Goal: Task Accomplishment & Management: Use online tool/utility

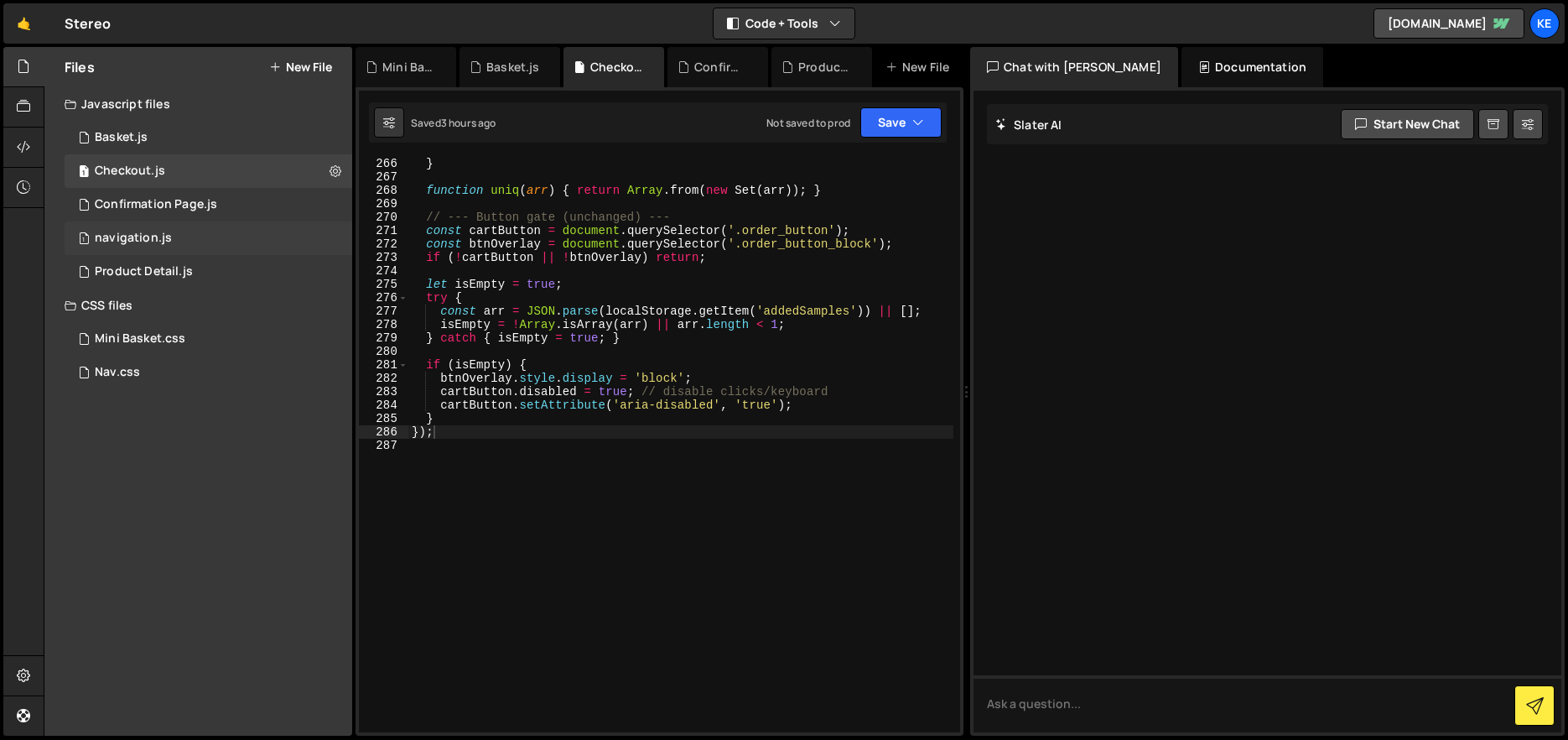
scroll to position [3852, 0]
click at [151, 274] on div "Product Detail.js" at bounding box center [143, 272] width 98 height 15
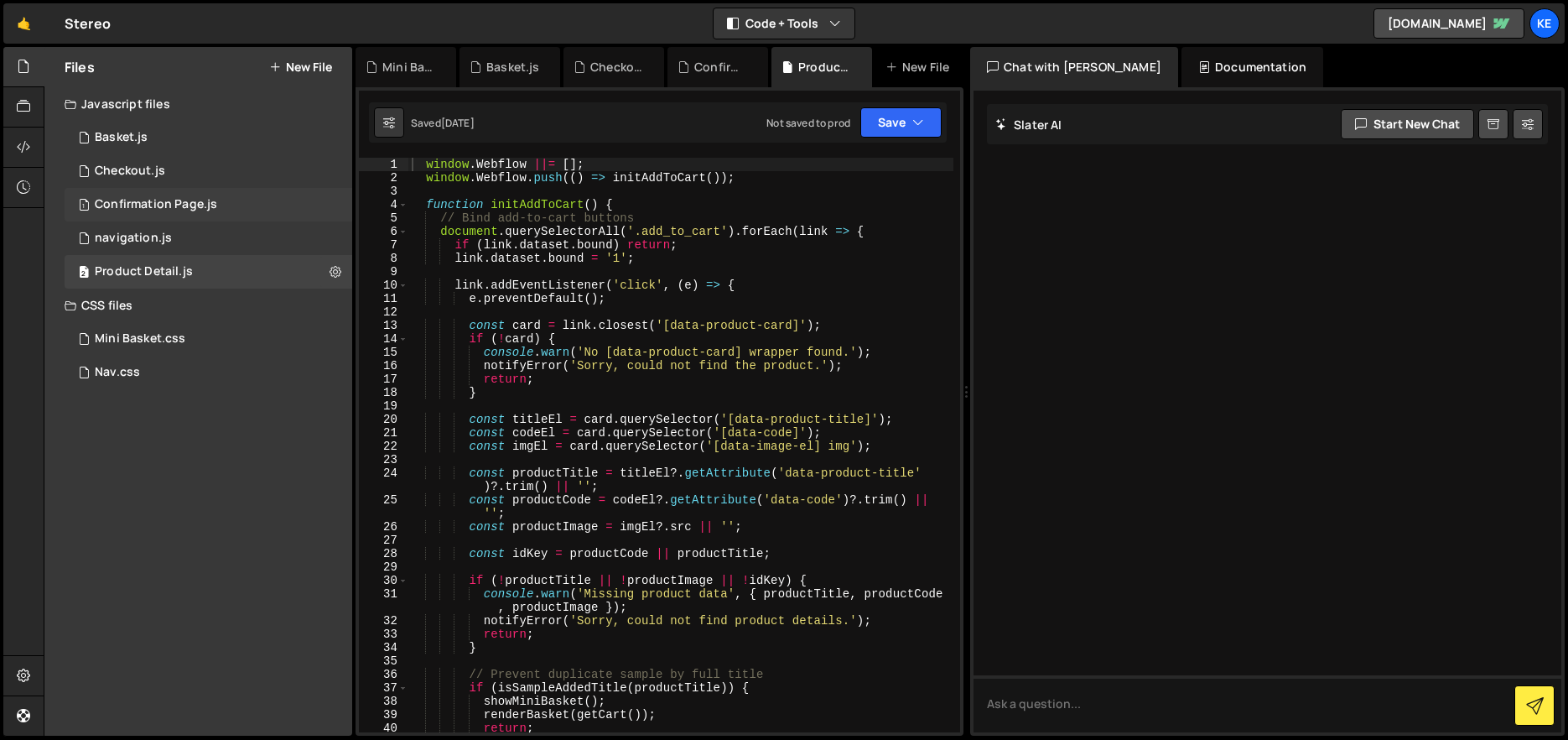
click at [130, 199] on div "Confirmation Page.js" at bounding box center [155, 204] width 122 height 15
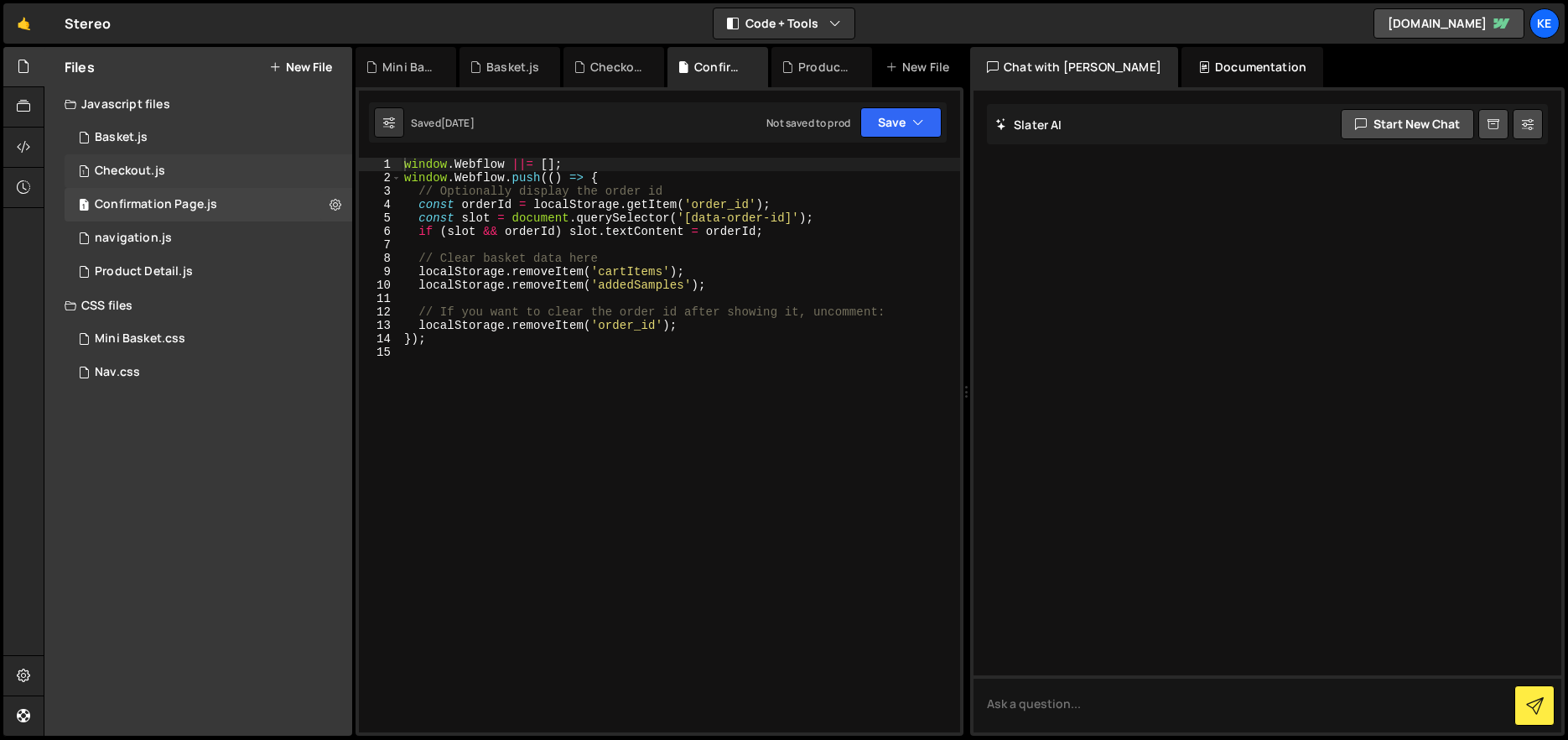
click at [147, 167] on div "Checkout.js" at bounding box center [129, 171] width 70 height 15
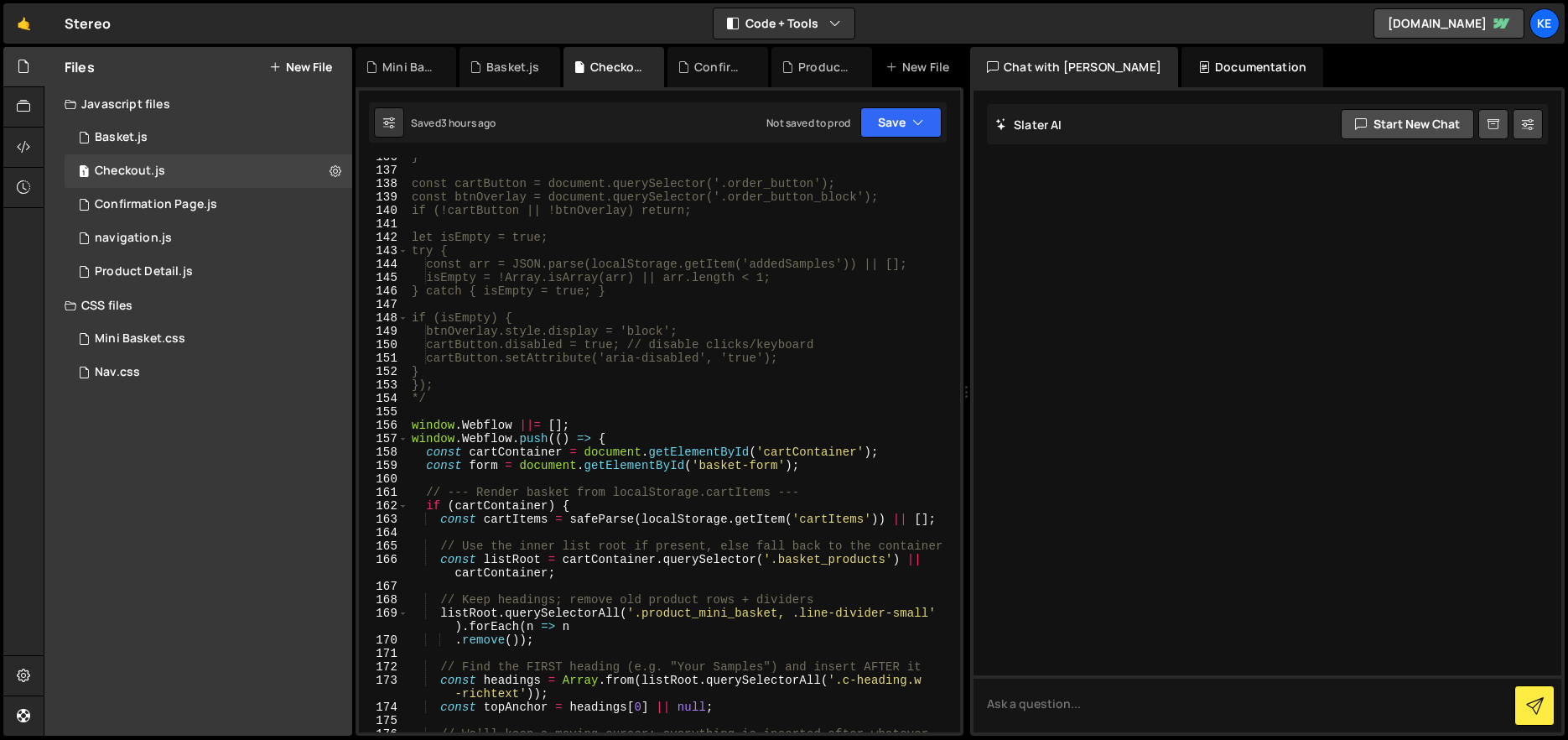
scroll to position [1477, 0]
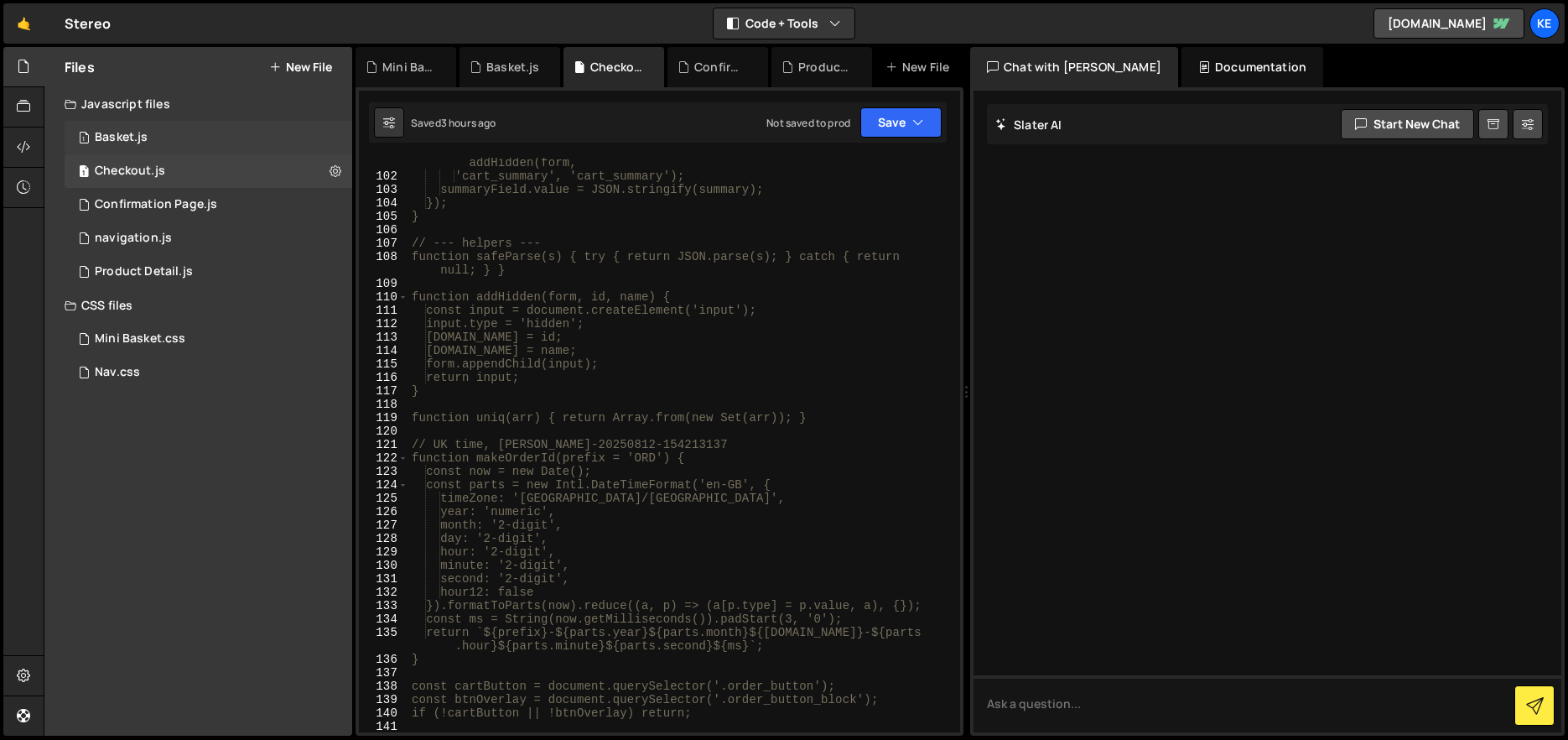
click at [133, 141] on div "Basket.js" at bounding box center [120, 137] width 53 height 15
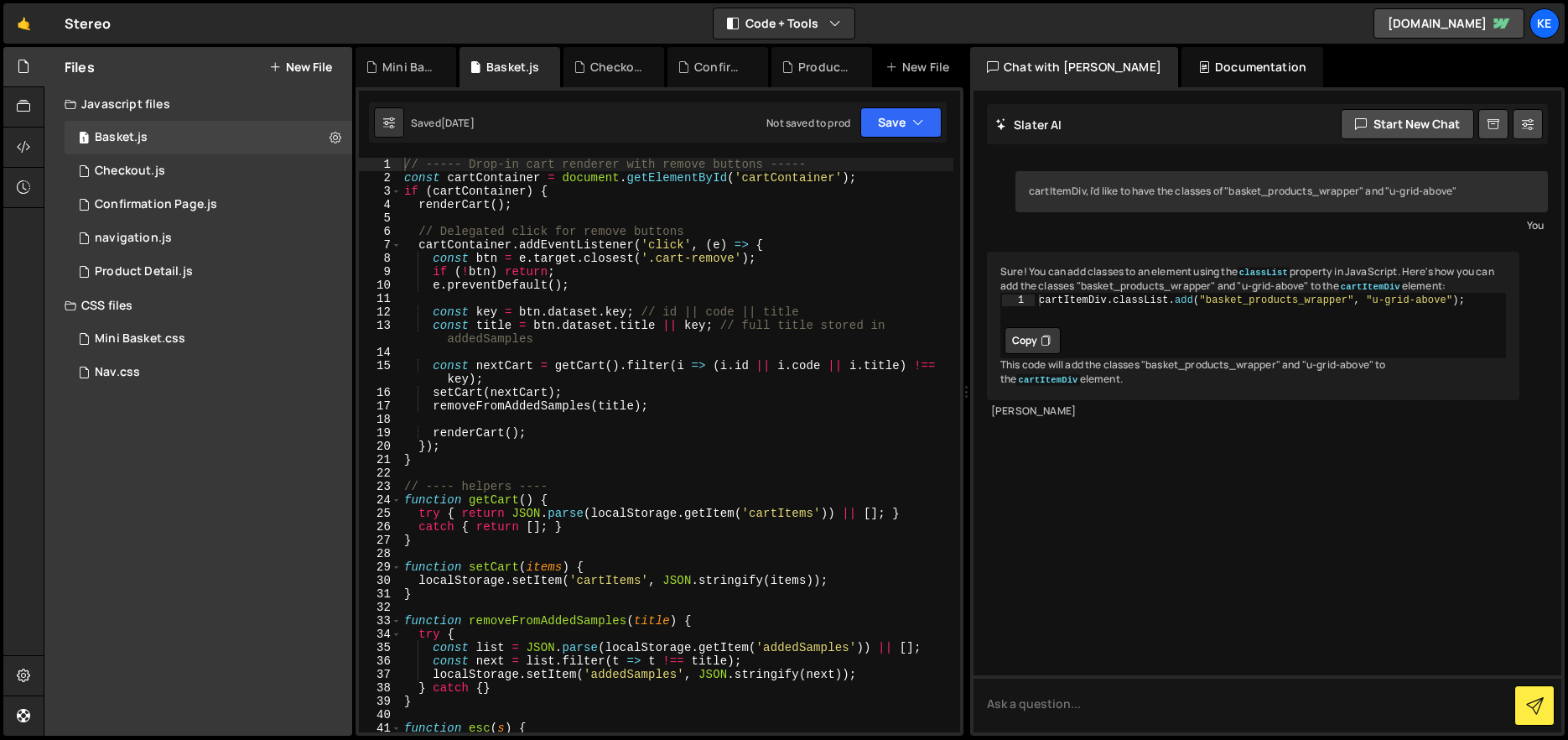
scroll to position [0, 0]
click at [127, 167] on div "Checkout.js" at bounding box center [129, 171] width 70 height 15
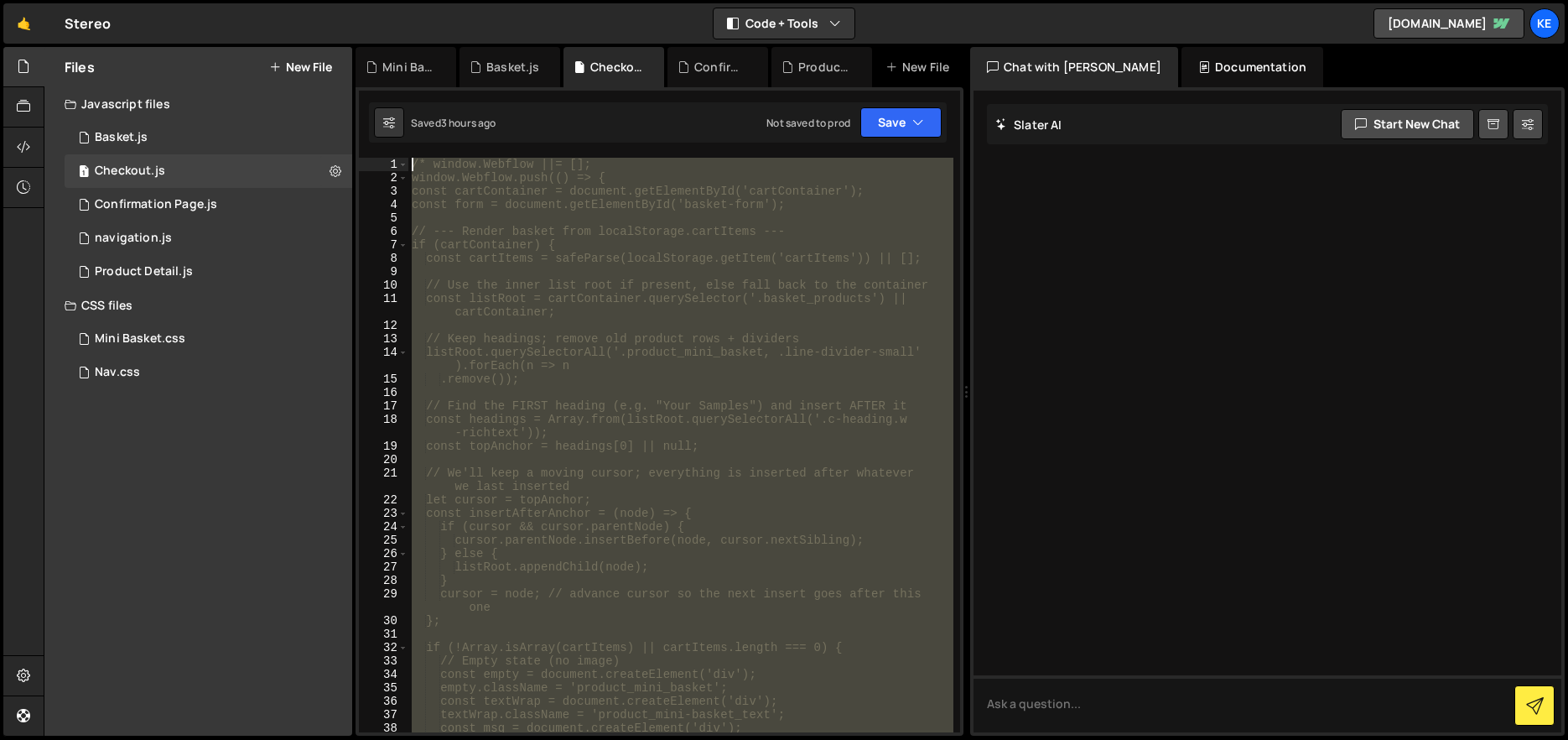
drag, startPoint x: 449, startPoint y: 282, endPoint x: 401, endPoint y: -98, distance: 383.0
click at [401, 0] on html "Projects [GEOGRAPHIC_DATA] Blog Ke Projects Your Teams Account Upgrade Logout" at bounding box center [784, 370] width 1568 height 740
type textarea "/* window.Webflow ||= []; window.Webflow.push(() => {"
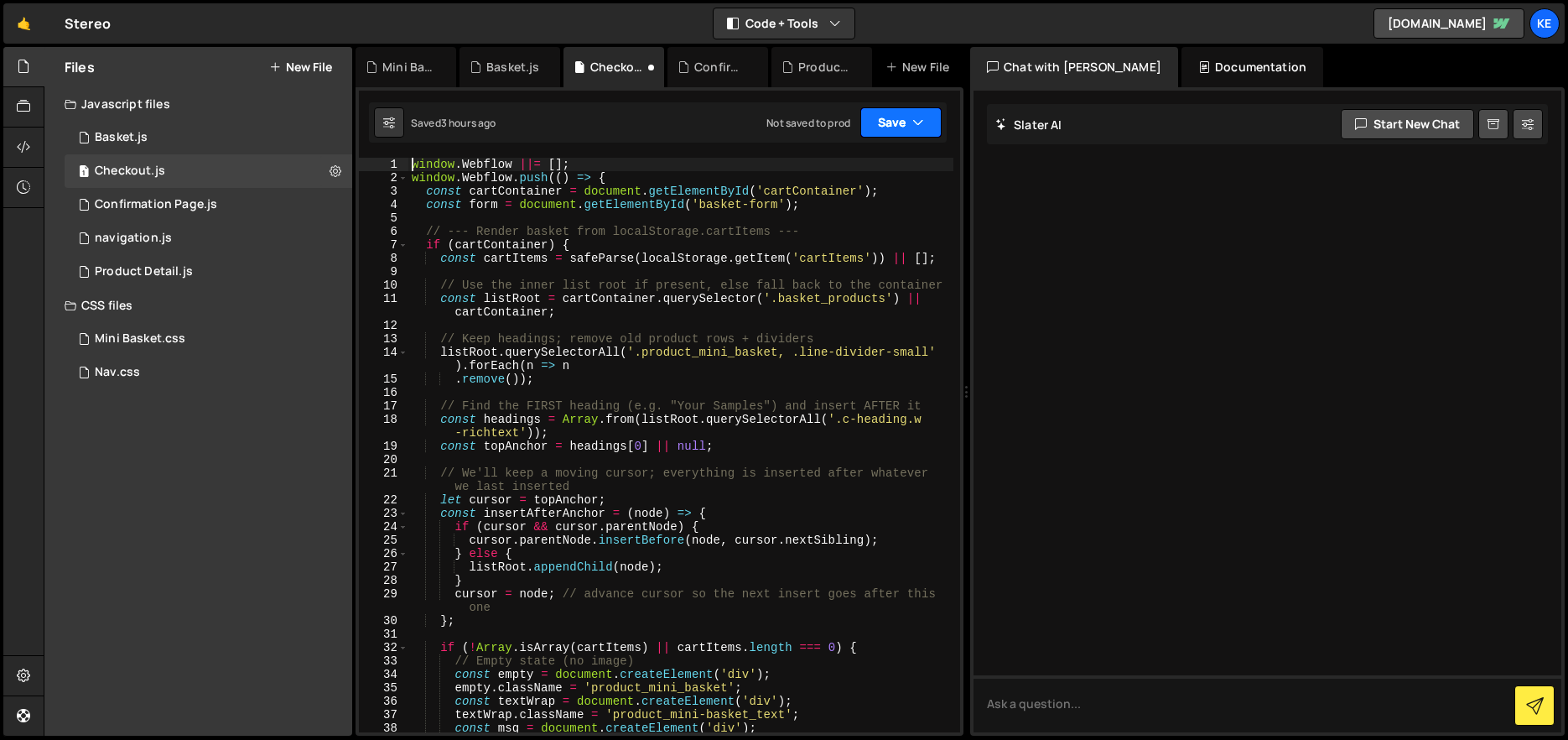
click at [904, 133] on button "Save" at bounding box center [900, 123] width 81 height 30
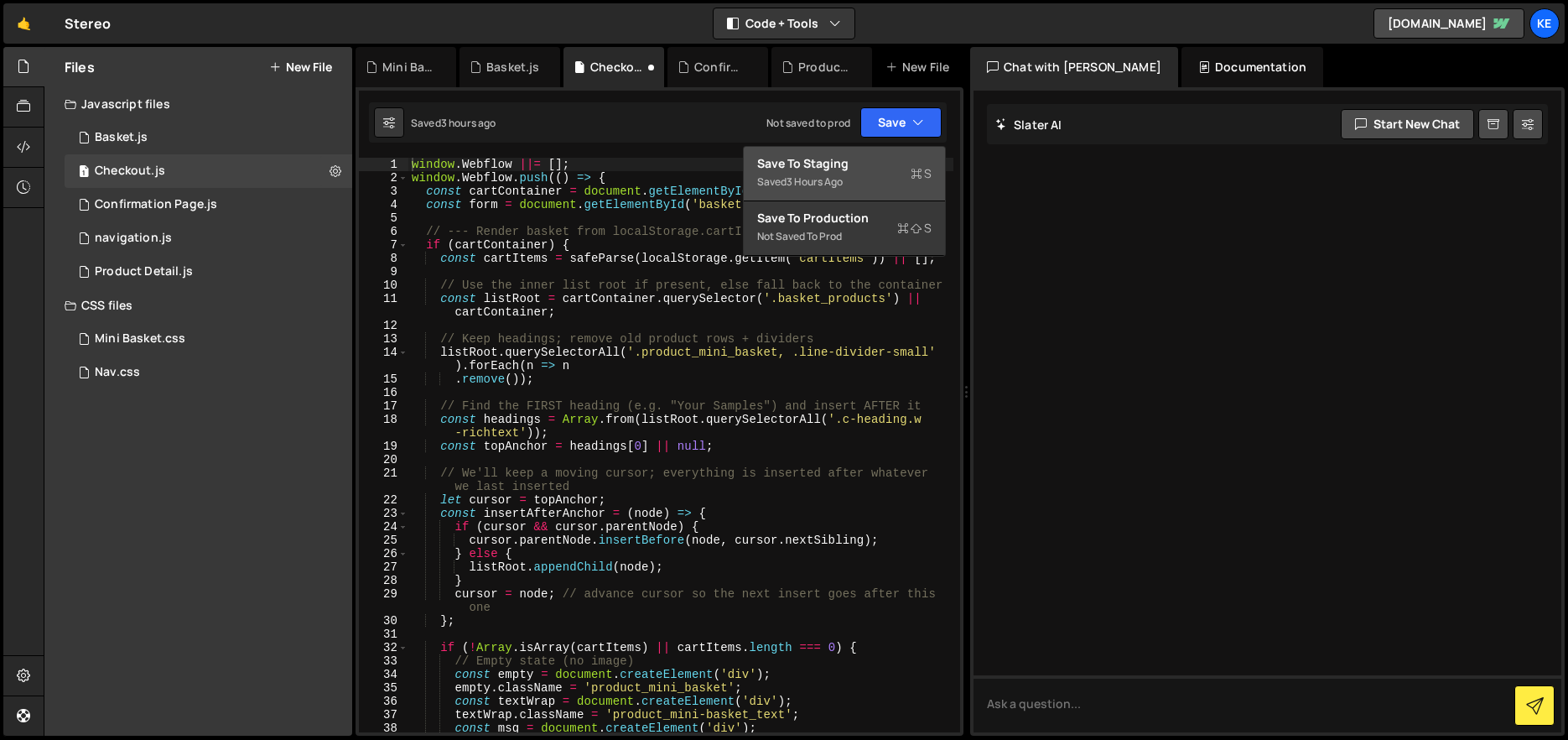
click at [849, 163] on div "Save to Staging S" at bounding box center [844, 163] width 175 height 17
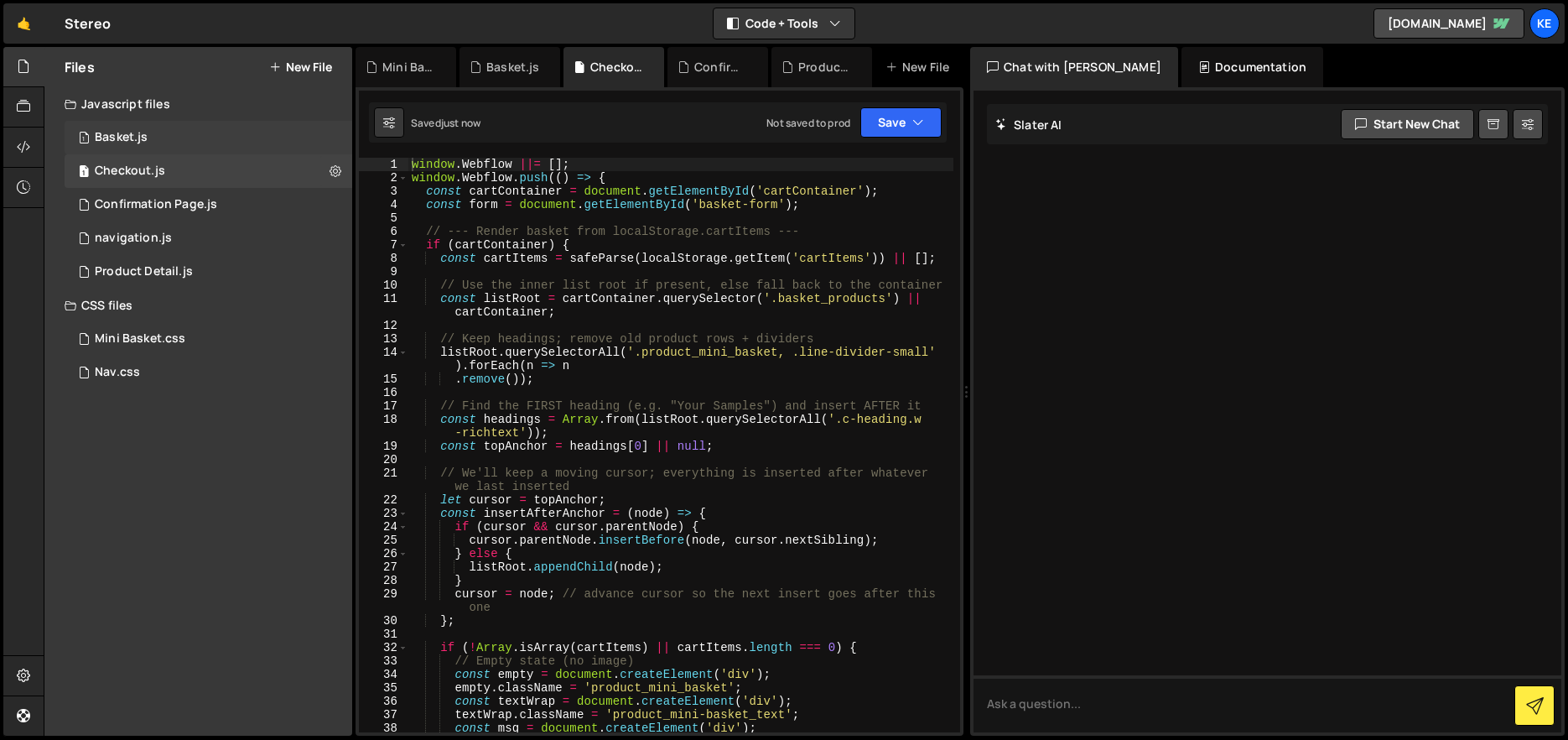
click at [134, 141] on div "Basket.js" at bounding box center [120, 137] width 53 height 15
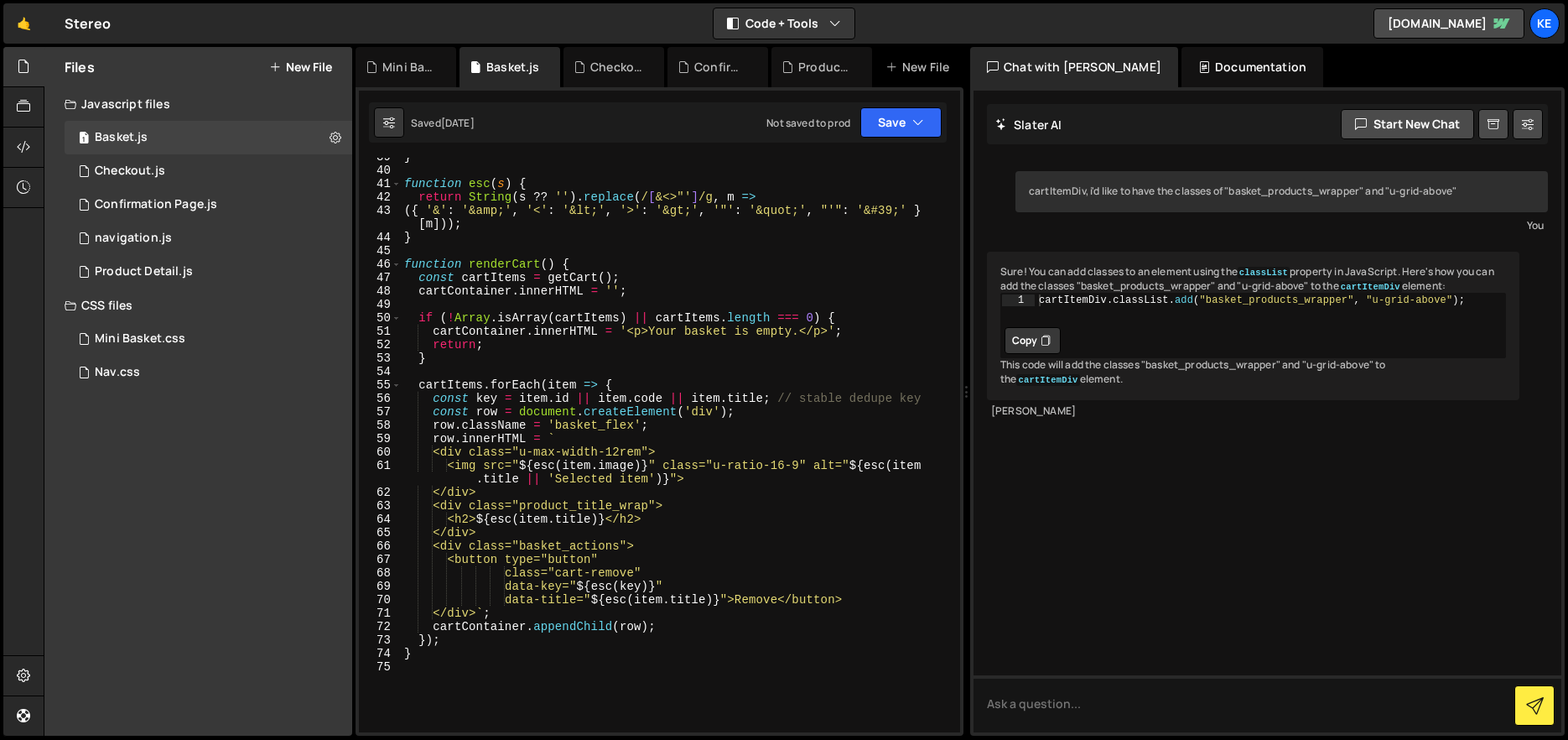
scroll to position [273, 0]
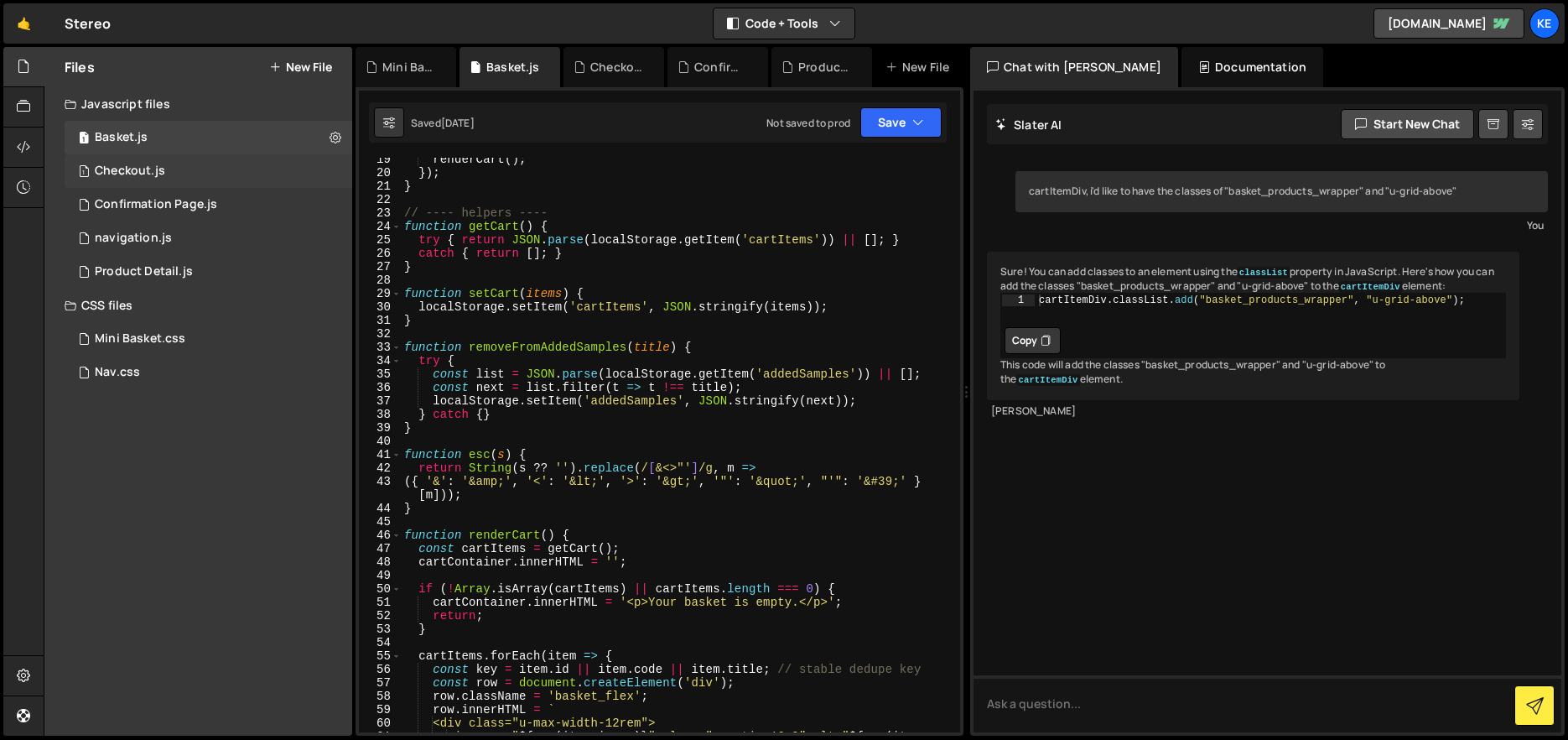
click at [141, 182] on div "1 Checkout.js 0" at bounding box center [208, 171] width 288 height 34
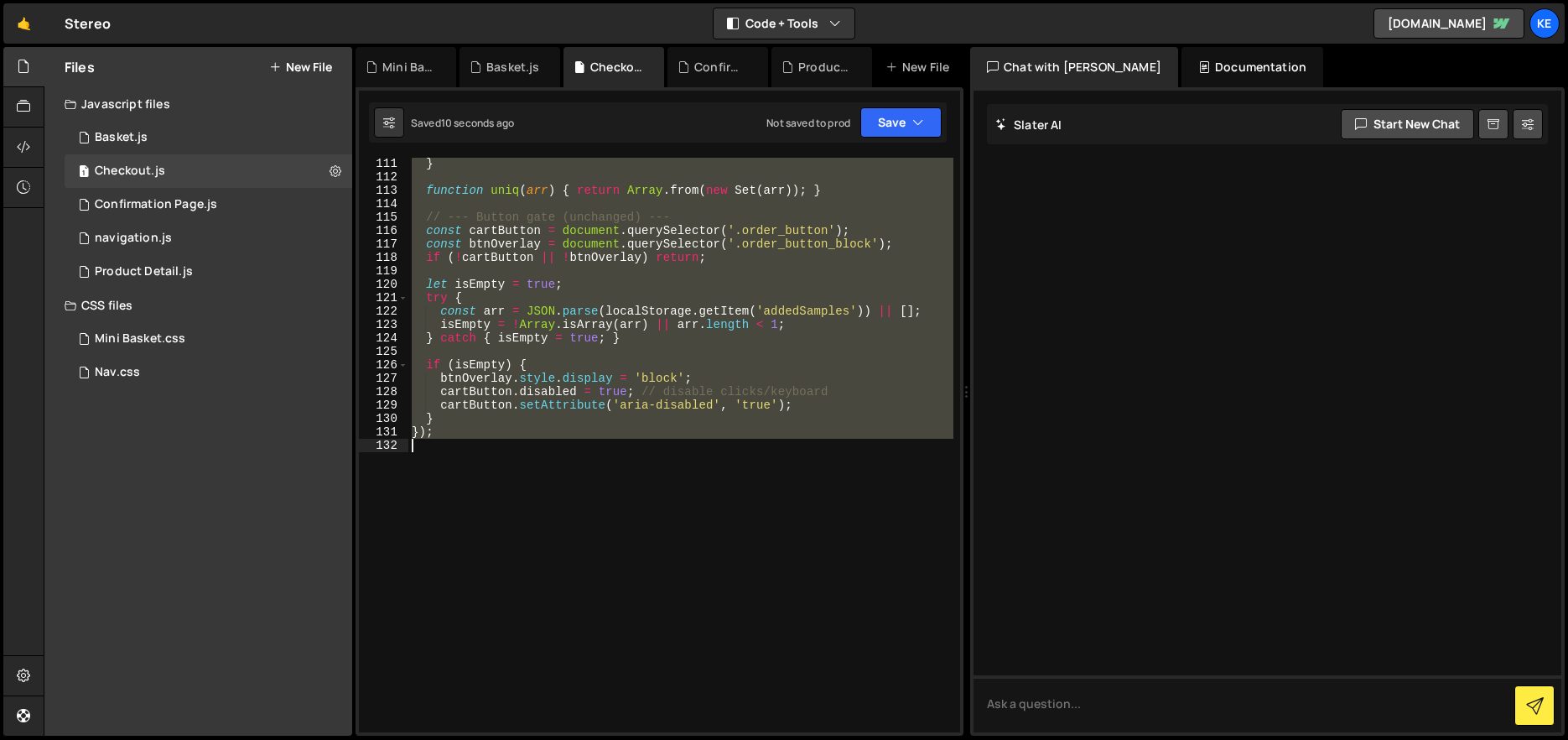
scroll to position [1612, 0]
drag, startPoint x: 411, startPoint y: 161, endPoint x: 778, endPoint y: 689, distance: 643.0
click at [778, 689] on div "} function uniq ( arr ) { return Array . from ( new Set ( arr )) ; } // --- But…" at bounding box center [681, 457] width 545 height 601
type textarea "});"
click at [124, 133] on div "Basket.js" at bounding box center [120, 137] width 53 height 15
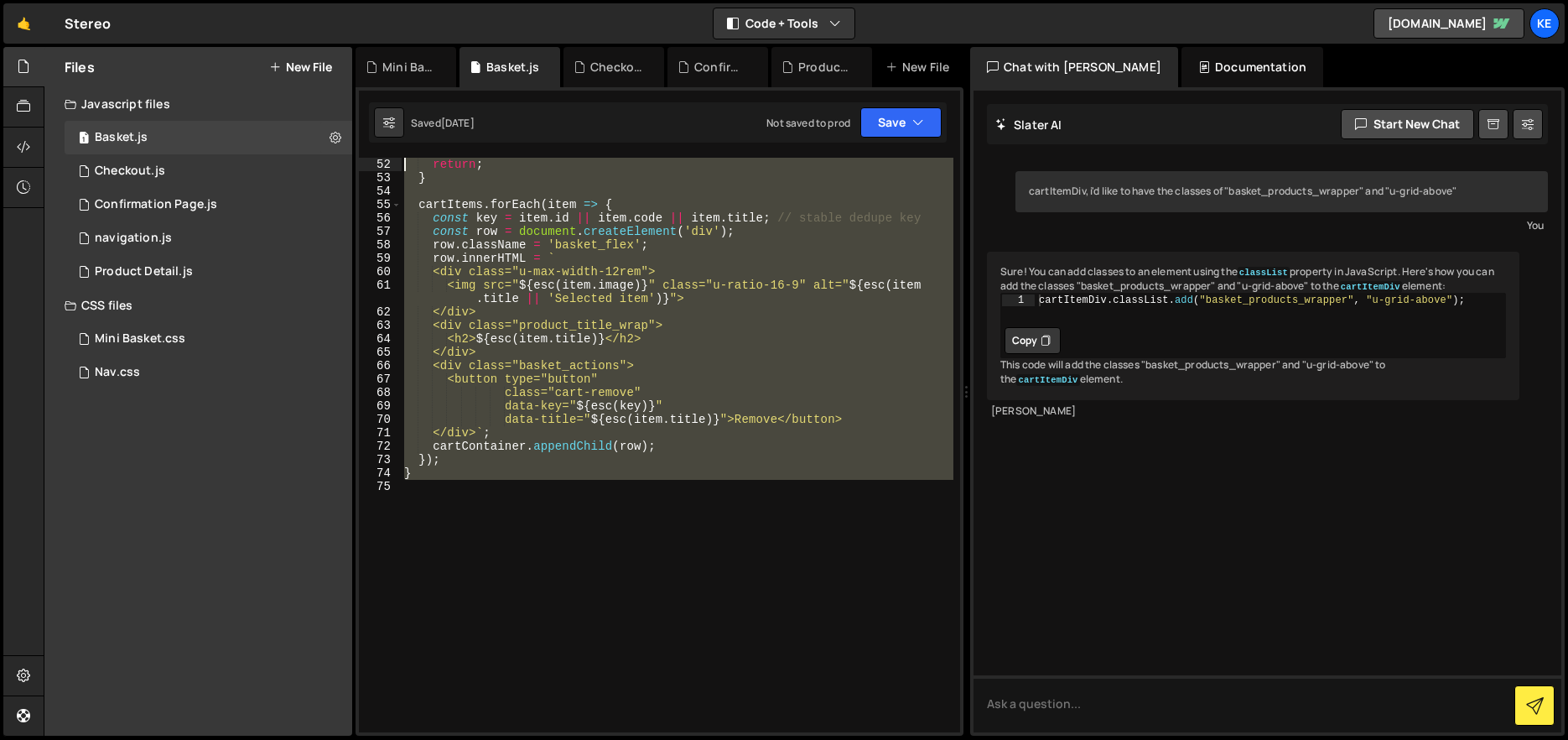
scroll to position [0, 0]
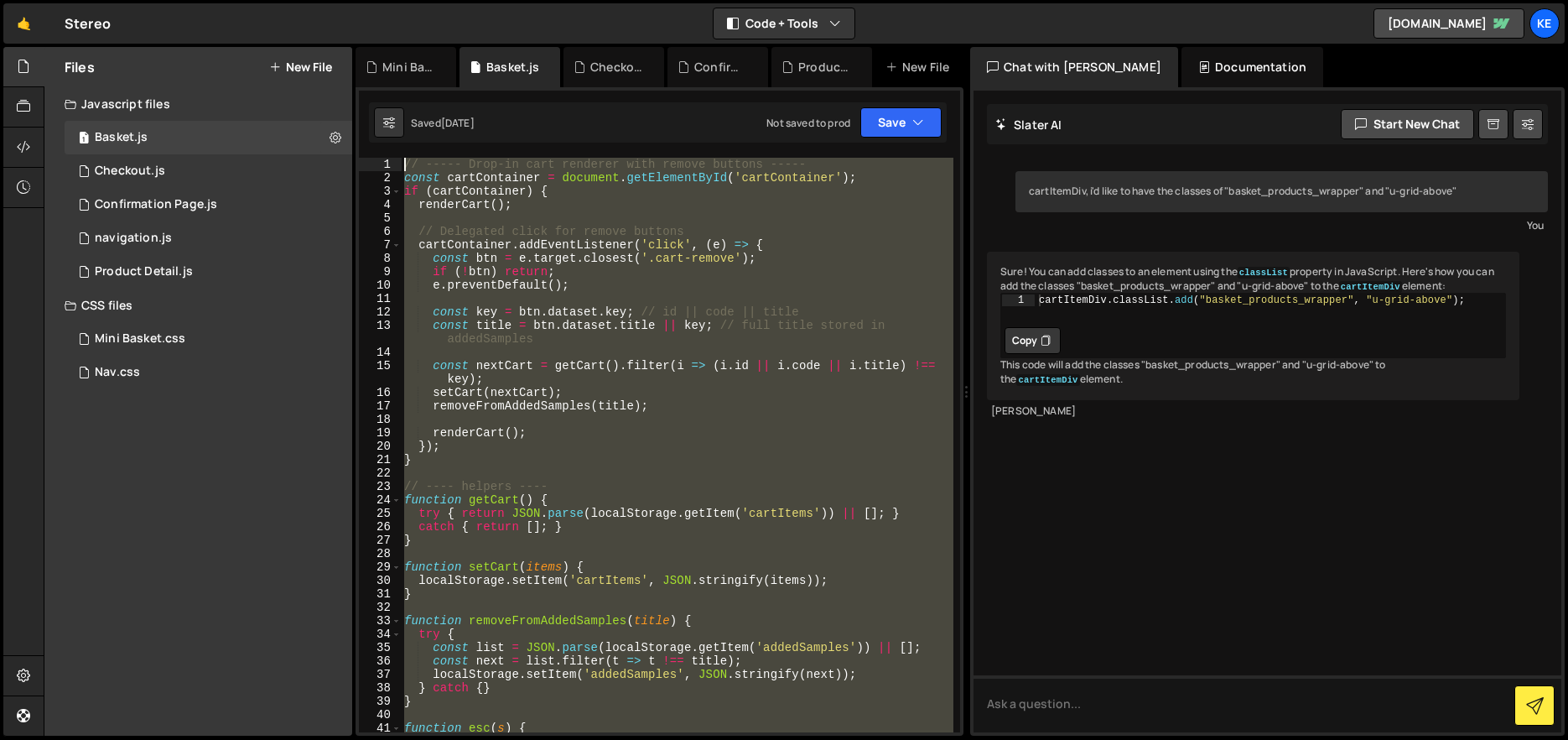
drag, startPoint x: 558, startPoint y: 500, endPoint x: 431, endPoint y: 110, distance: 410.2
click at [431, 110] on div "Debug Explain Copy Mini Basket.css Basket.js Checkout.js Confirmation Page.js P…" at bounding box center [659, 392] width 608 height 689
type textarea "// ----- Drop-in cart renderer with remove buttons ----- const cartContainer = …"
paste textarea
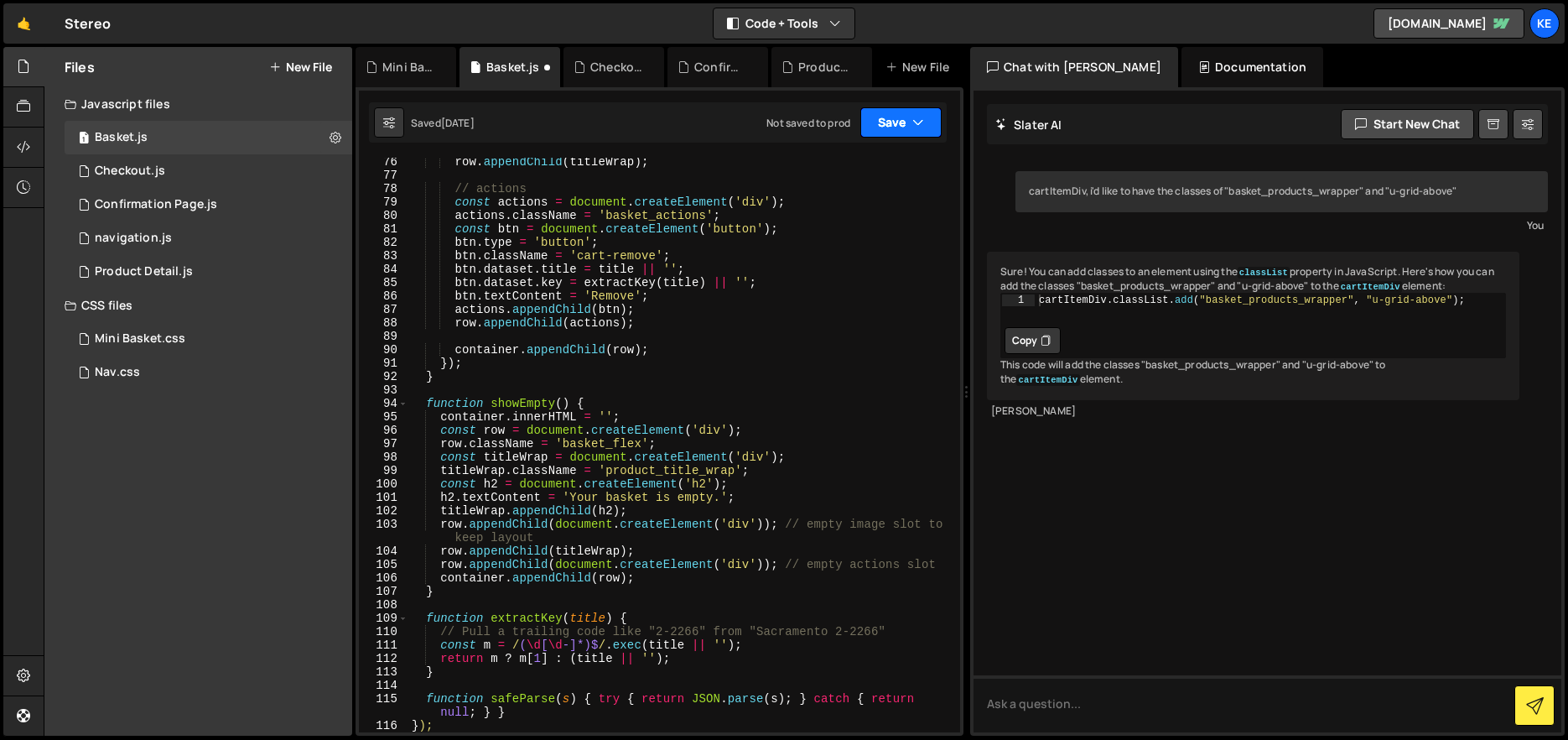
click at [899, 122] on button "Save" at bounding box center [900, 123] width 81 height 30
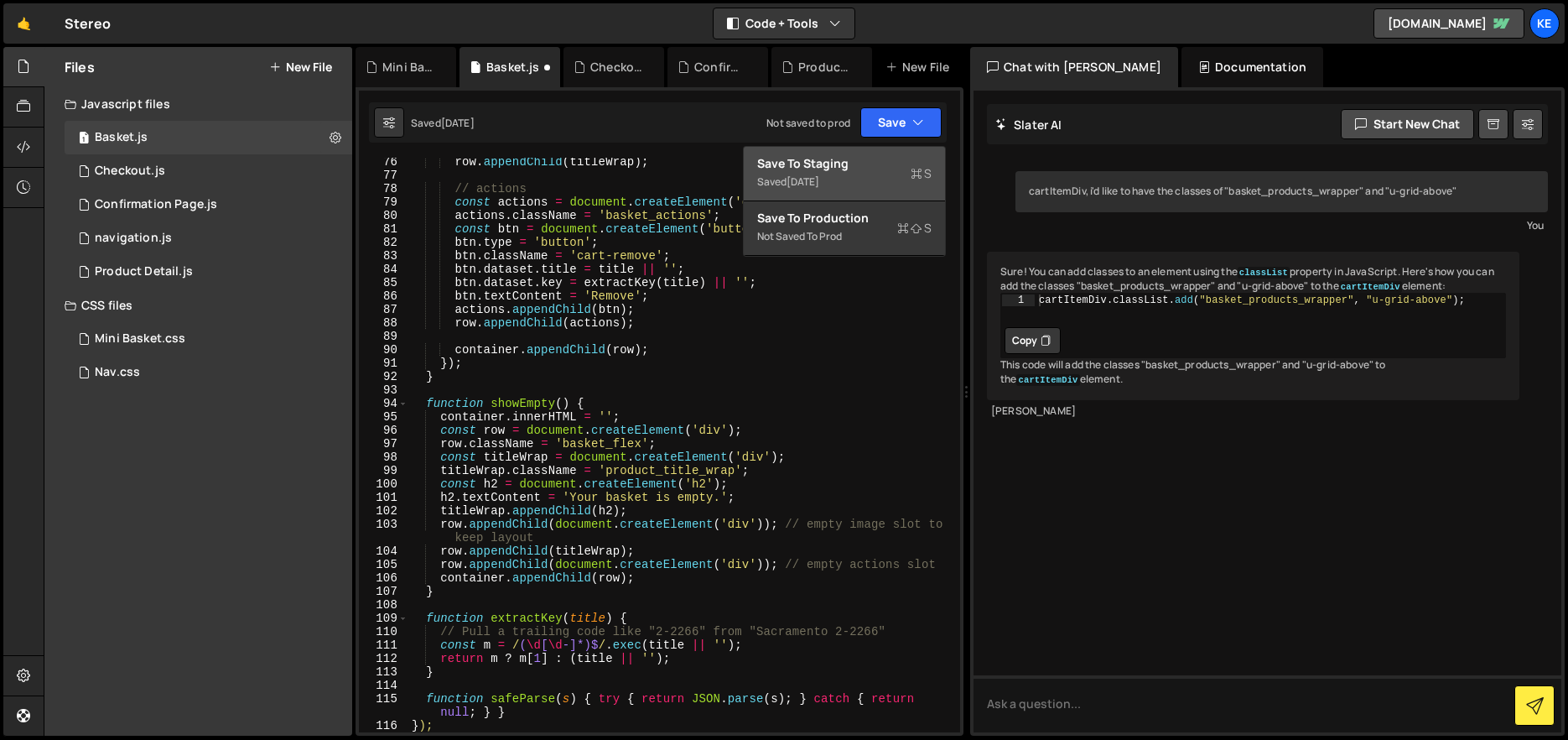
click at [855, 153] on button "Save to Staging S Saved [DATE]" at bounding box center [844, 174] width 201 height 54
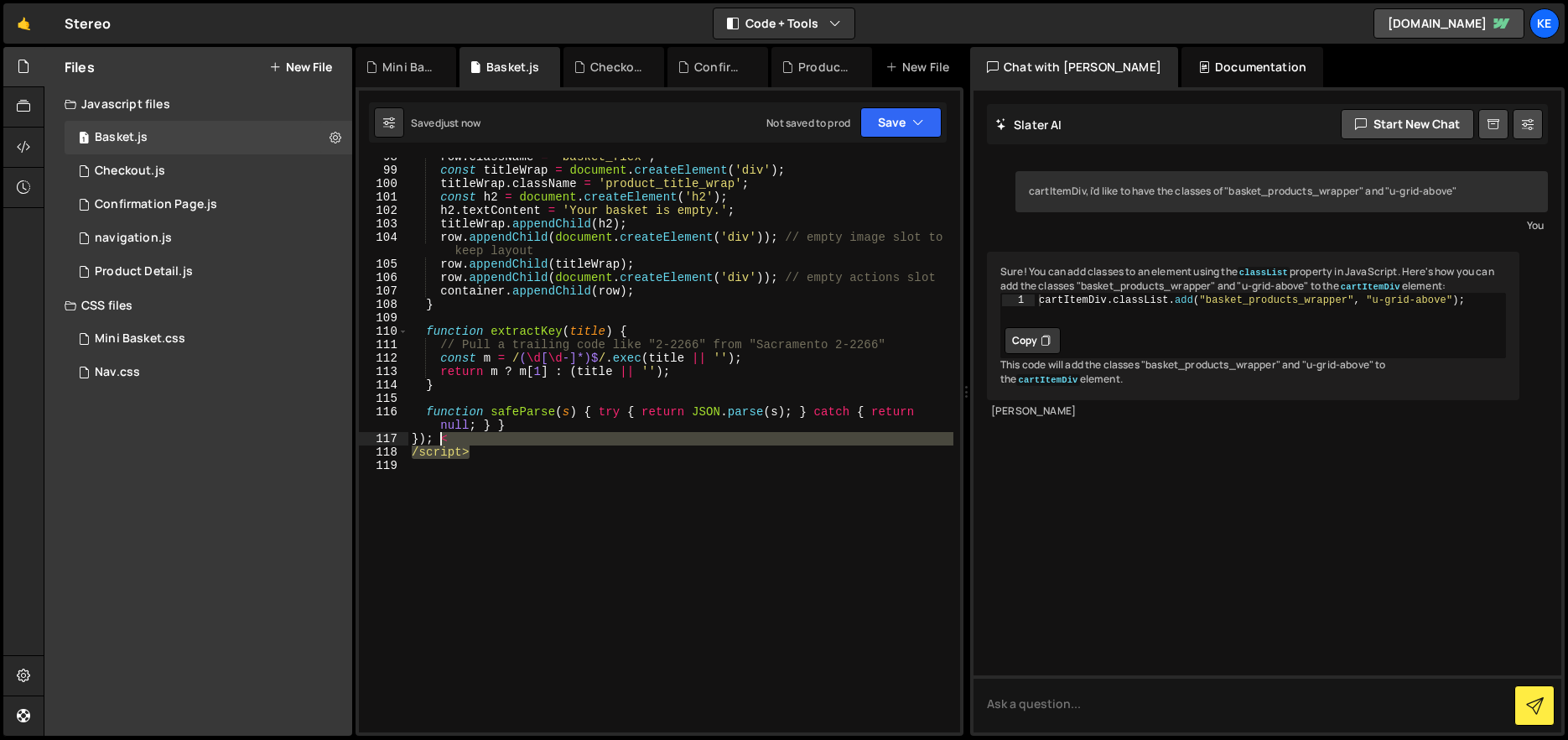
drag, startPoint x: 480, startPoint y: 456, endPoint x: 443, endPoint y: 442, distance: 39.6
click at [443, 442] on div "row . className = 'basket_flex' ; const titleWrap = document . createElement ( …" at bounding box center [681, 451] width 545 height 601
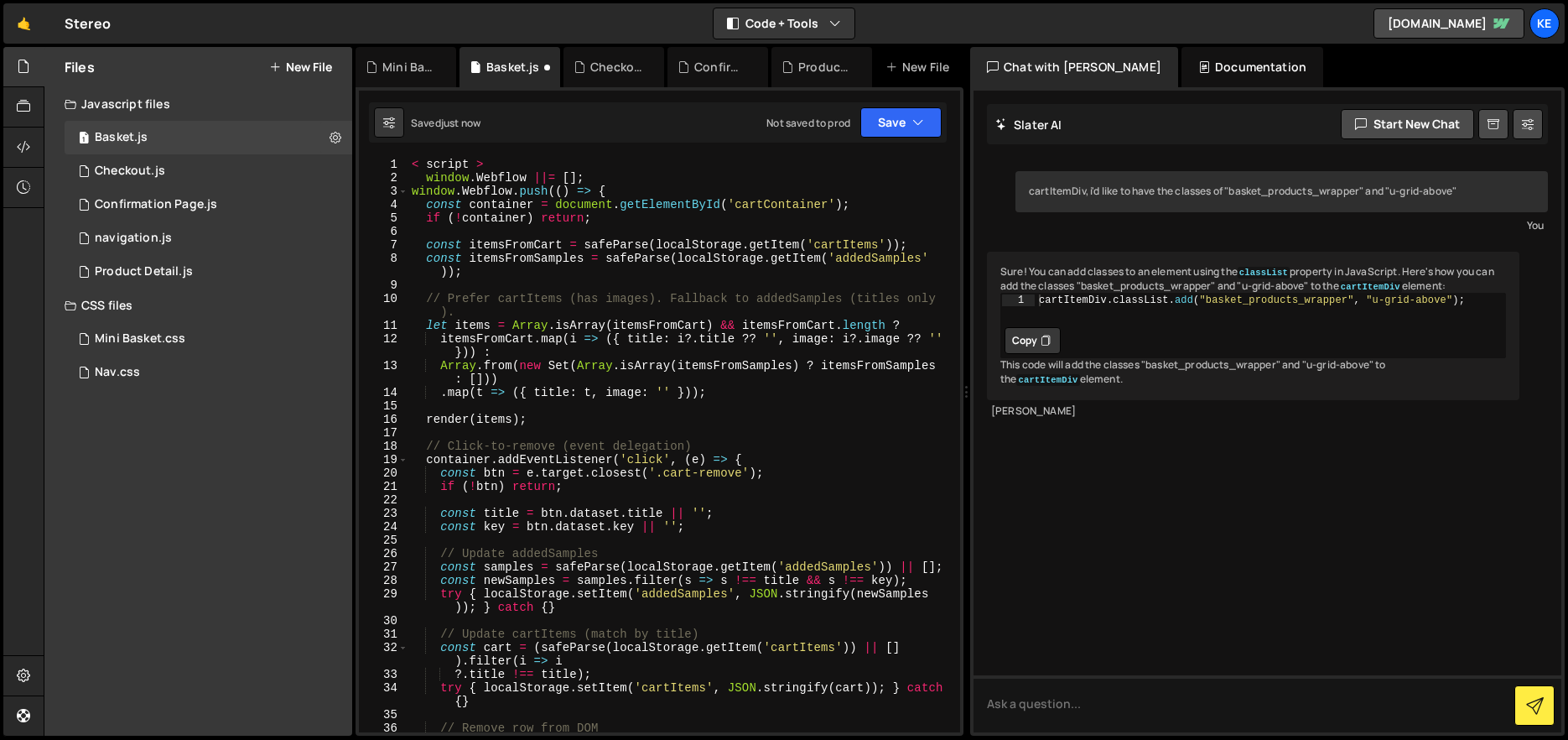
scroll to position [0, 0]
drag, startPoint x: 484, startPoint y: 163, endPoint x: 399, endPoint y: 160, distance: 85.1
click at [399, 160] on div "}); 1 2 3 4 5 6 7 8 9 10 11 12 13 14 15 16 17 18 19 20 21 22 23 24 25 26 27 28 …" at bounding box center [659, 444] width 601 height 574
type textarea "< script >"
click at [424, 174] on div "window . Webflow ||= [ ] ; window . Webflow . push (( ) => { const container = …" at bounding box center [681, 458] width 545 height 601
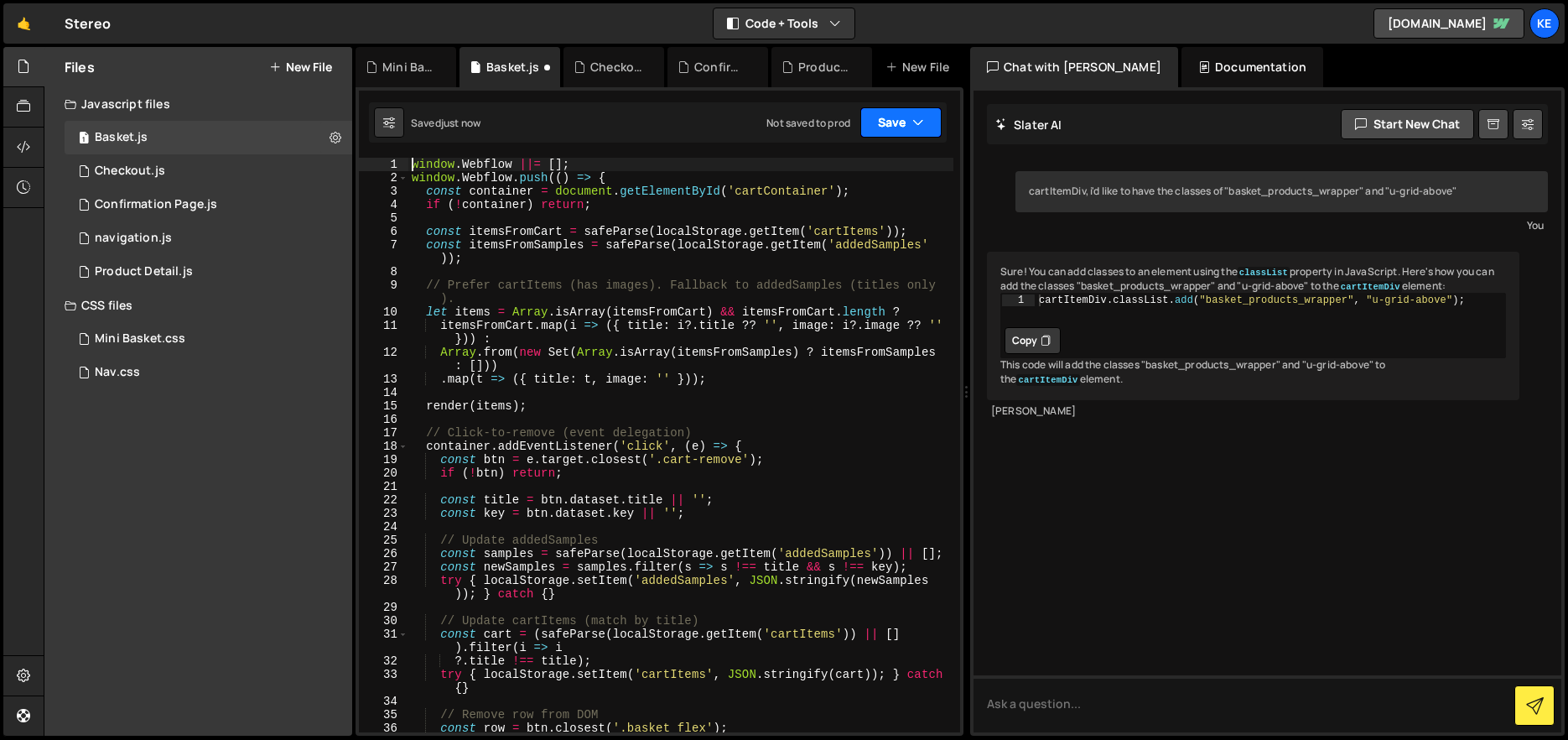
click at [885, 131] on button "Save" at bounding box center [900, 123] width 81 height 30
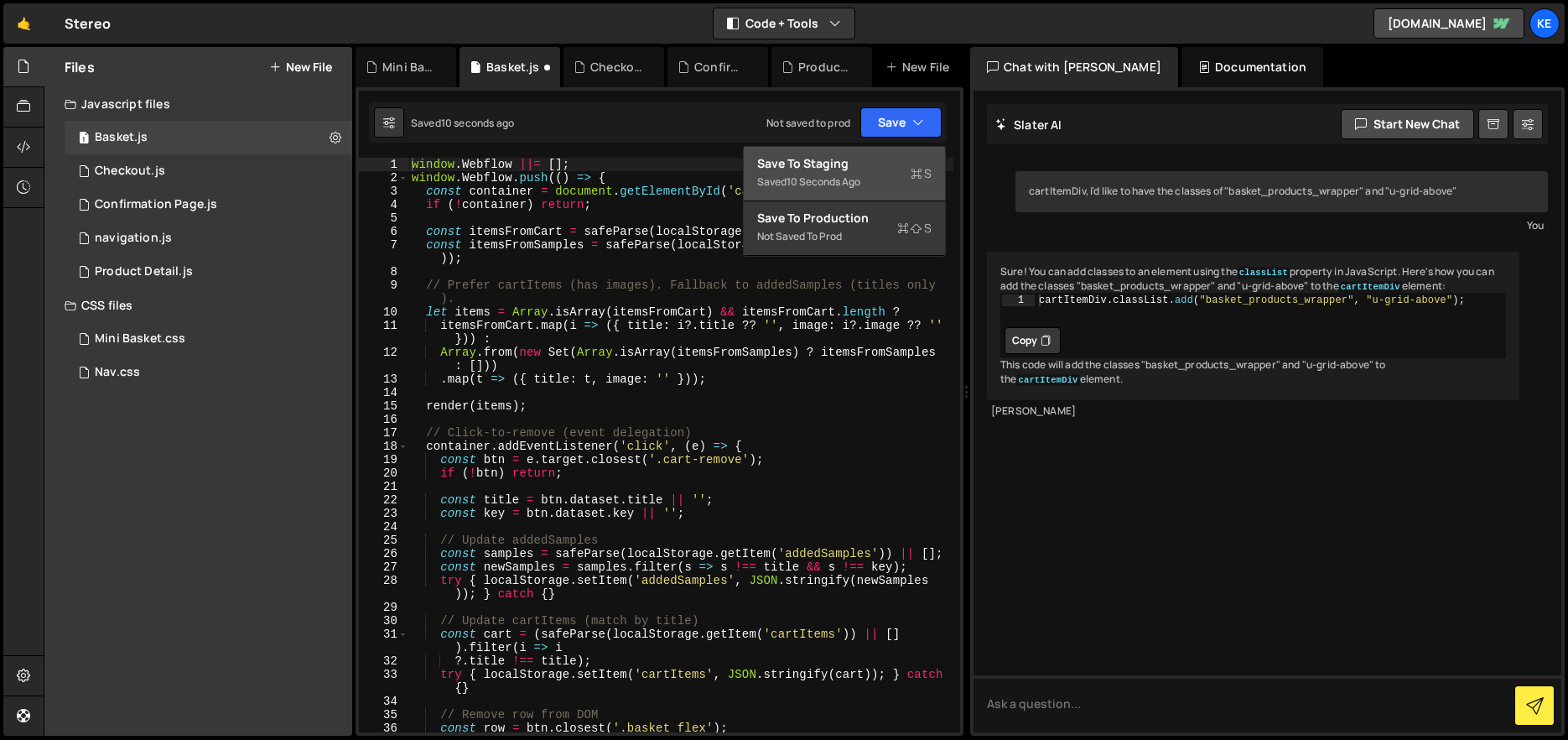
click at [881, 156] on div "Save to Staging S" at bounding box center [844, 163] width 175 height 17
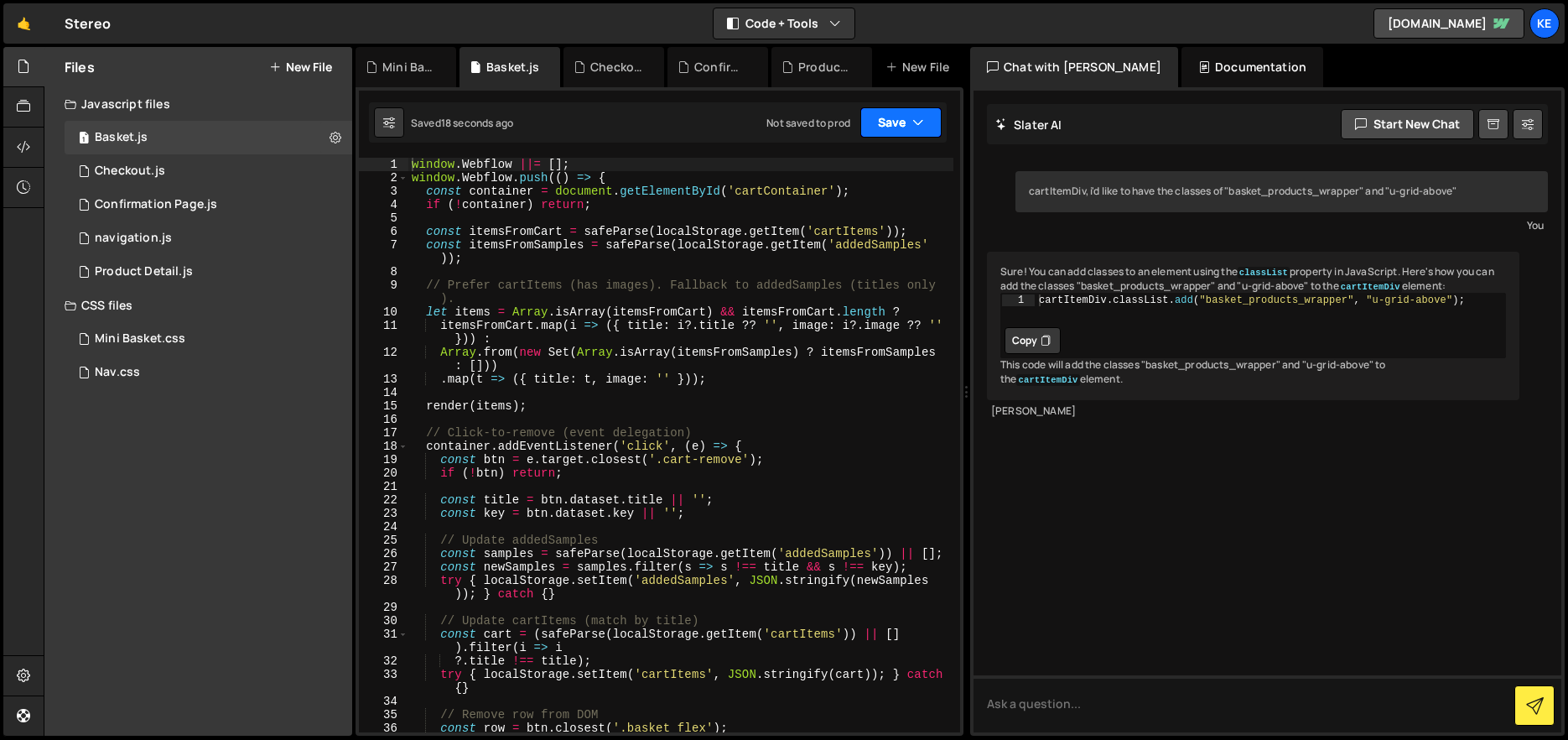
click at [876, 127] on button "Save" at bounding box center [900, 123] width 81 height 30
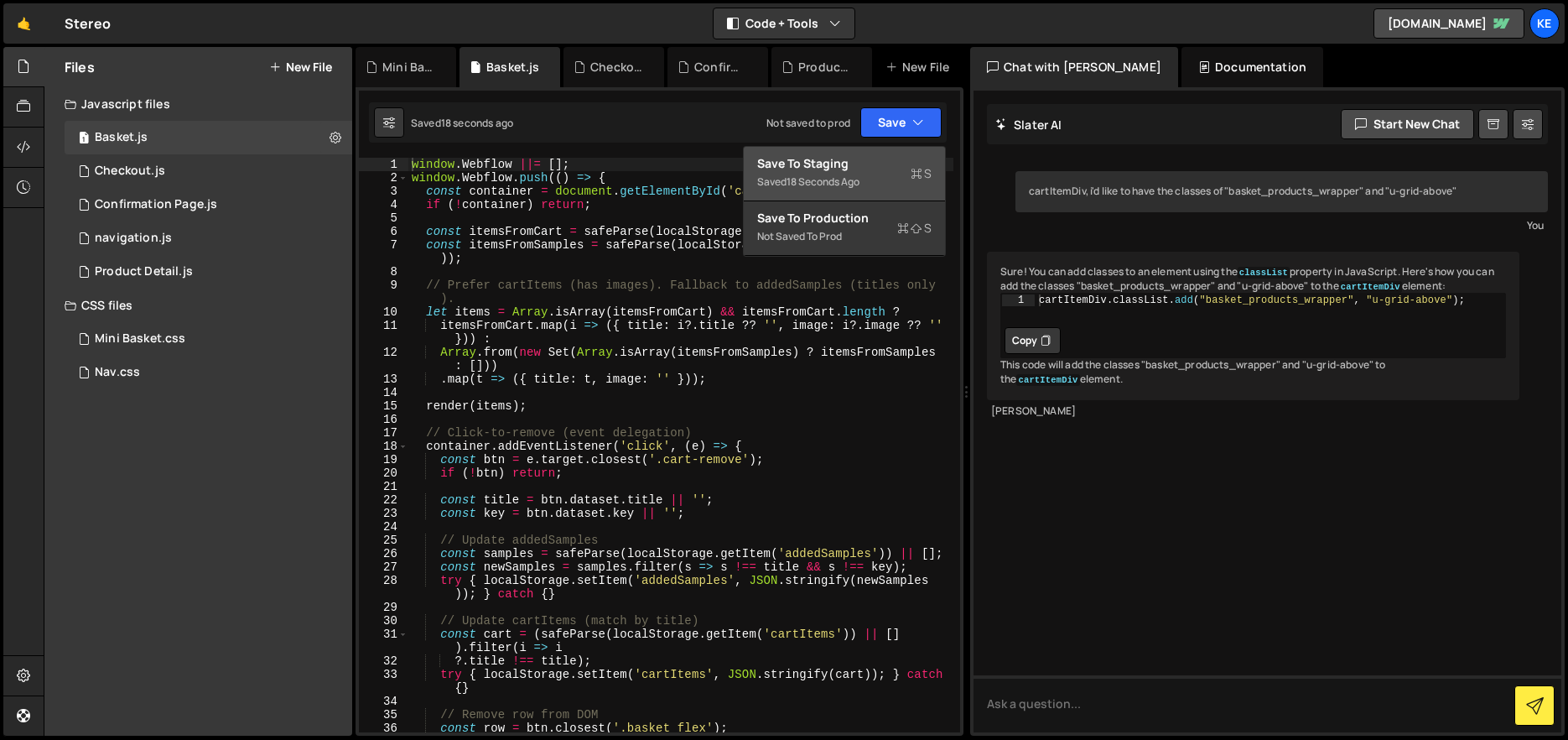
click at [849, 170] on div "Save to Staging S" at bounding box center [844, 163] width 175 height 17
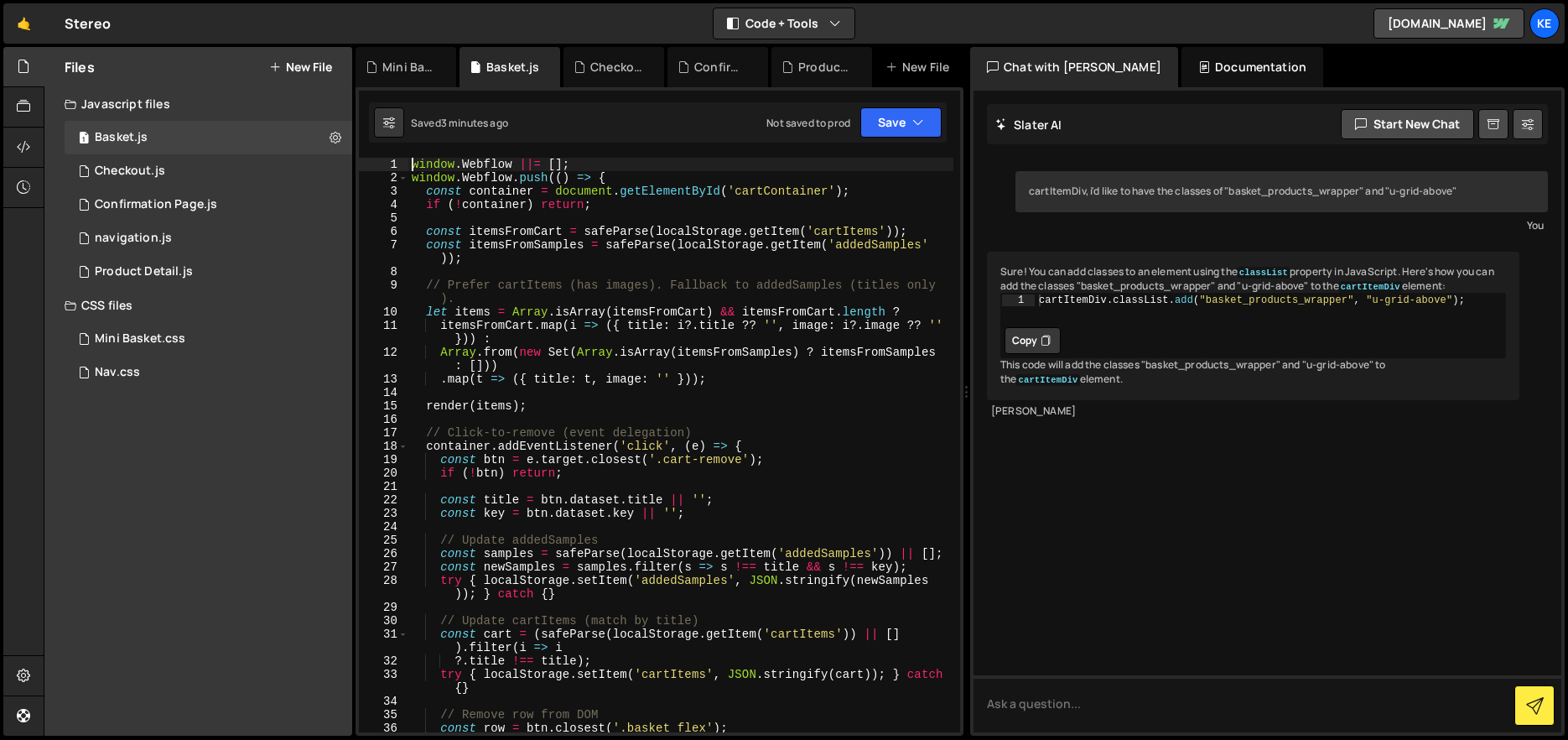
click at [508, 156] on div "1 2 3 4 5 6 7 8 9 10 11 12 13 14 15 16 17 18 19 20 21 22 23 24 25 26 27 28 29 3…" at bounding box center [659, 411] width 608 height 648
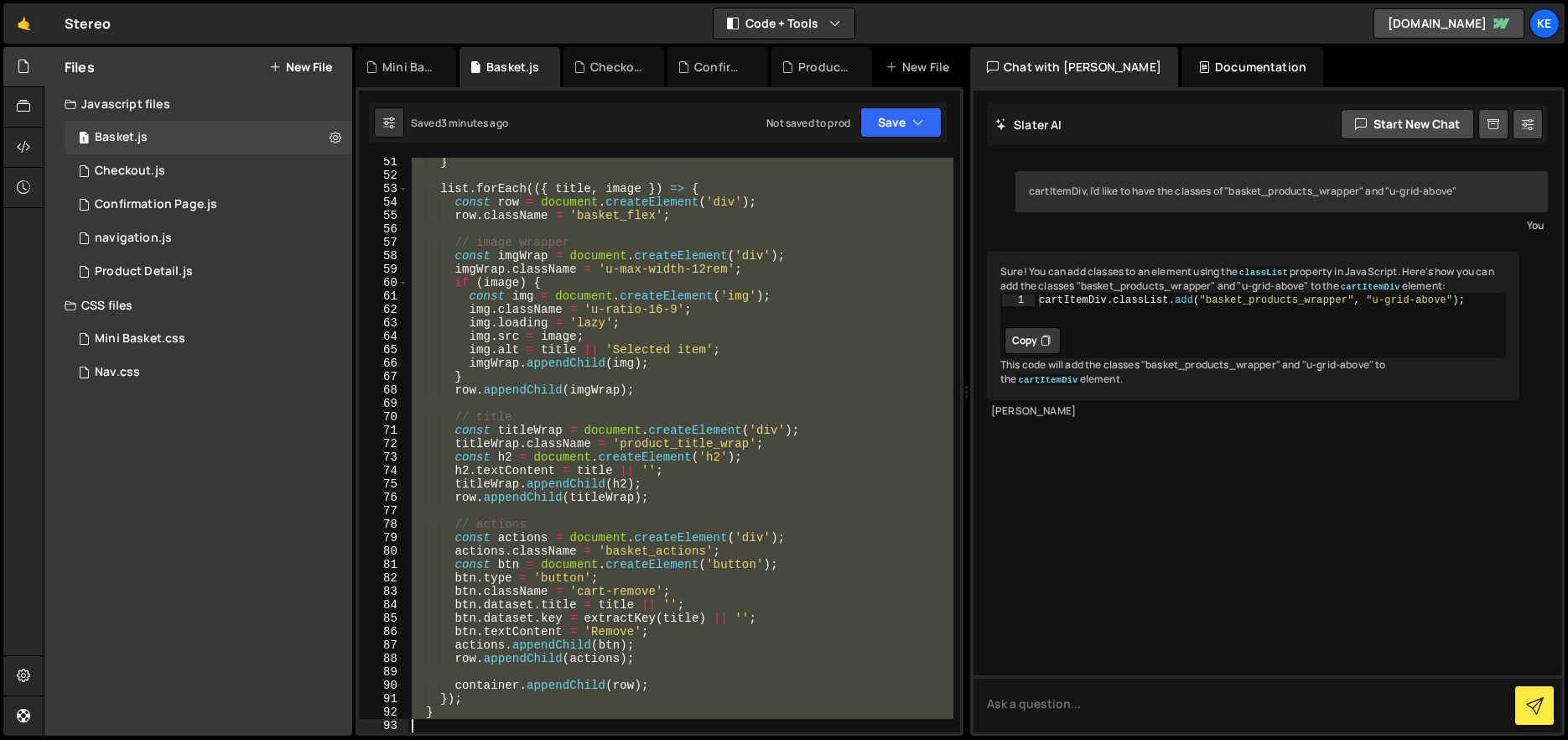
scroll to position [1116, 0]
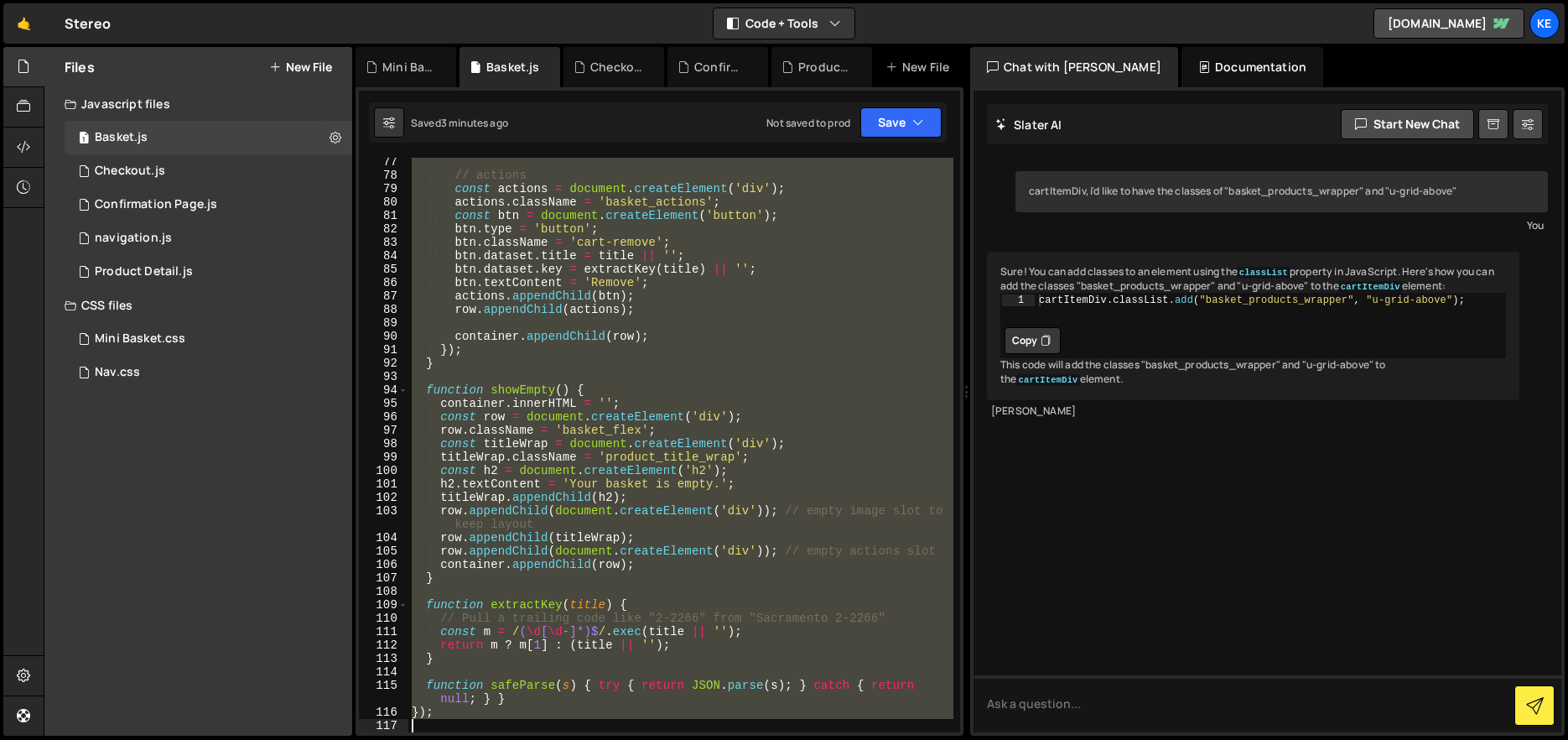
drag, startPoint x: 417, startPoint y: 167, endPoint x: 969, endPoint y: 807, distance: 845.2
click at [969, 739] on html "Projects [GEOGRAPHIC_DATA] Blog Ke Projects Your Teams Account Upgrade Logout" at bounding box center [784, 370] width 1568 height 740
type textarea "w"
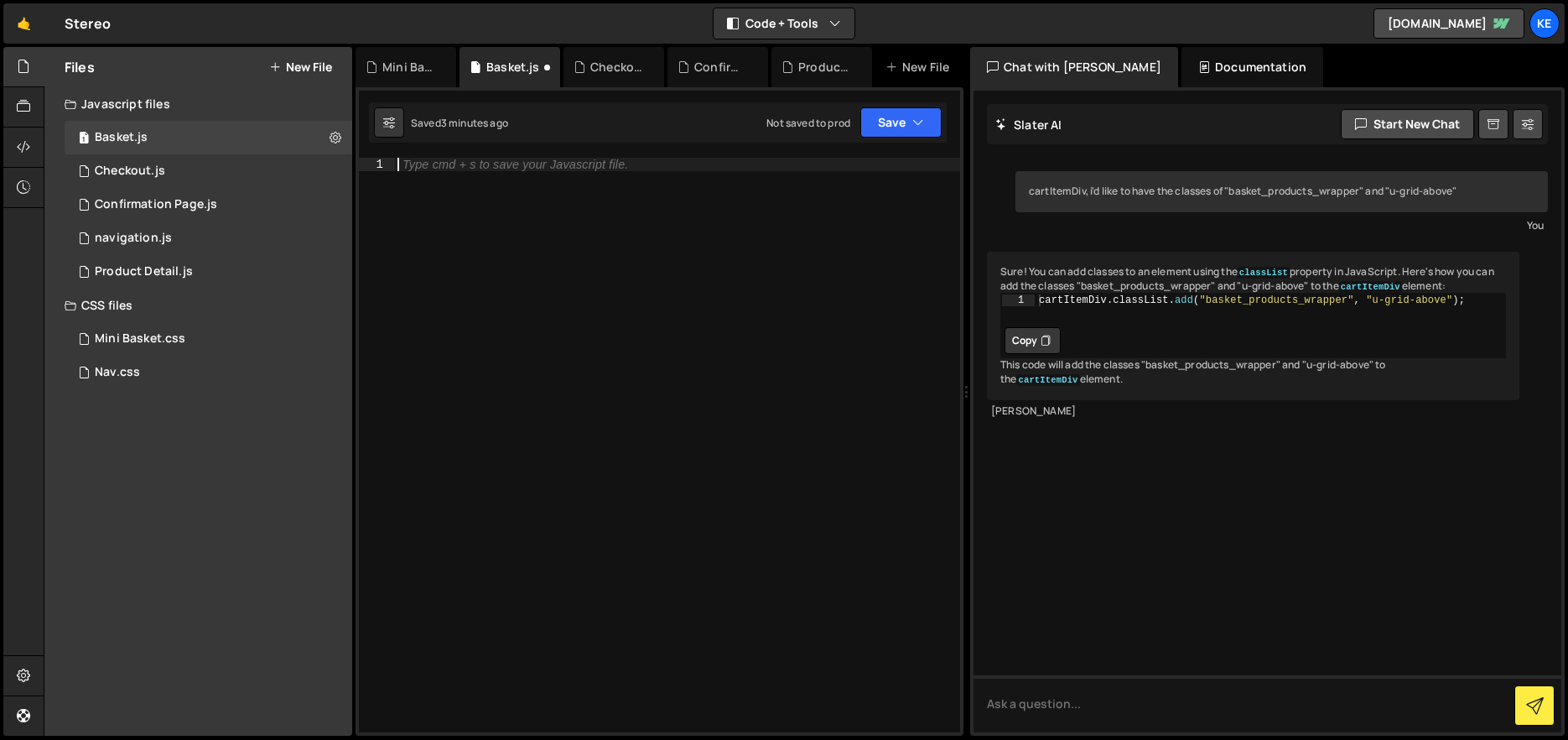
paste textarea "</script>"
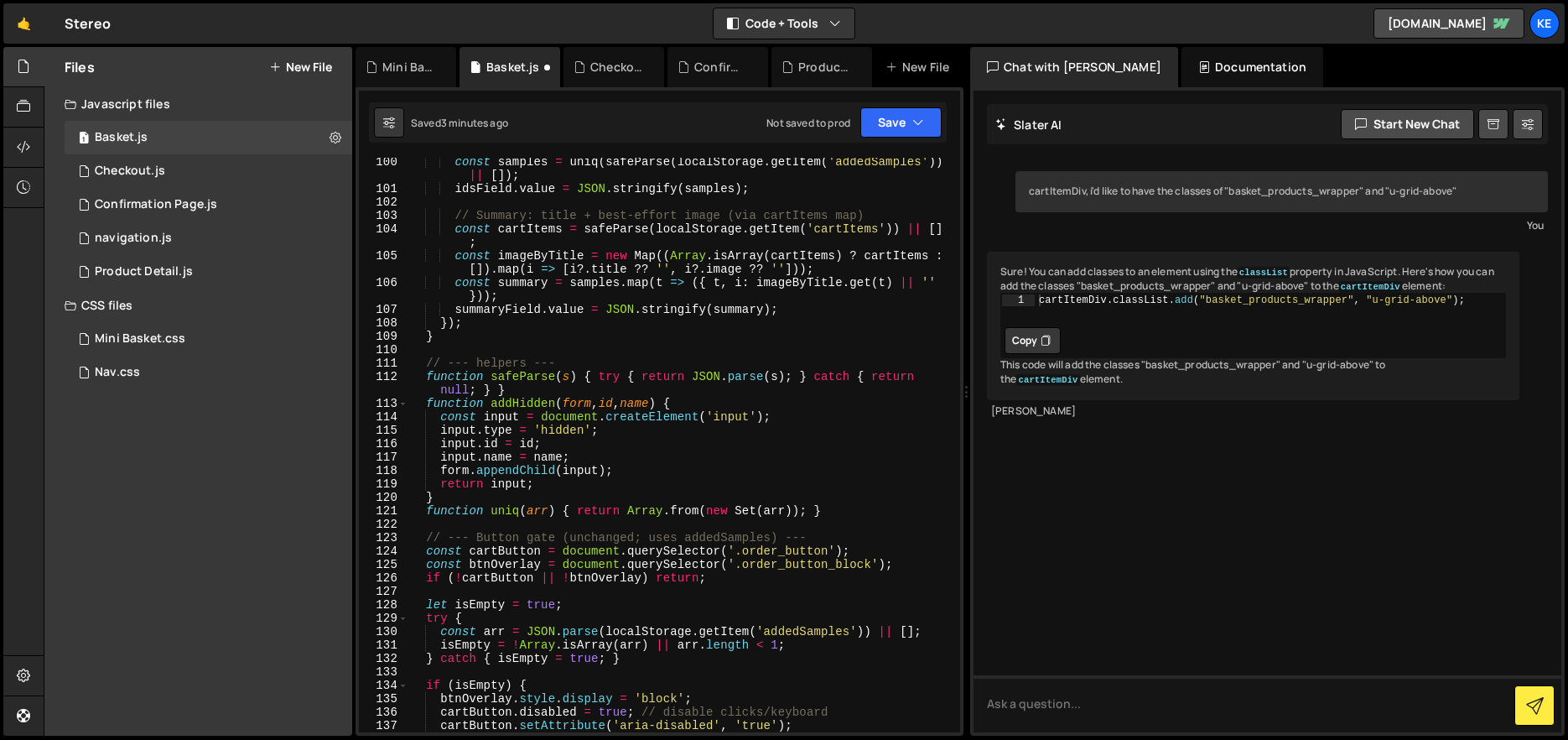
scroll to position [1866, 0]
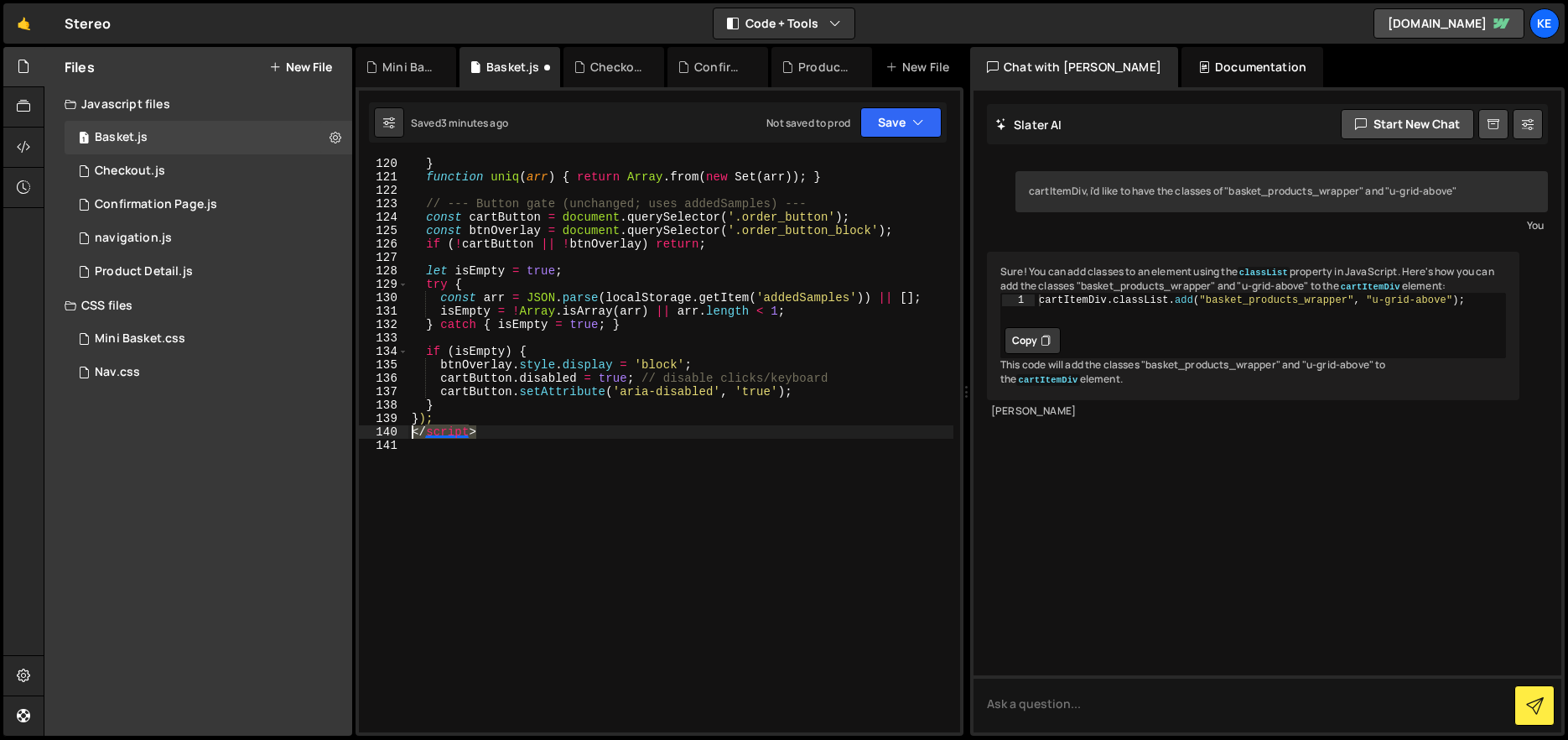
drag, startPoint x: 508, startPoint y: 437, endPoint x: 394, endPoint y: 429, distance: 114.3
click at [394, 429] on div "120 121 122 123 124 125 126 127 128 129 130 131 132 133 134 135 136 137 138 139…" at bounding box center [659, 444] width 601 height 574
type textarea "</script>"
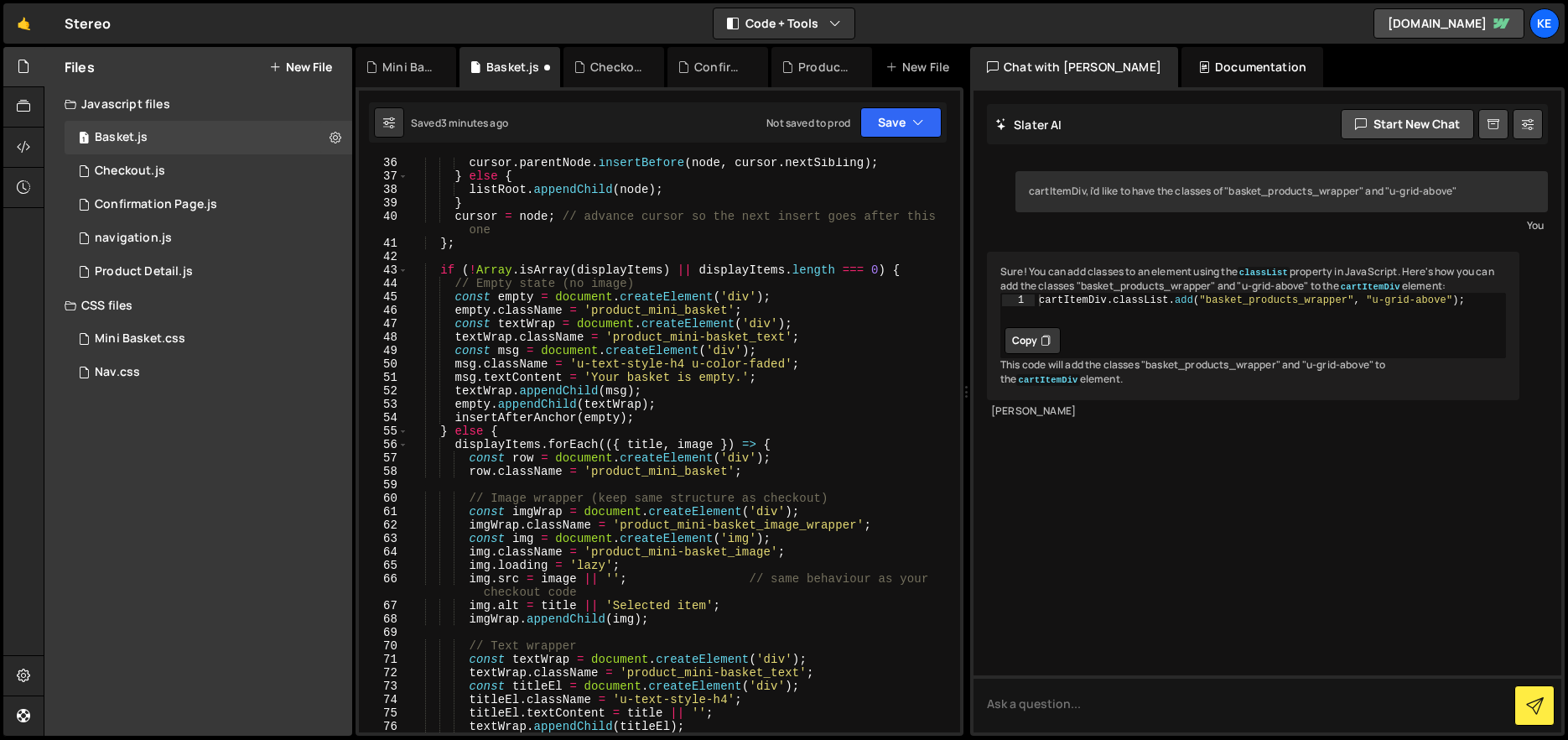
scroll to position [0, 0]
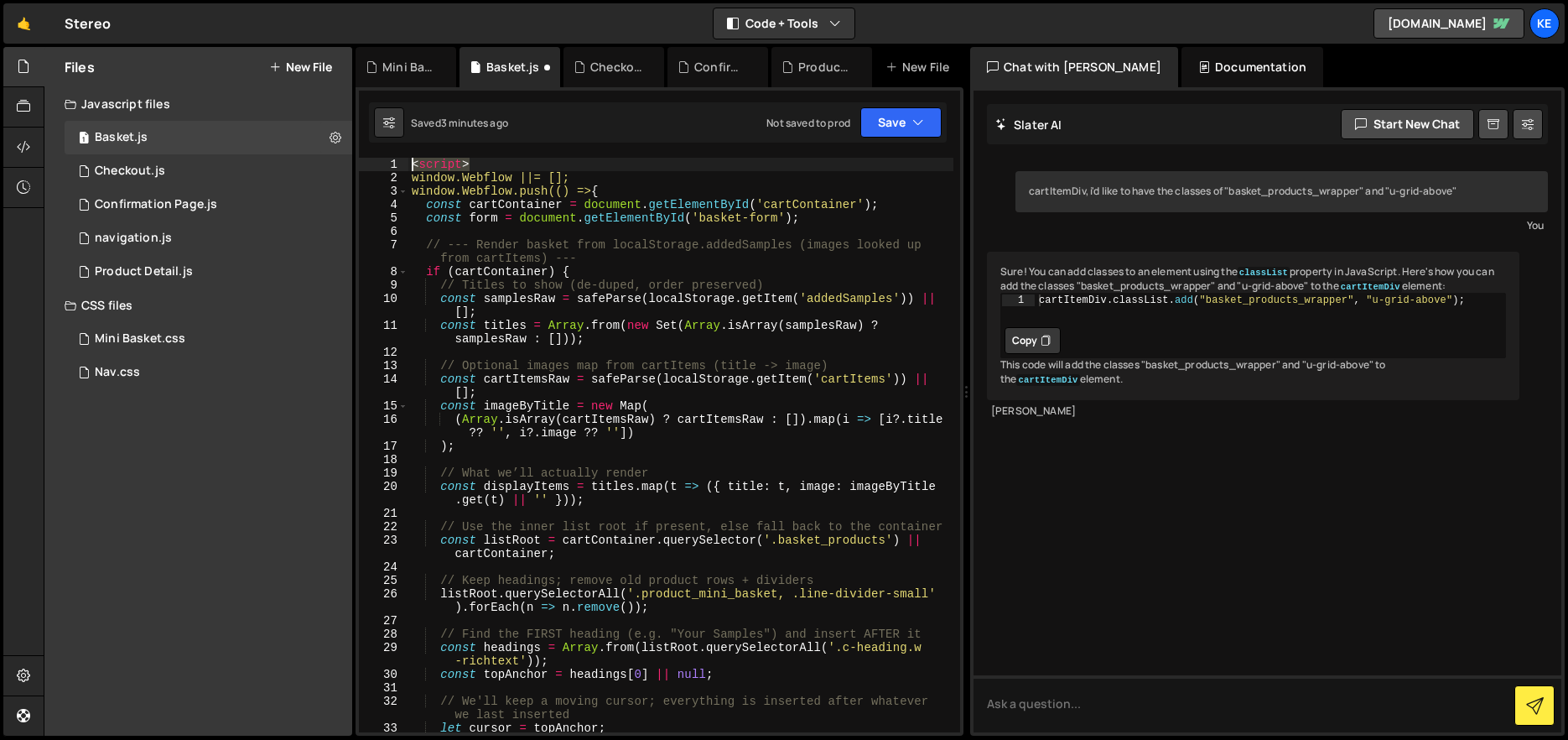
drag, startPoint x: 489, startPoint y: 161, endPoint x: 394, endPoint y: 168, distance: 95.3
click at [394, 168] on div "}); 1 2 3 4 5 6 7 8 9 10 11 12 13 14 15 16 17 18 19 20 21 22 23 24 25 26 27 28 …" at bounding box center [659, 444] width 601 height 574
type textarea "<script>"
click at [410, 179] on div "window . Webflow ||= [ ] ; window . Webflow . push (( ) => { const cartContaine…" at bounding box center [681, 458] width 545 height 601
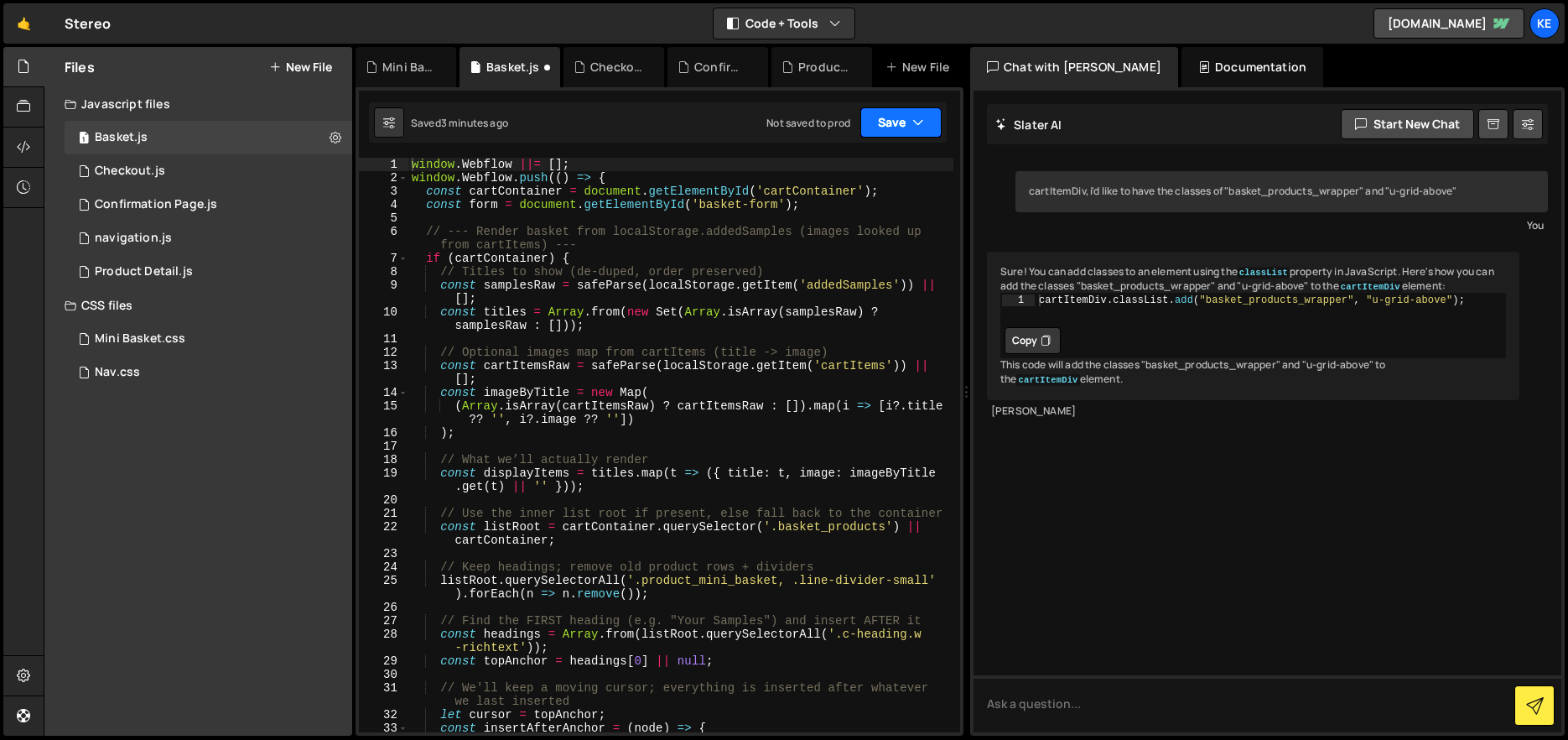
click at [898, 114] on button "Save" at bounding box center [900, 123] width 81 height 30
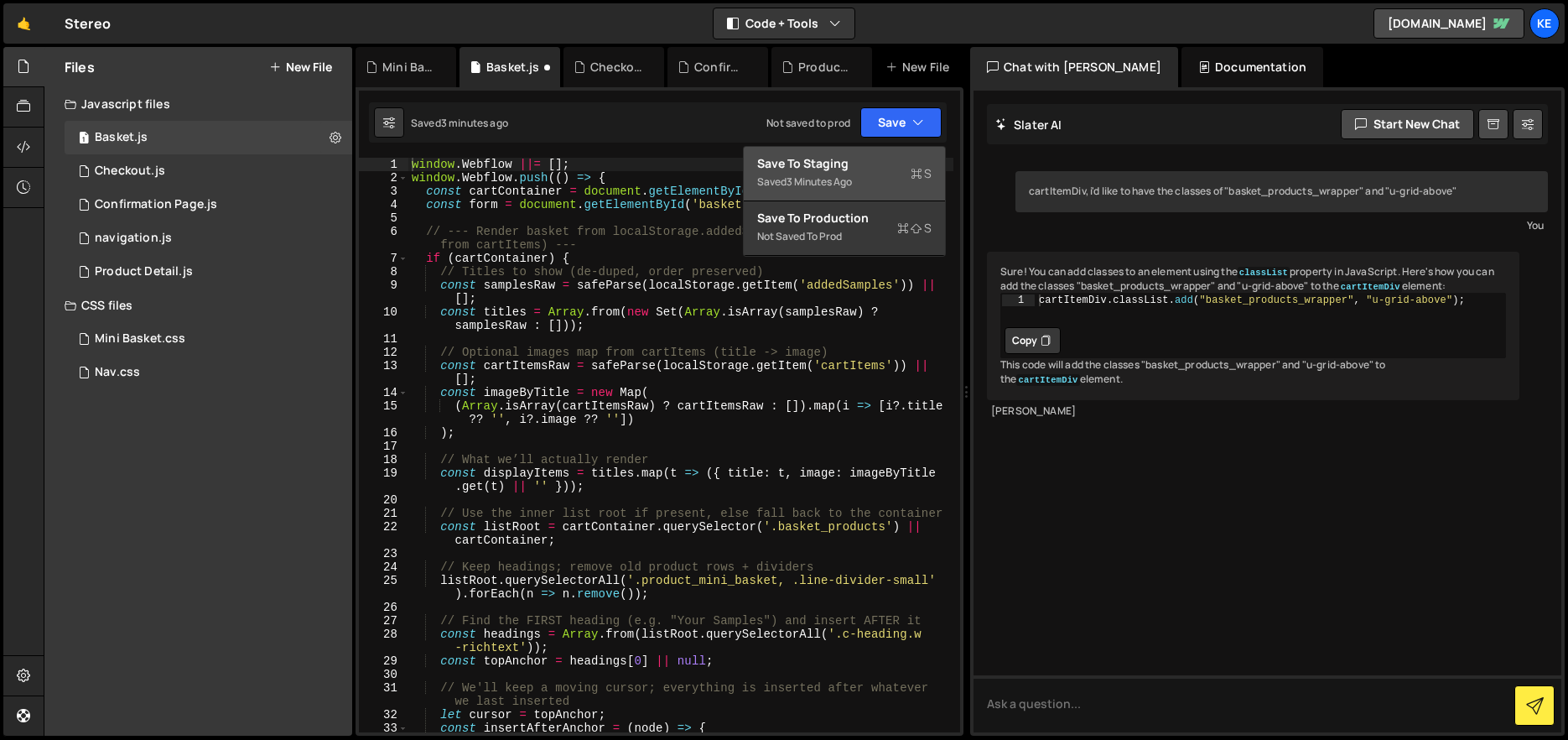
click at [881, 155] on div "Save to Staging S" at bounding box center [844, 163] width 175 height 17
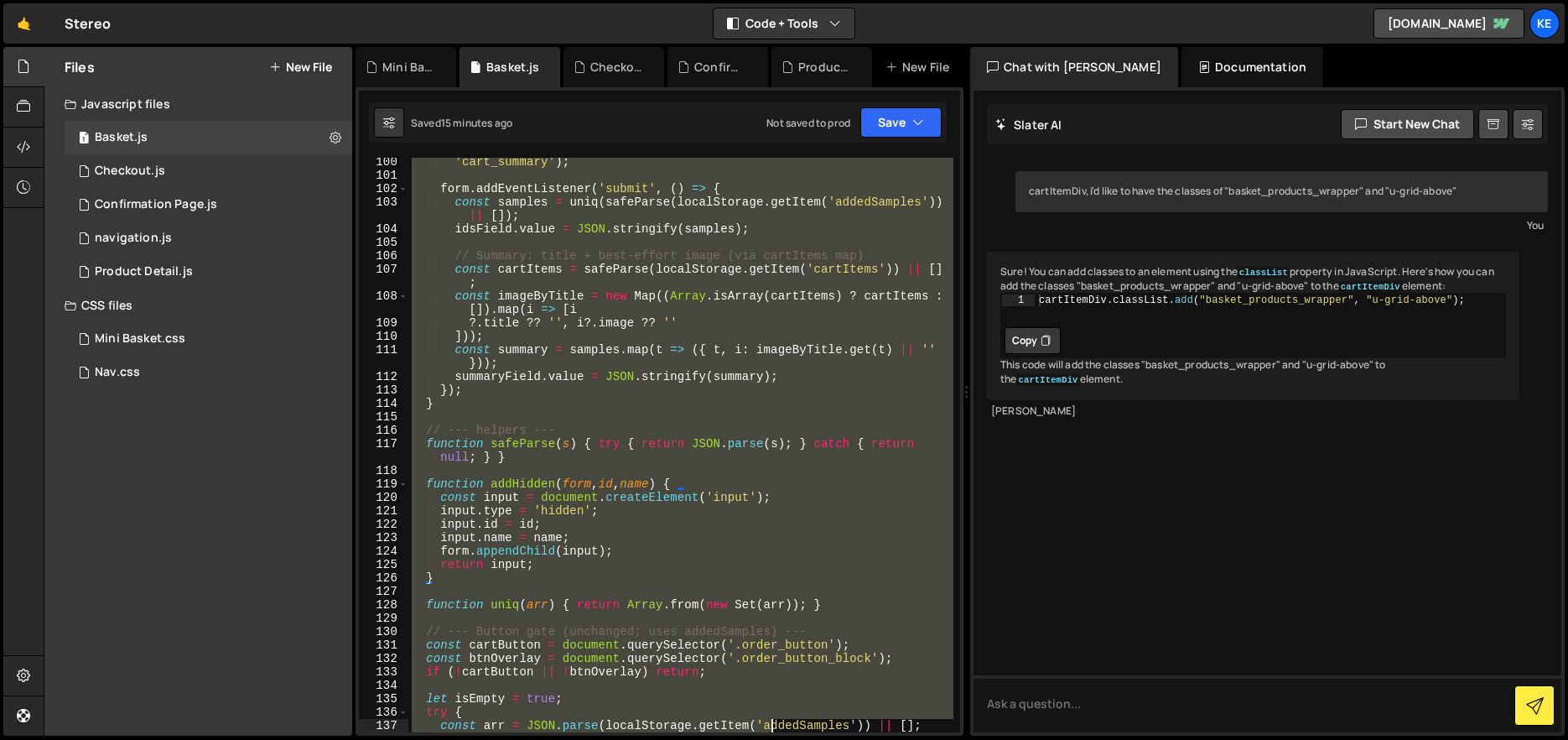
scroll to position [1653, 0]
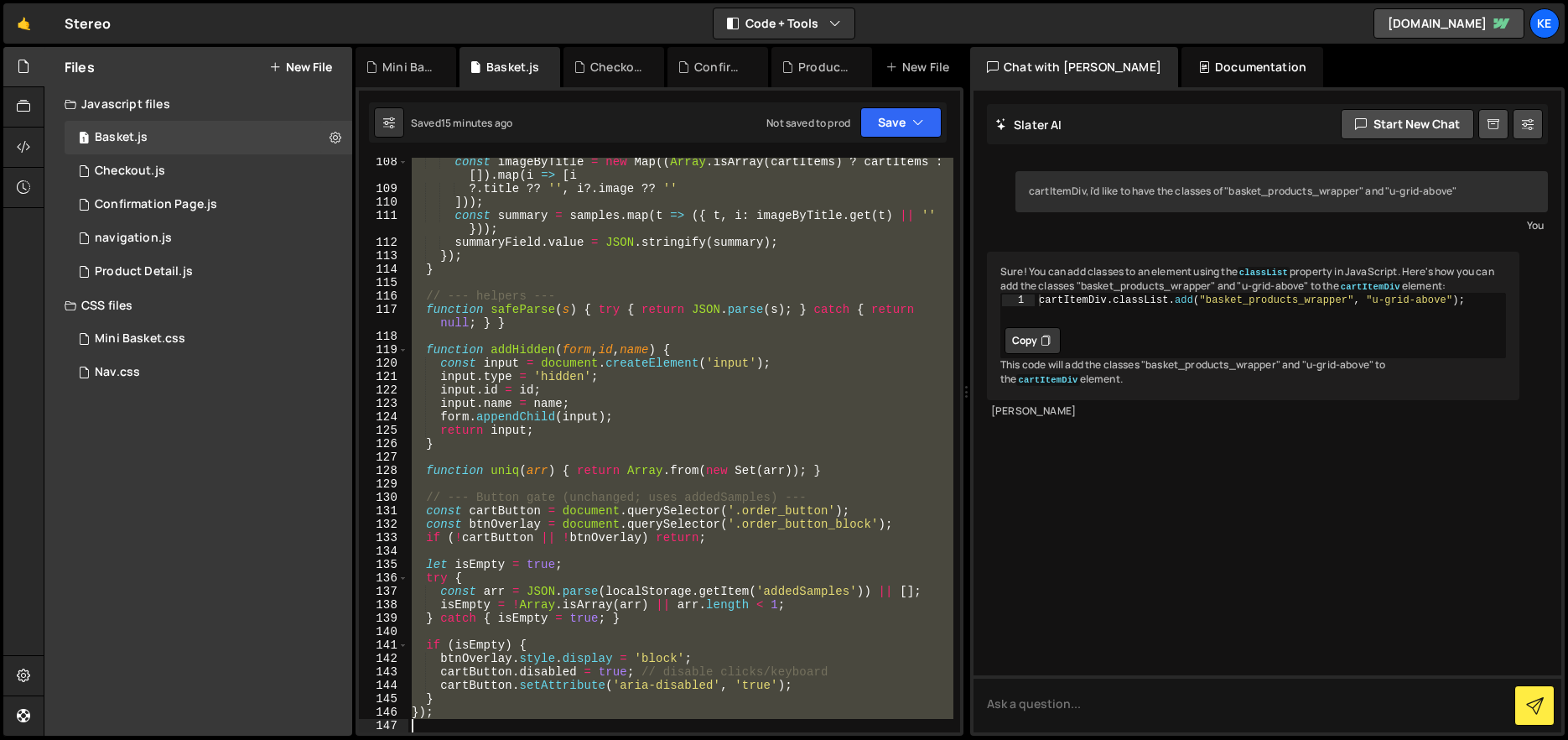
drag, startPoint x: 411, startPoint y: 167, endPoint x: 775, endPoint y: 807, distance: 736.3
click at [775, 739] on html "Projects [GEOGRAPHIC_DATA] Blog Ke Projects Your Teams Account Upgrade Logout" at bounding box center [784, 370] width 1568 height 740
type textarea "});"
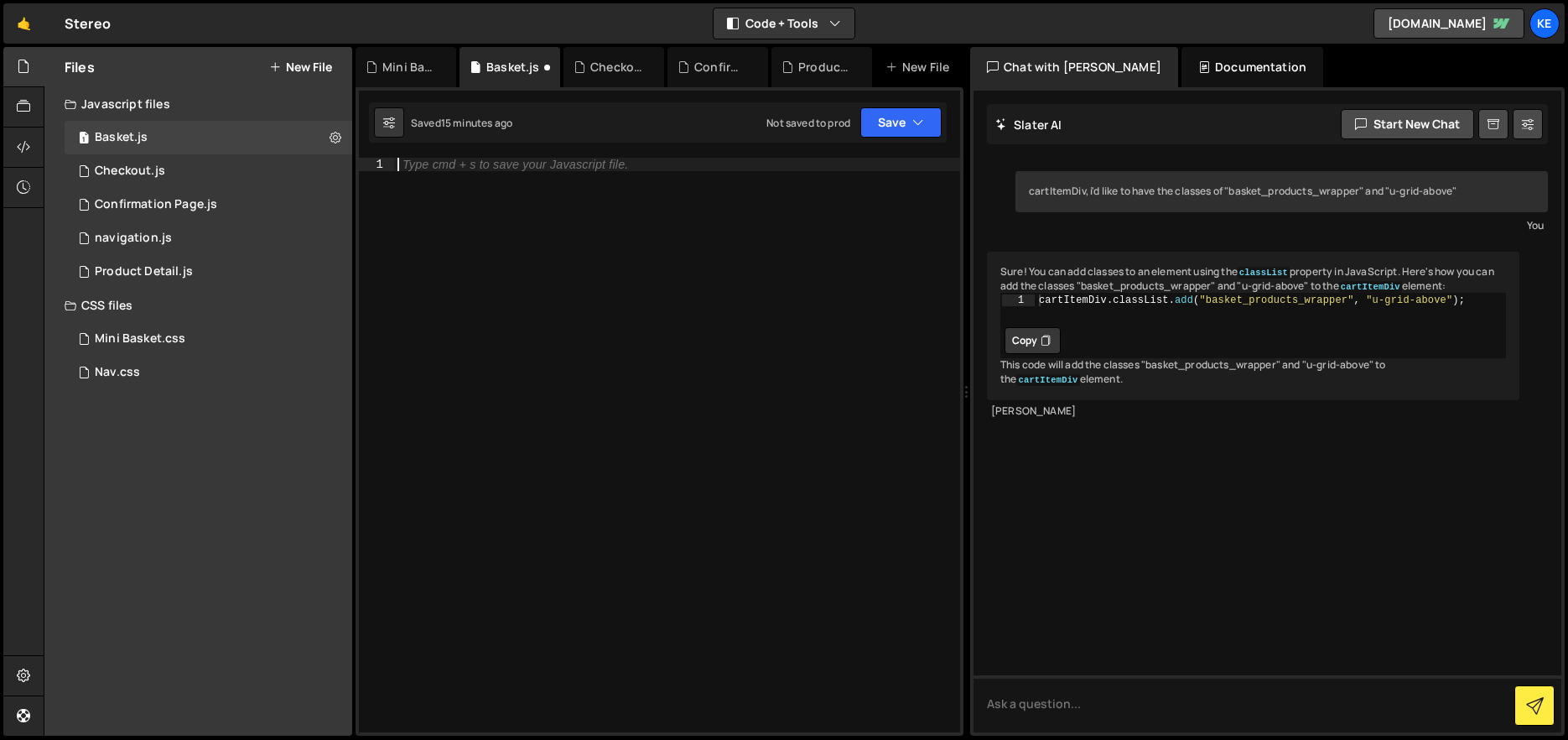
paste textarea "</script>"
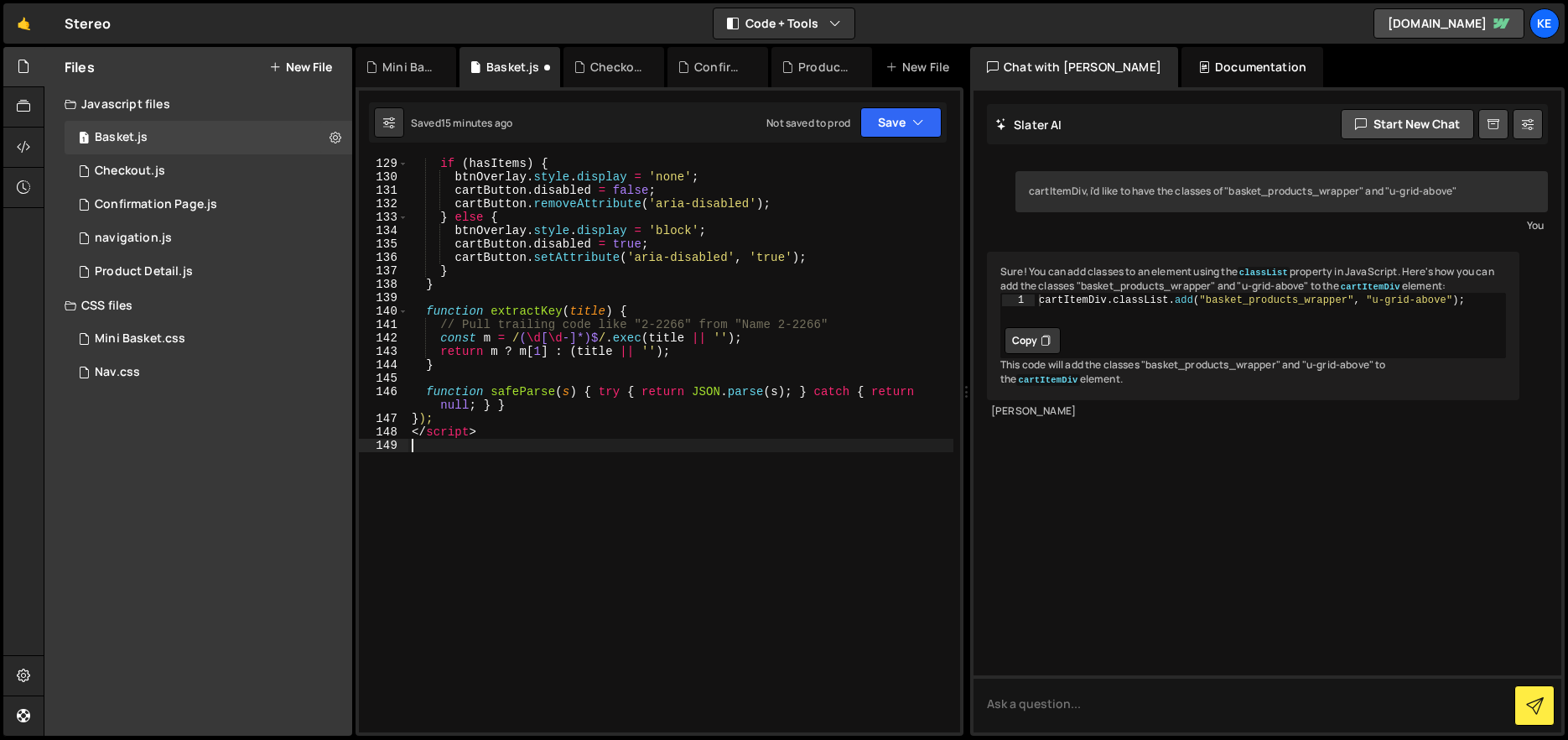
scroll to position [1866, 0]
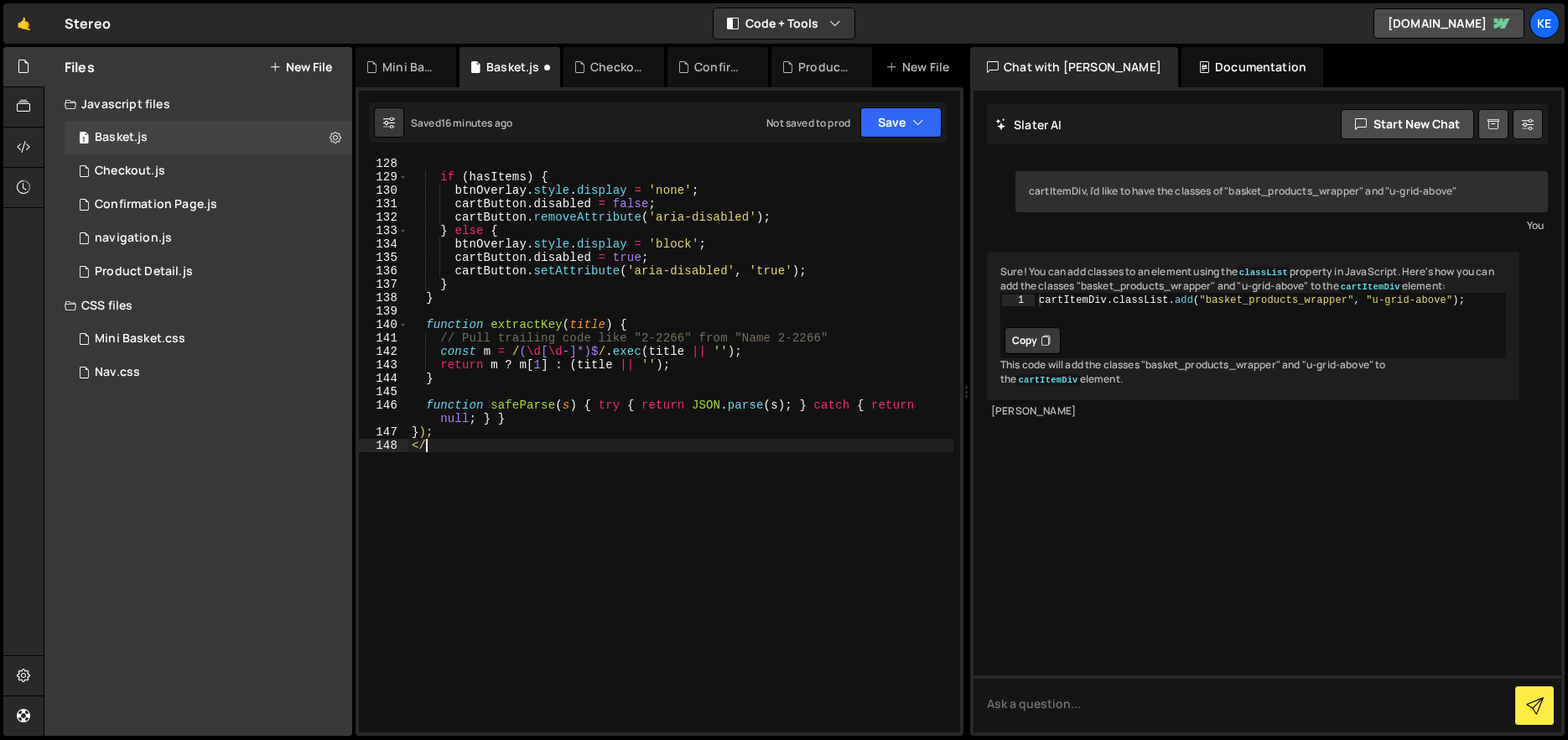
type textarea "<"
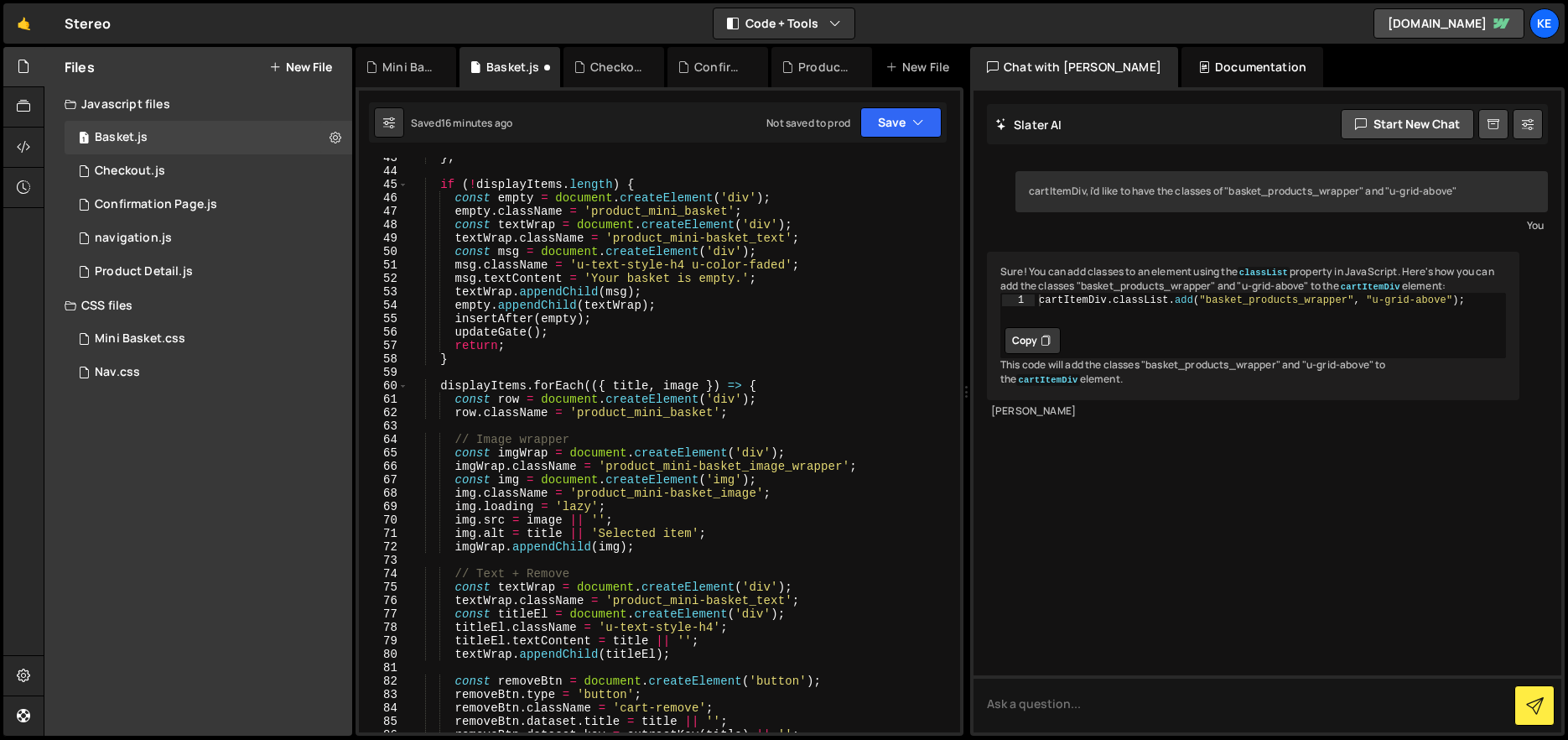
scroll to position [0, 0]
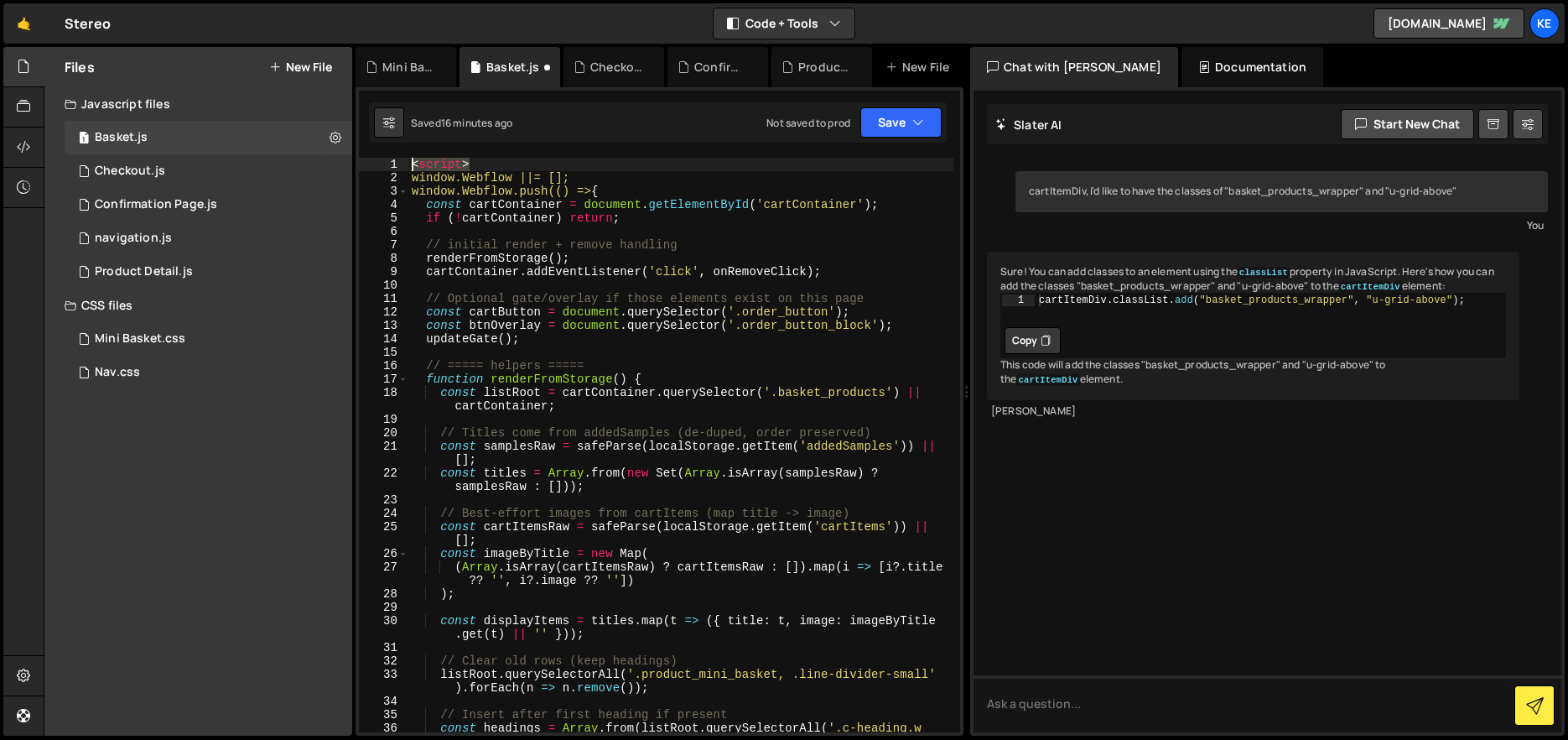
drag, startPoint x: 494, startPoint y: 162, endPoint x: 402, endPoint y: 155, distance: 92.3
click at [402, 155] on div "1 2 3 4 5 6 7 8 9 10 11 12 13 14 15 16 17 18 19 20 21 22 23 24 25 26 27 28 29 3…" at bounding box center [659, 411] width 608 height 648
type textarea "<script>"
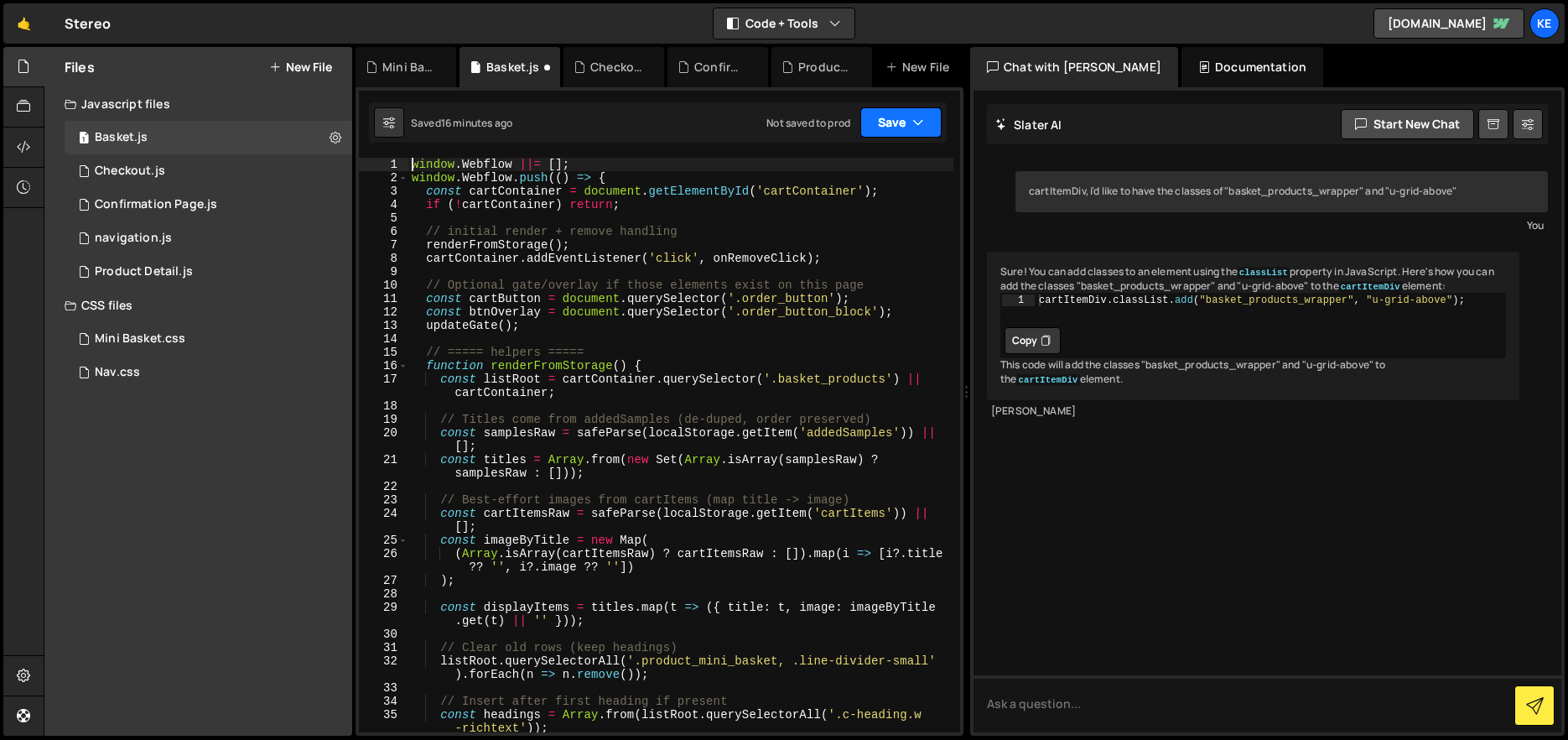
click at [894, 120] on button "Save" at bounding box center [900, 123] width 81 height 30
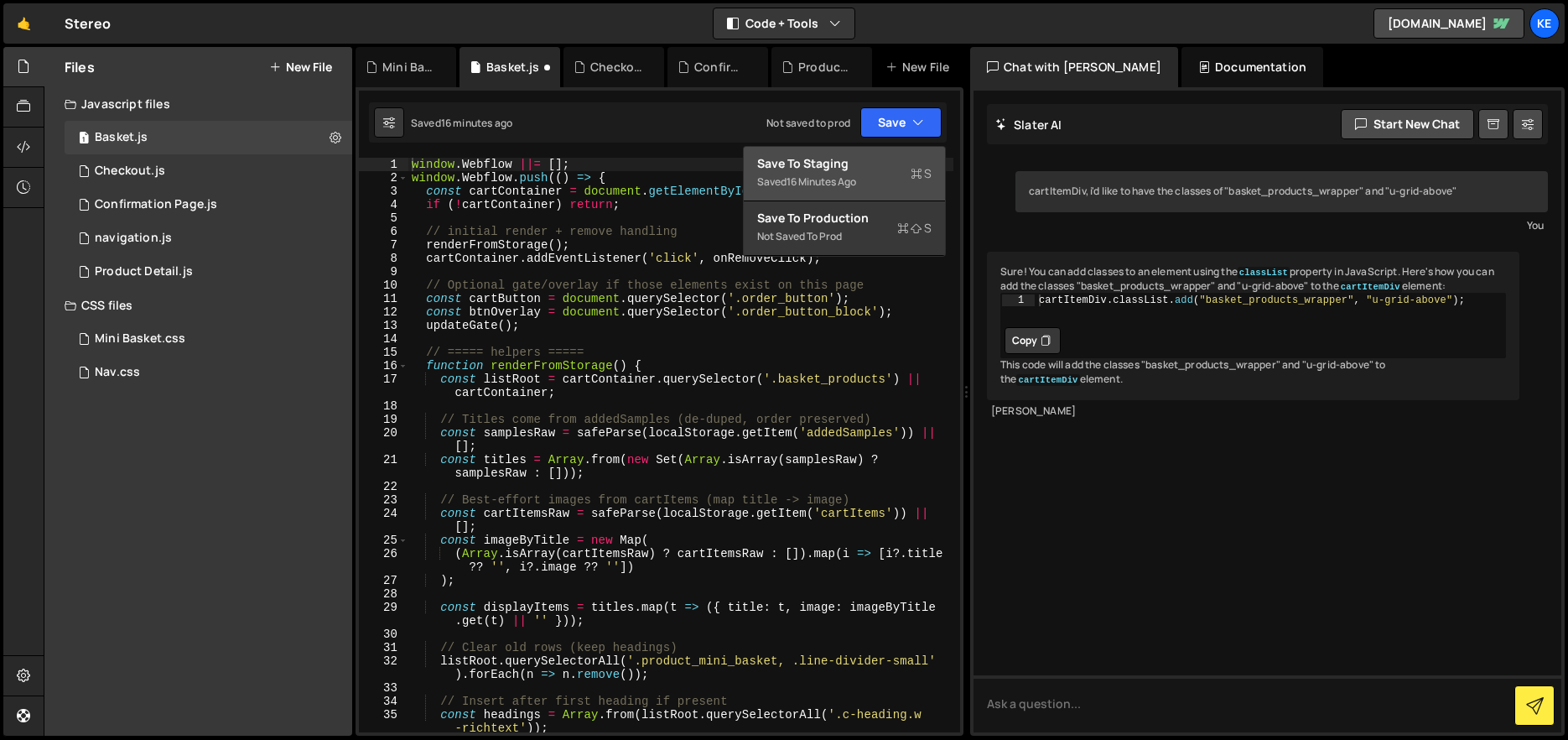
click at [895, 166] on div "Save to Staging S" at bounding box center [844, 163] width 175 height 17
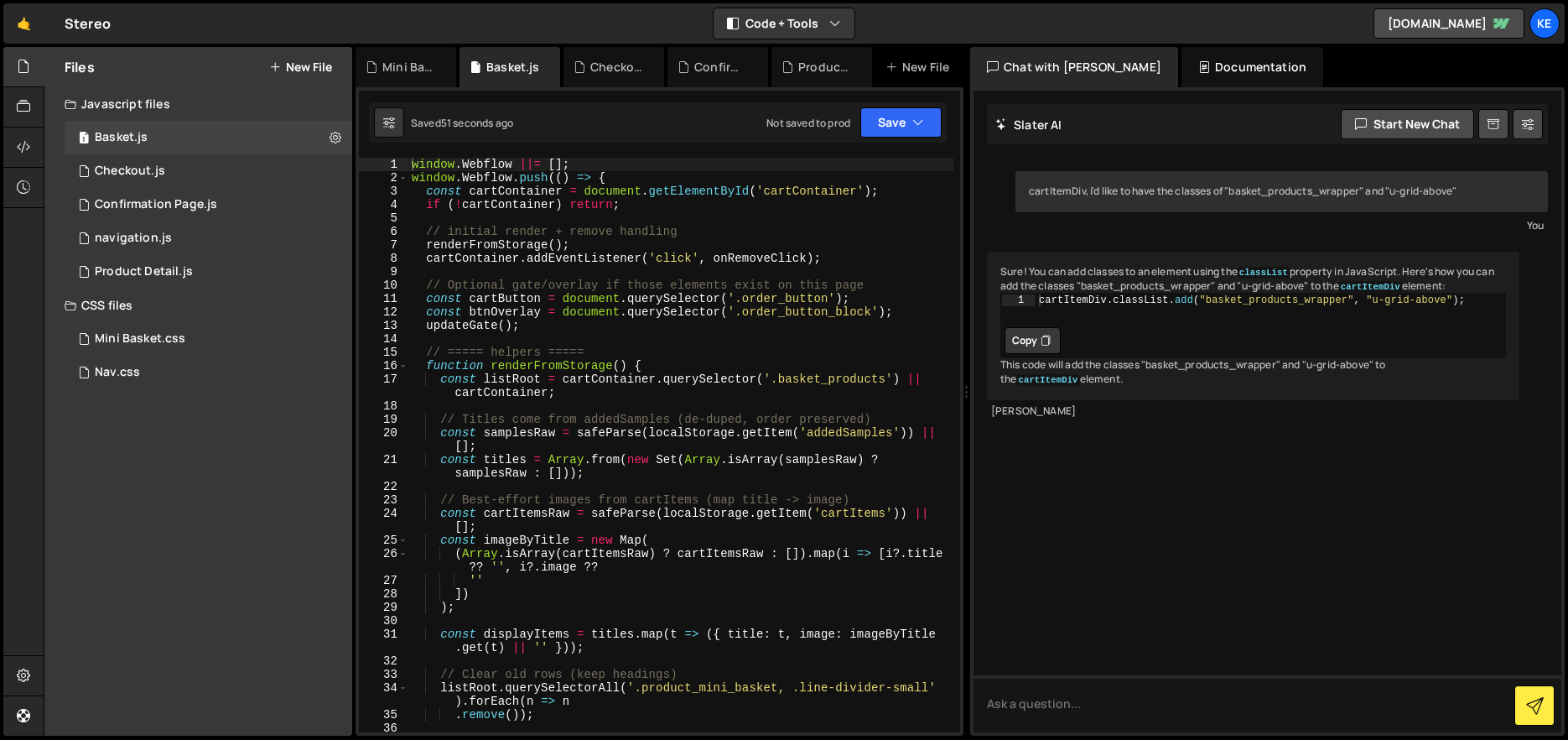
click at [779, 298] on div "window . Webflow ||= [ ] ; window . Webflow . push (( ) => { const cartContaine…" at bounding box center [681, 458] width 545 height 601
click at [890, 122] on button "Save" at bounding box center [900, 123] width 81 height 30
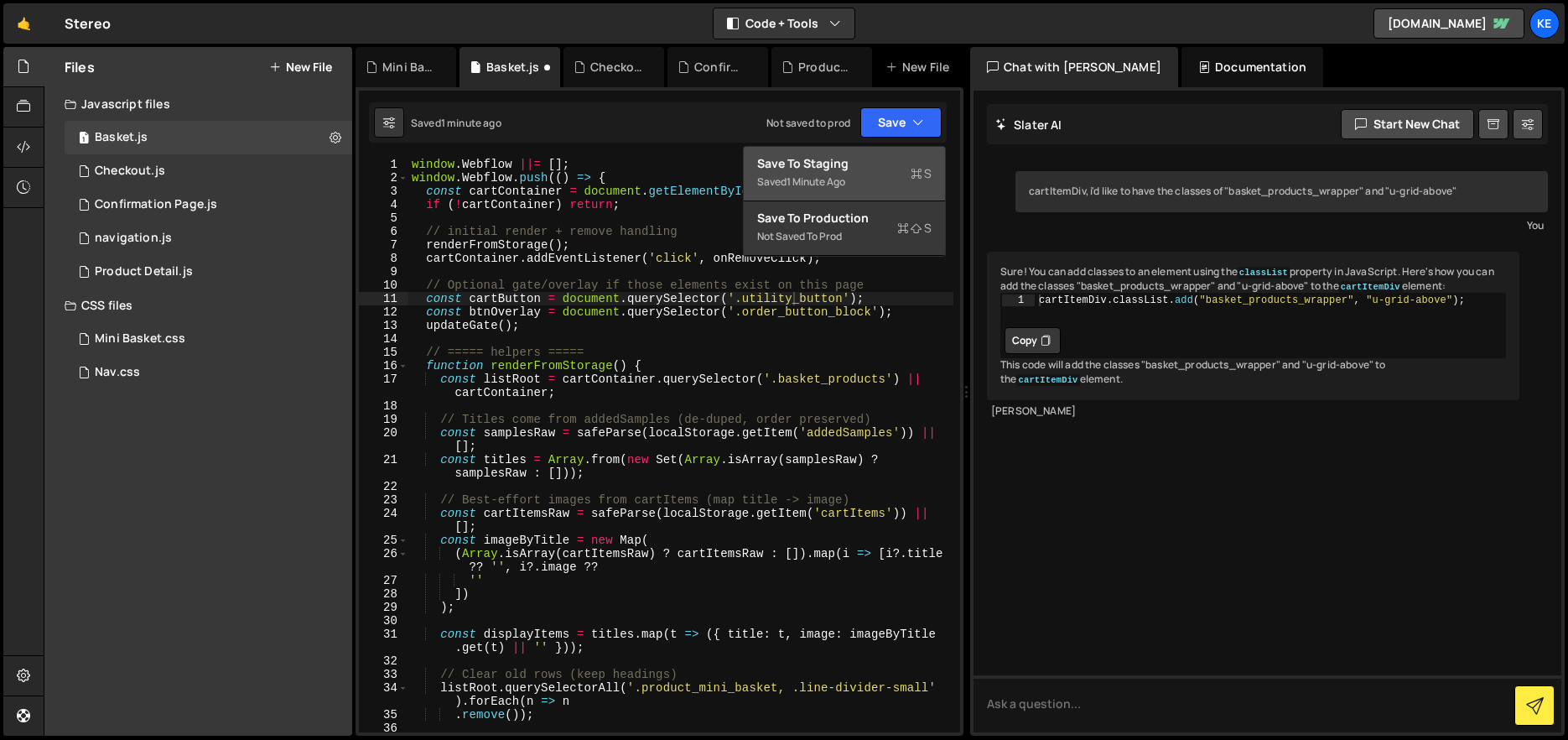
click at [861, 157] on div "Save to Staging S" at bounding box center [844, 163] width 175 height 17
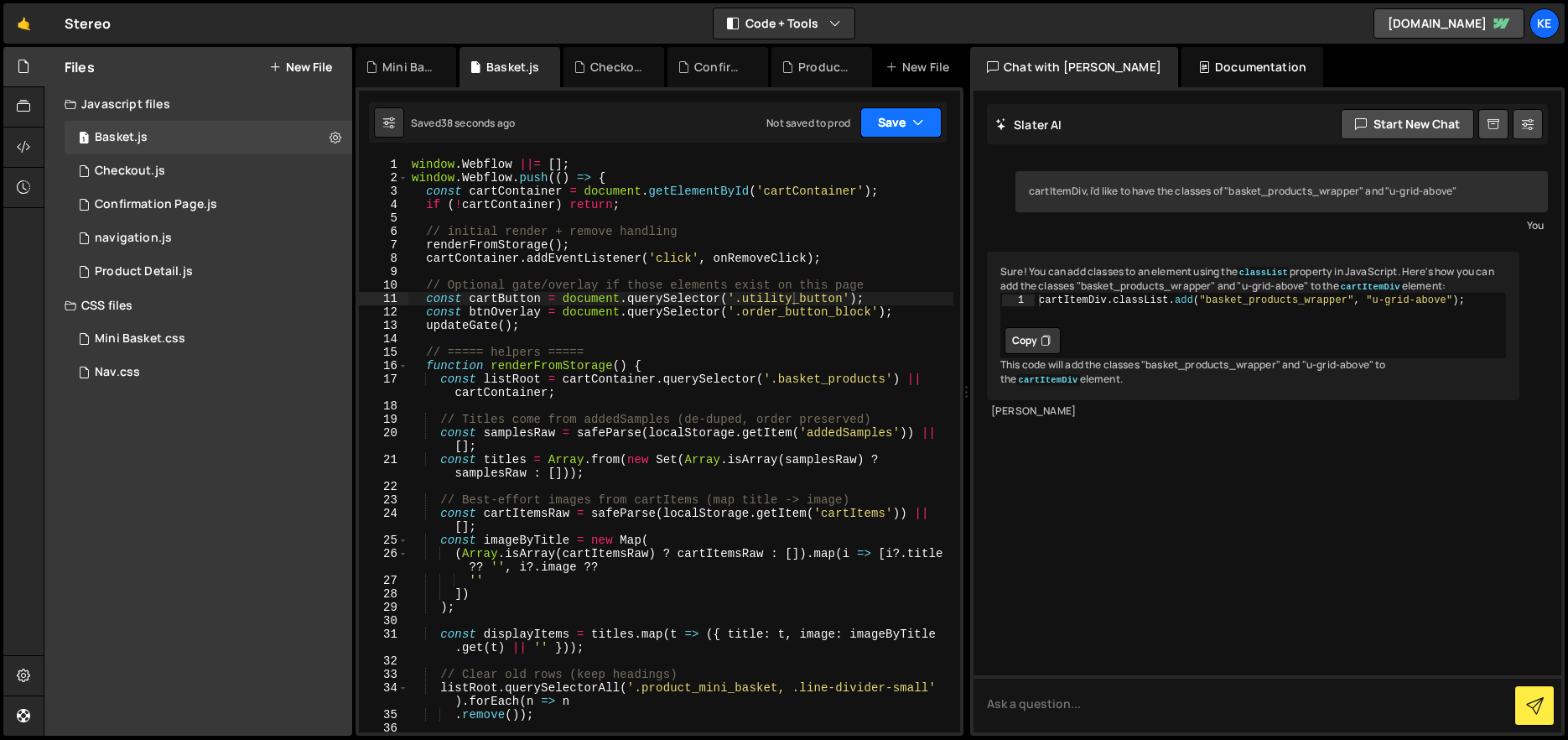
click at [901, 129] on button "Save" at bounding box center [900, 123] width 81 height 30
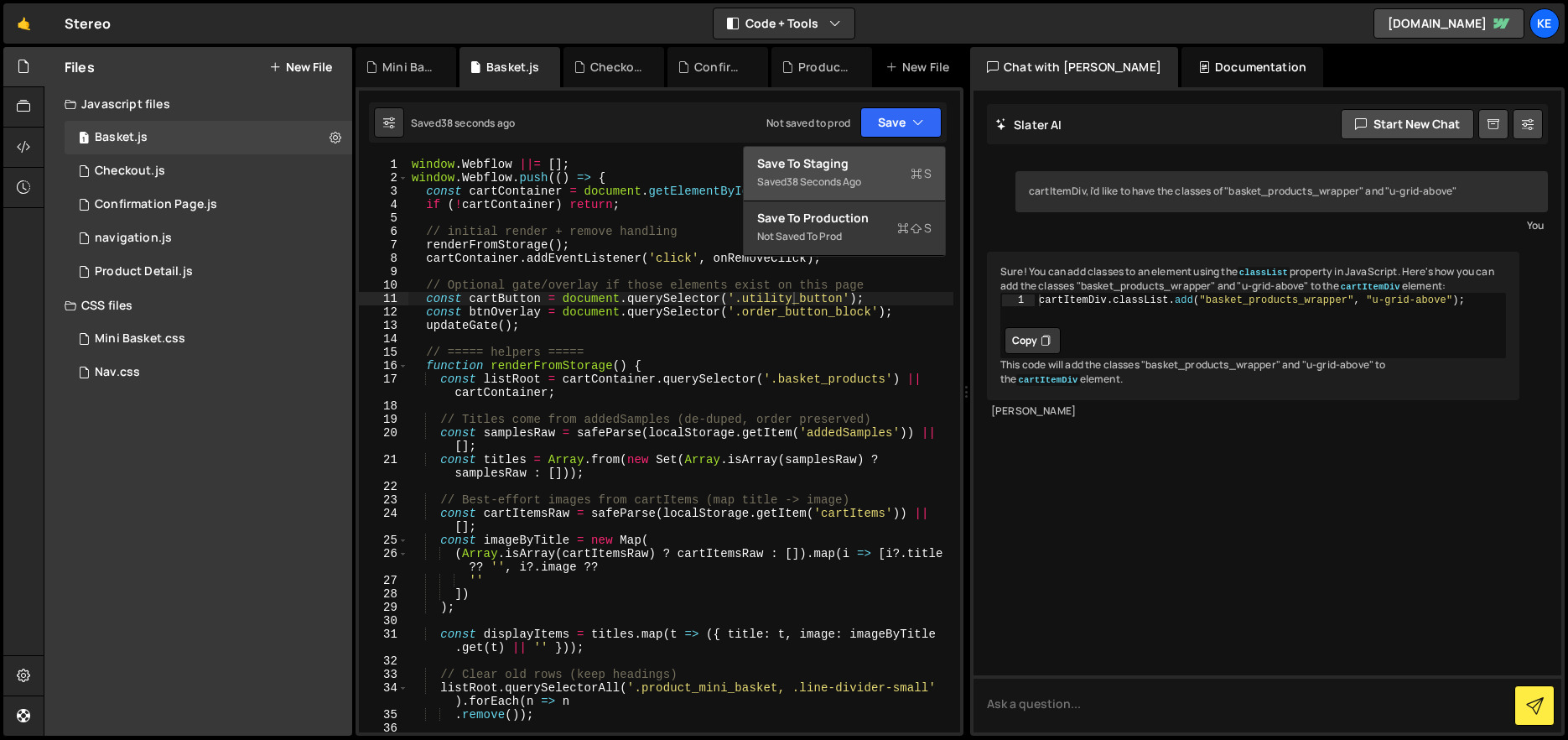
click at [880, 157] on div "Save to Staging S" at bounding box center [844, 163] width 175 height 17
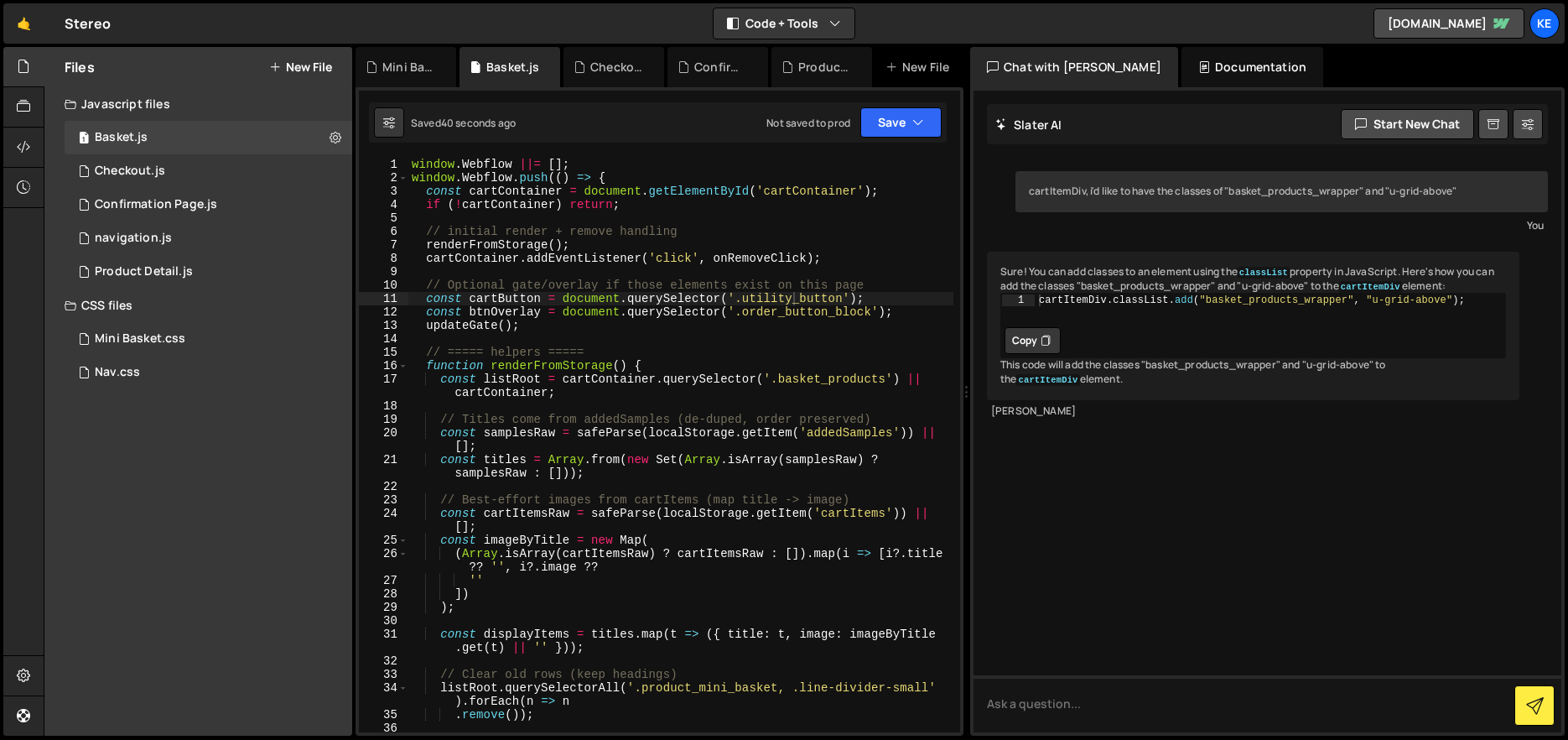
click at [869, 299] on div "window . Webflow ||= [ ] ; window . Webflow . push (( ) => { const cartContaine…" at bounding box center [681, 458] width 545 height 601
click at [898, 130] on button "Save" at bounding box center [900, 123] width 81 height 30
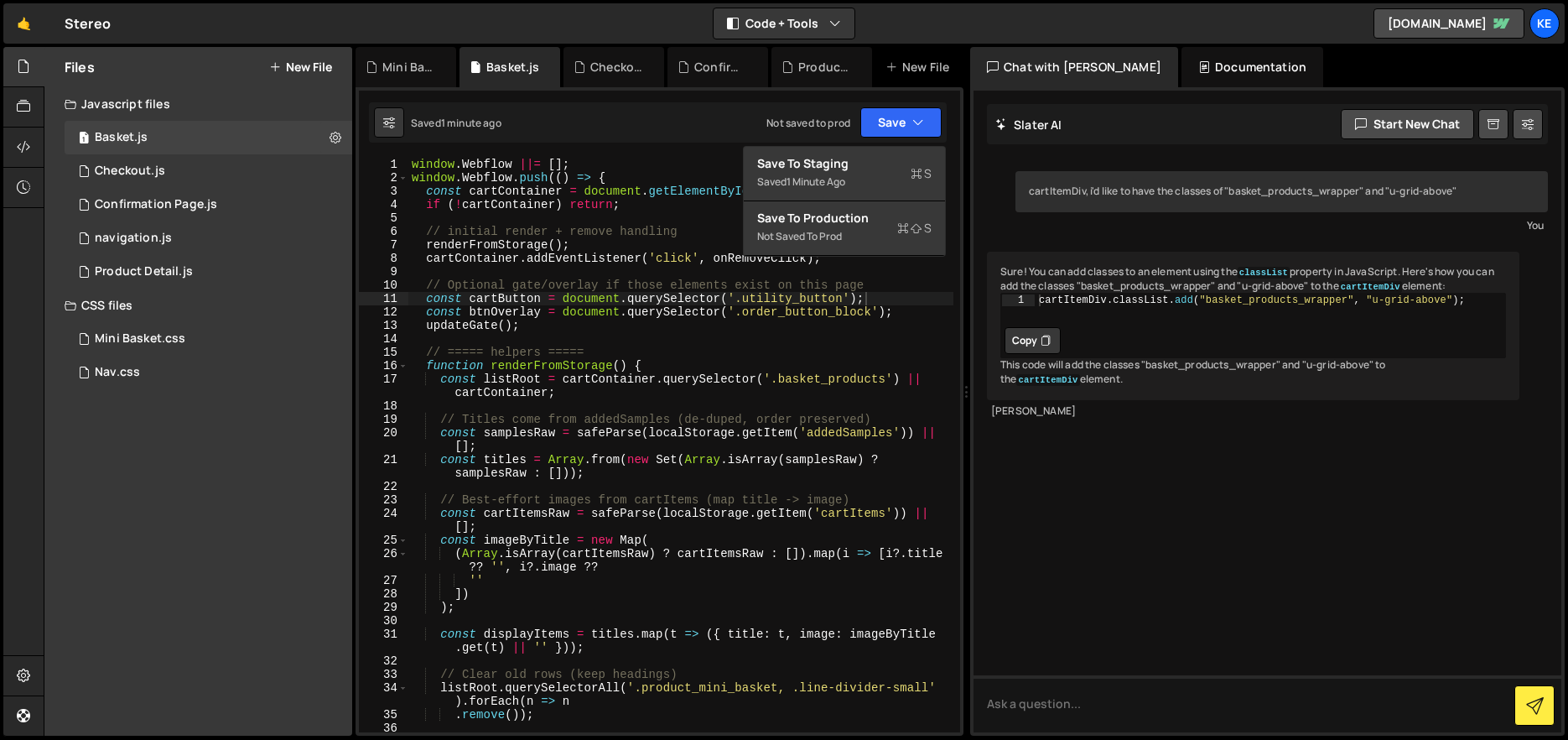
click at [818, 395] on div "window . Webflow ||= [ ] ; window . Webflow . push (( ) => { const cartContaine…" at bounding box center [681, 458] width 545 height 601
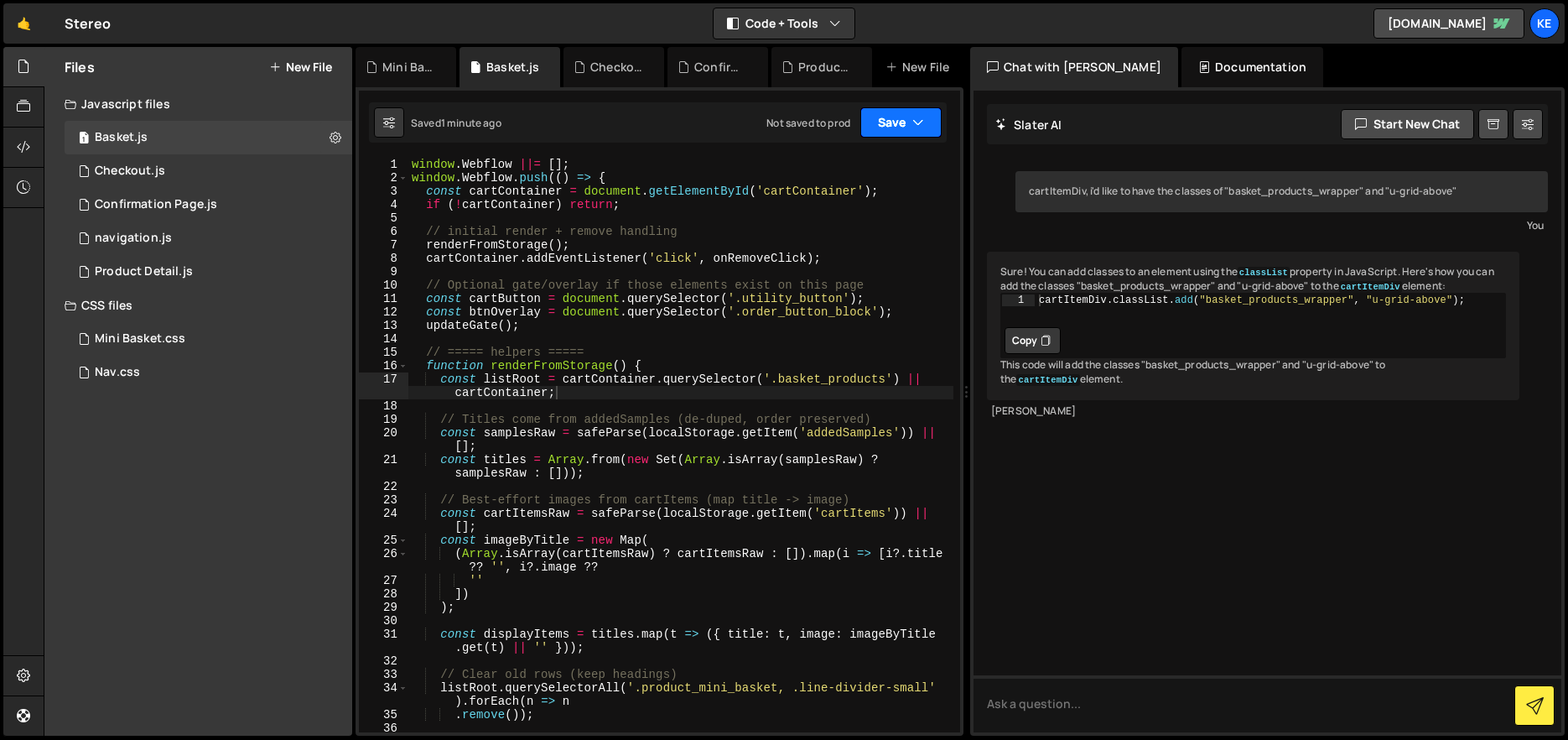
click at [891, 111] on button "Save" at bounding box center [900, 123] width 81 height 30
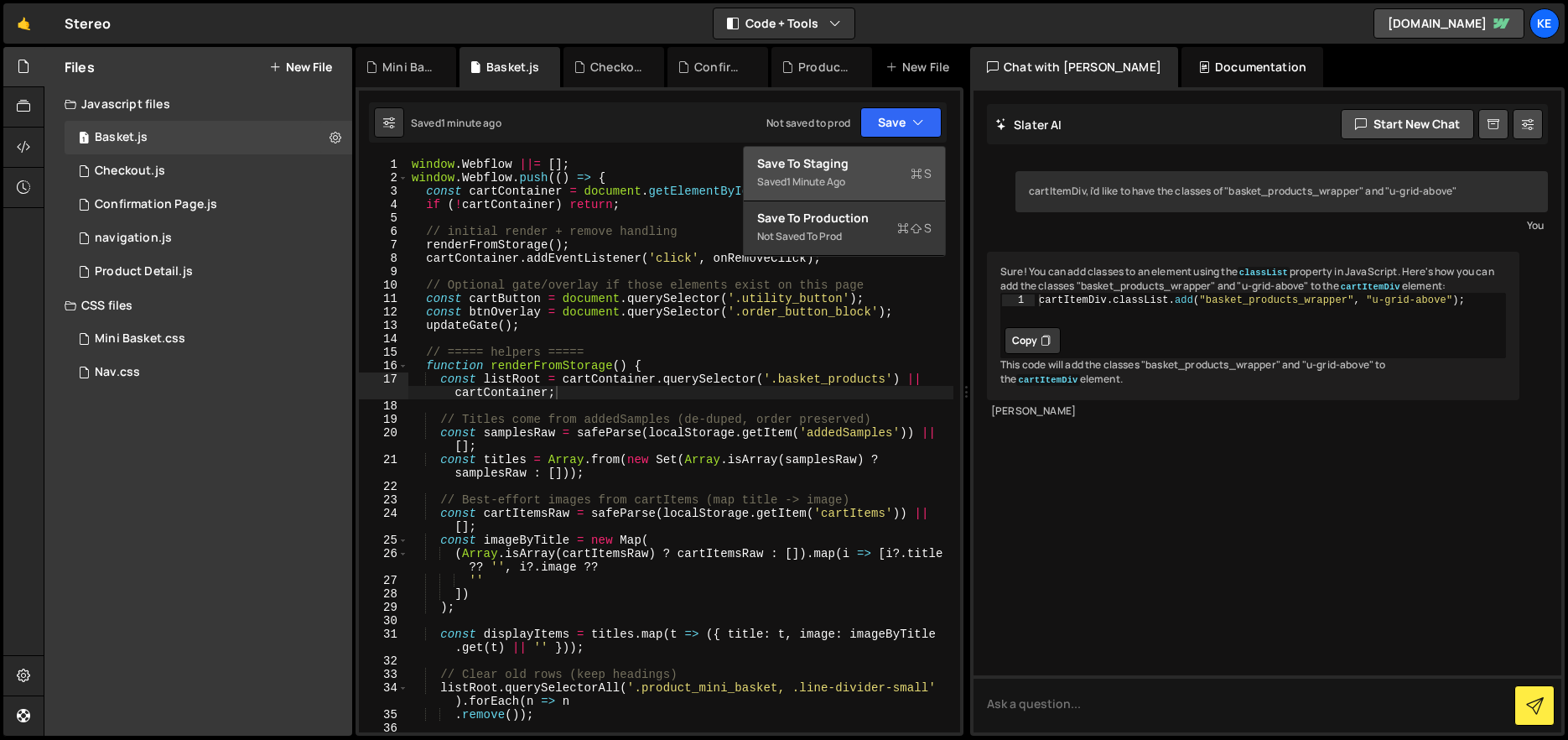
click at [895, 150] on button "Save to Staging S Saved 1 minute ago" at bounding box center [844, 174] width 201 height 54
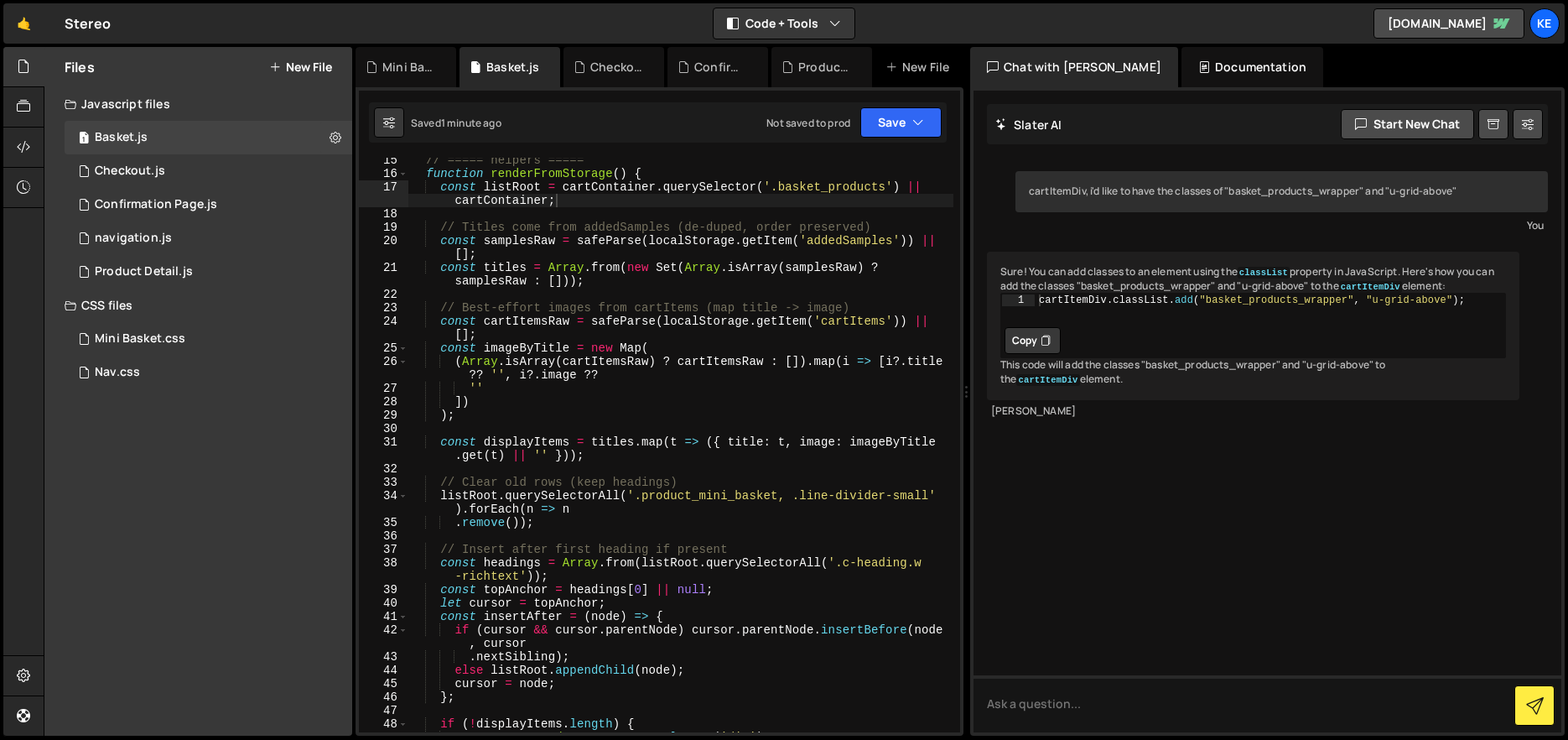
scroll to position [0, 0]
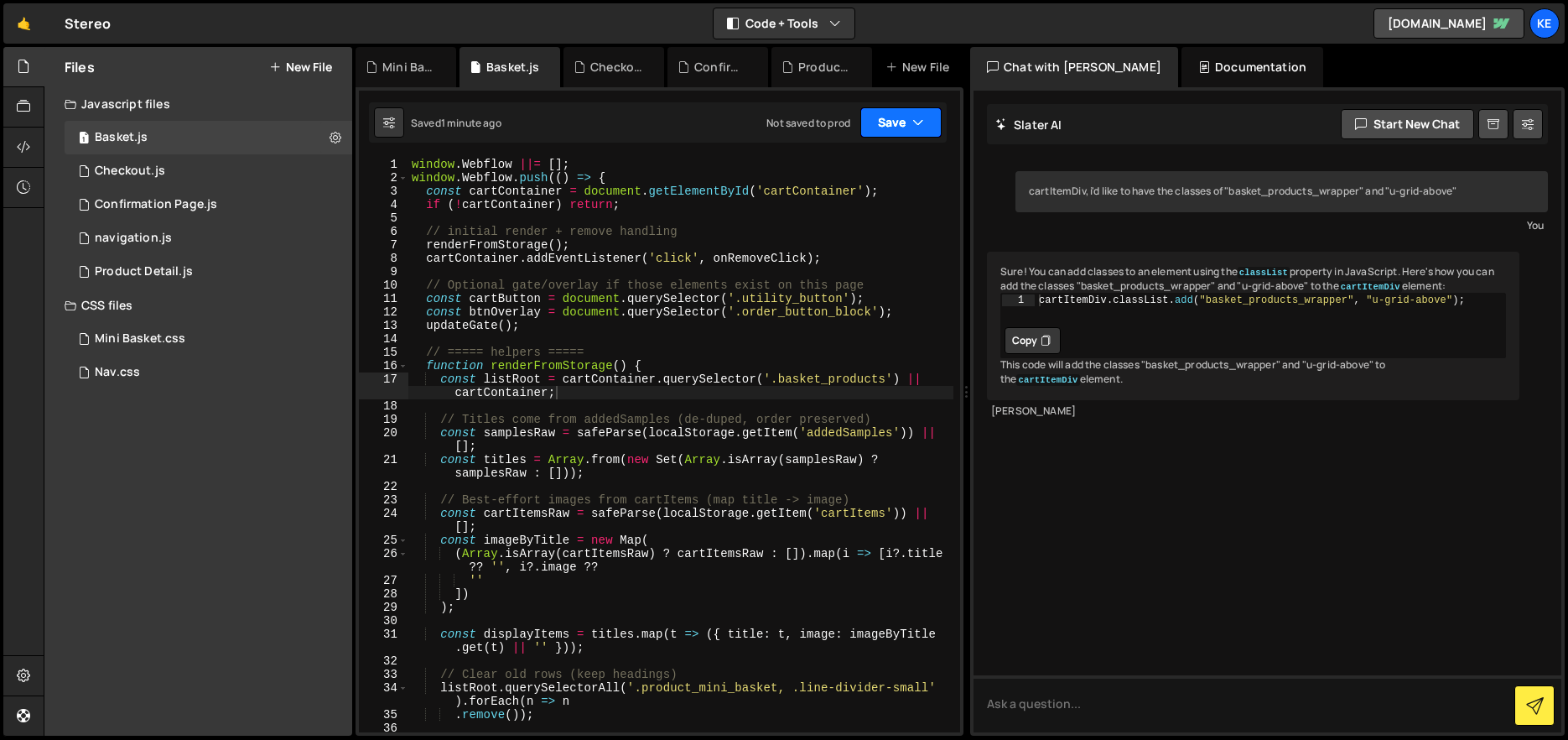
click at [881, 126] on button "Save" at bounding box center [900, 123] width 81 height 30
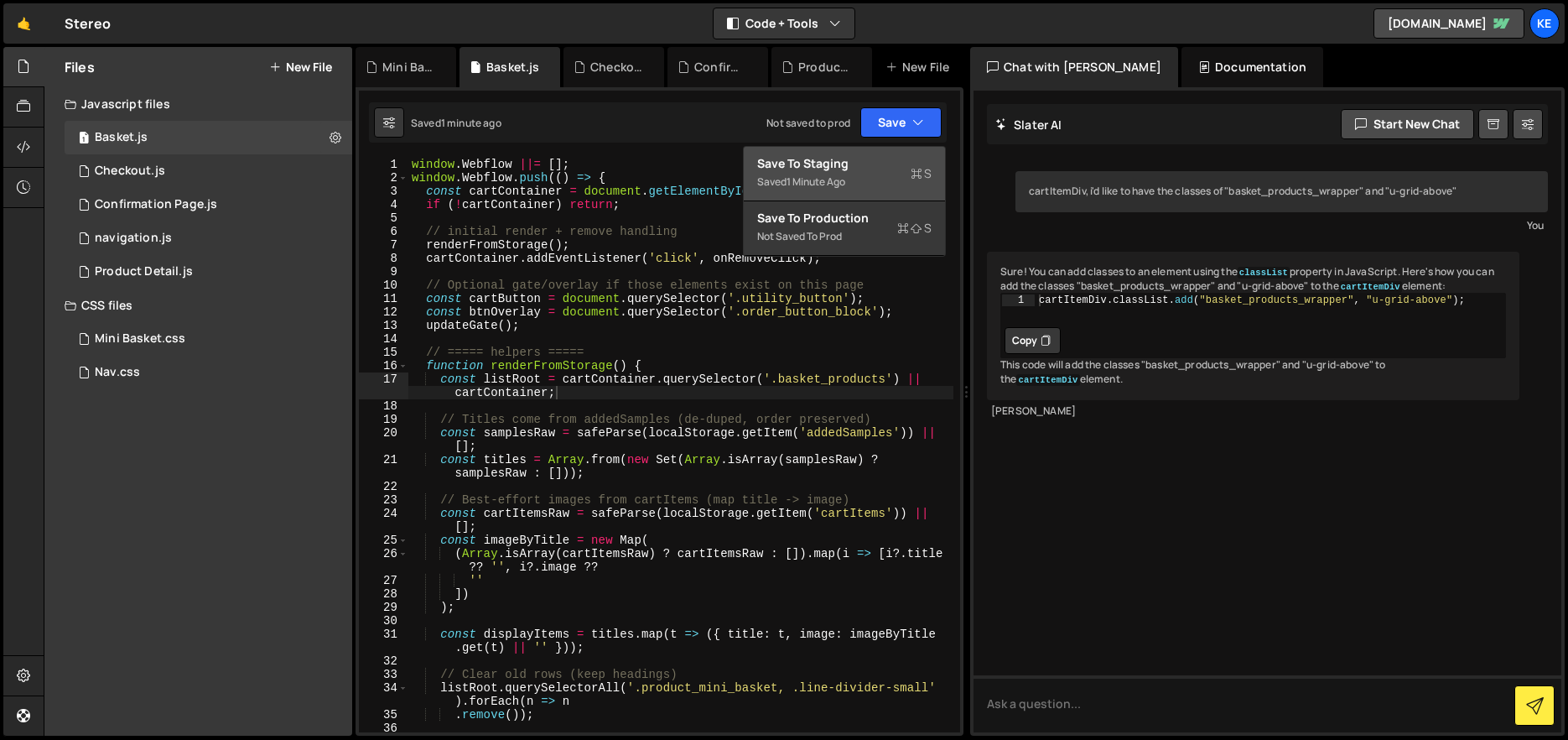
click at [867, 173] on div "Saved 1 minute ago" at bounding box center [844, 182] width 175 height 20
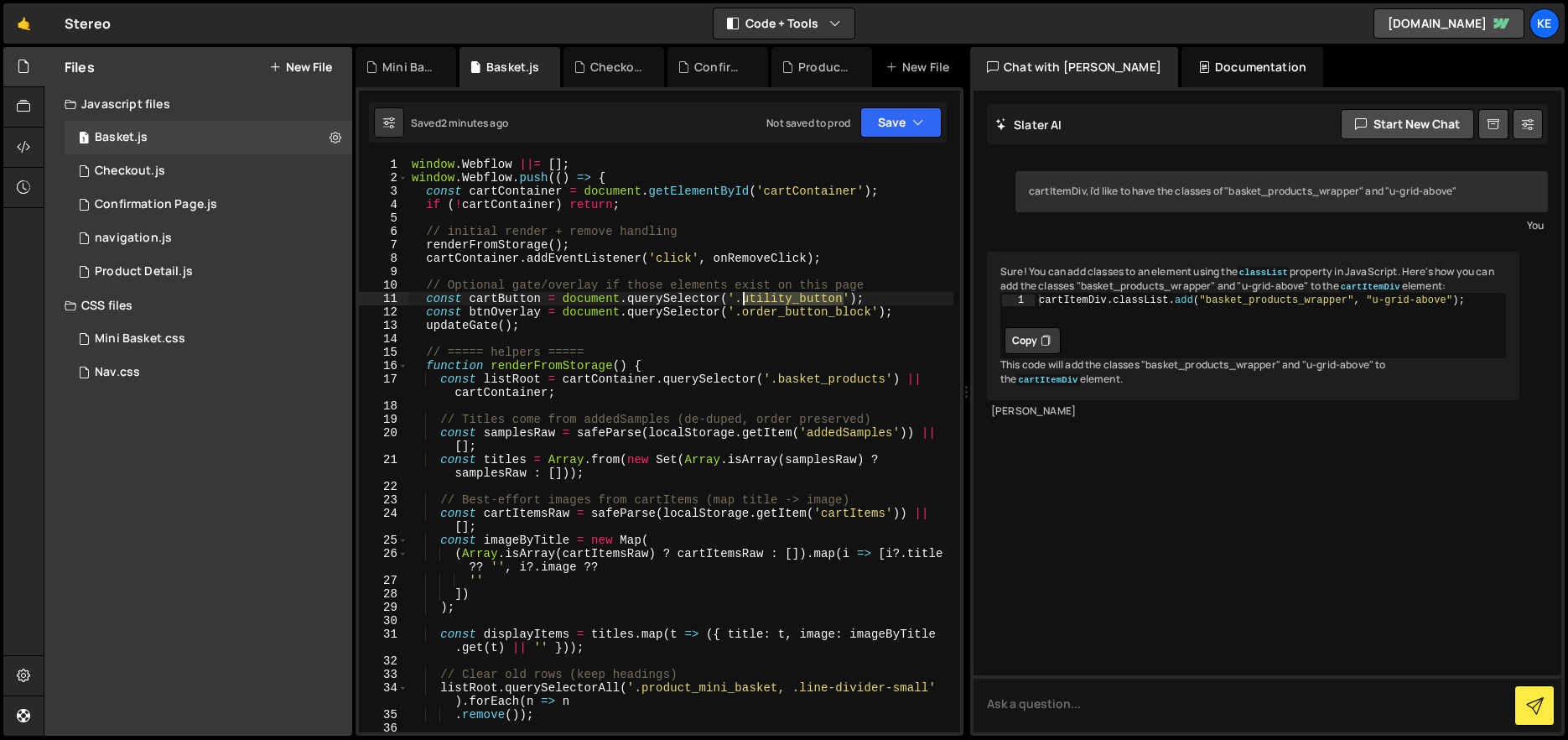
drag, startPoint x: 845, startPoint y: 296, endPoint x: 742, endPoint y: 296, distance: 103.0
click at [742, 296] on div "window . Webflow ||= [ ] ; window . Webflow . push (( ) => { const cartContaine…" at bounding box center [681, 458] width 545 height 601
click at [888, 117] on button "Save" at bounding box center [900, 123] width 81 height 30
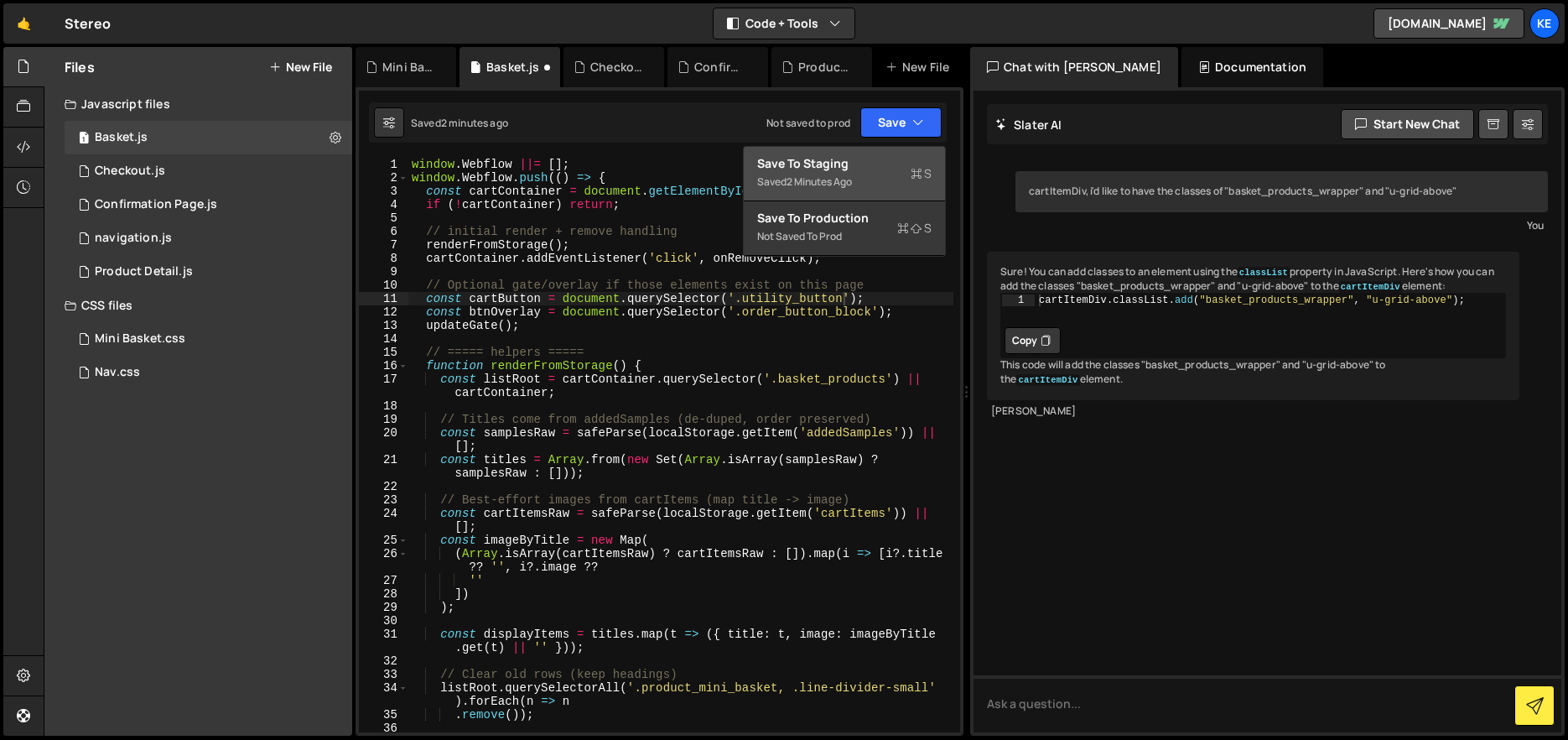
click at [843, 164] on div "Save to Staging S" at bounding box center [844, 163] width 175 height 17
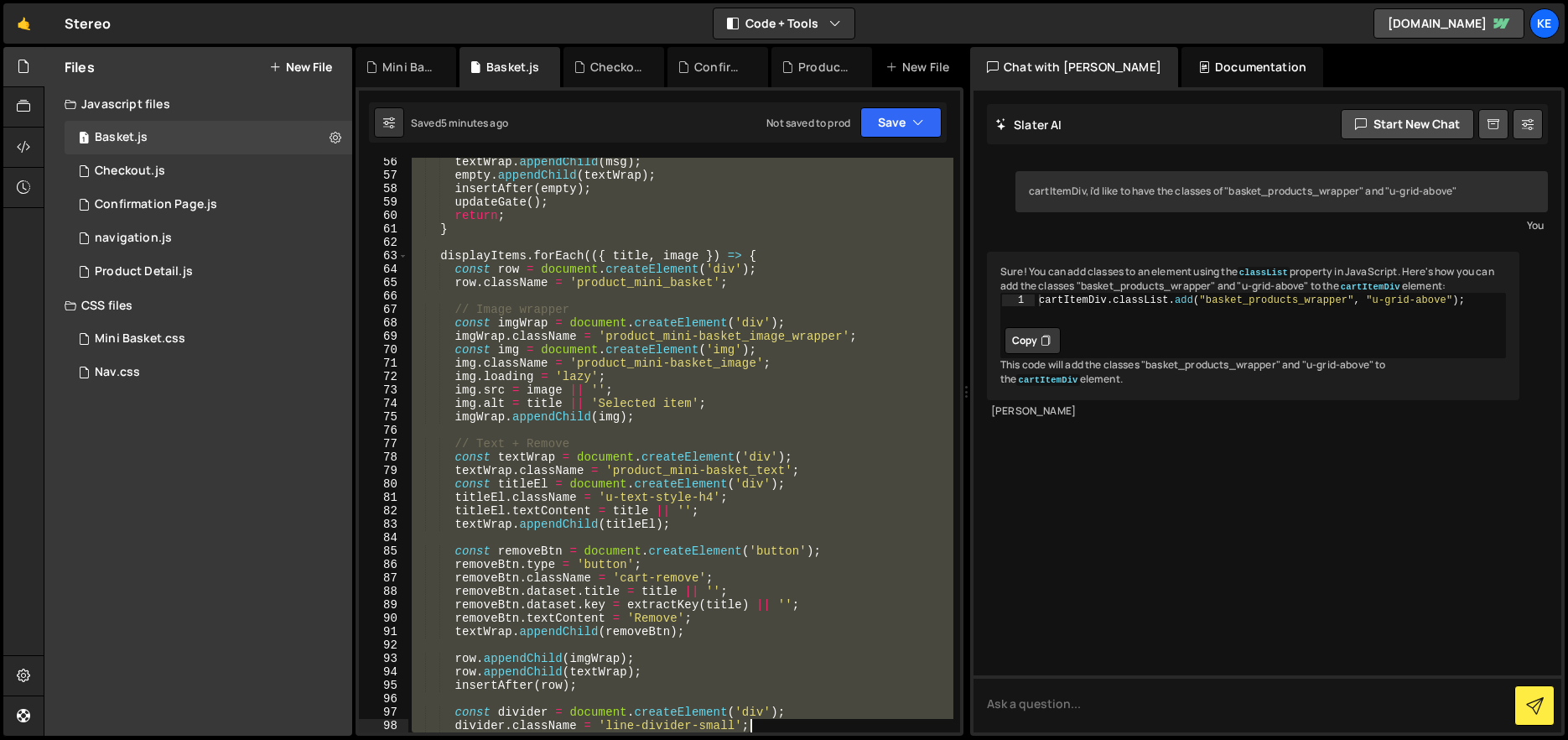
scroll to position [1639, 0]
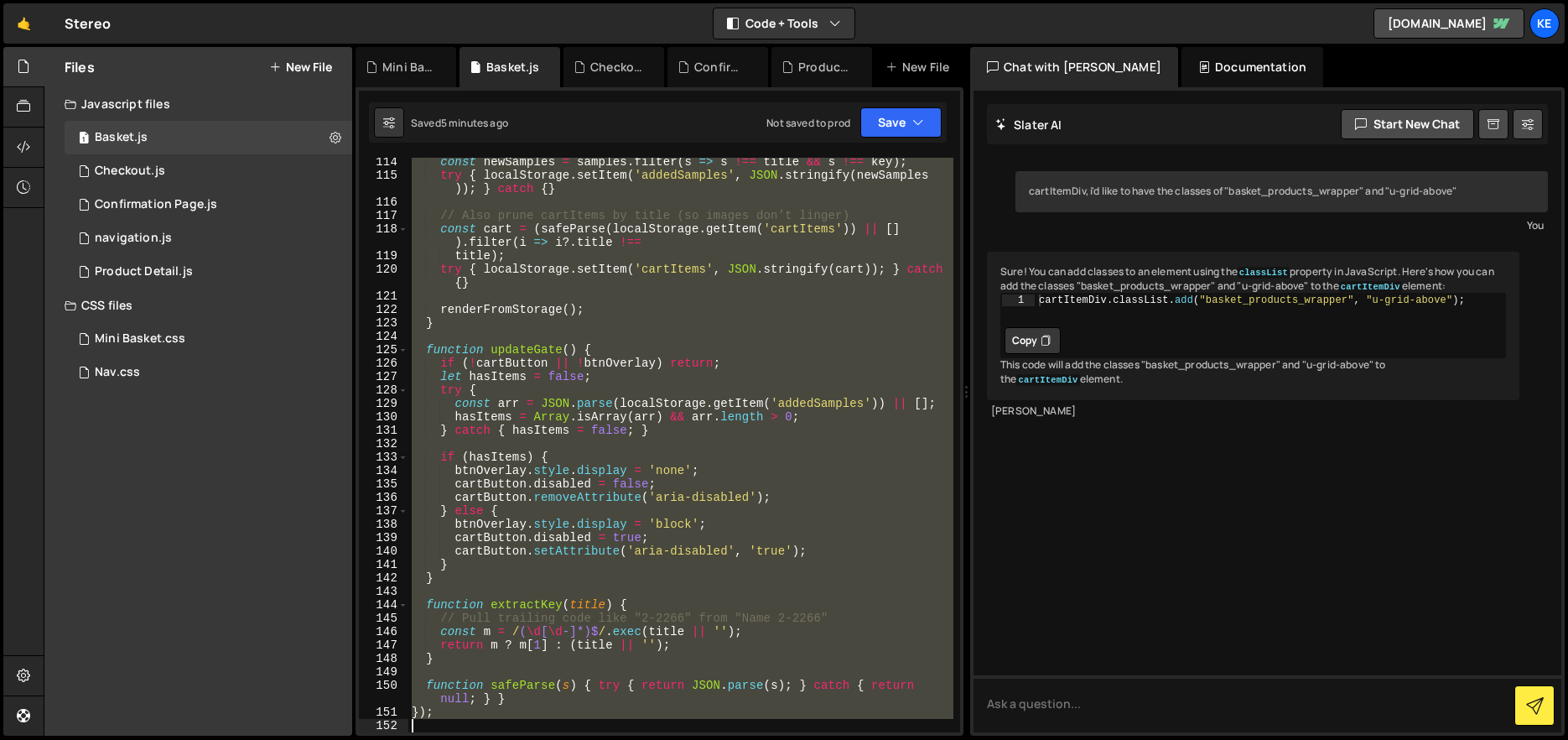
drag, startPoint x: 410, startPoint y: 165, endPoint x: 888, endPoint y: 807, distance: 800.4
click at [888, 739] on html "Projects [GEOGRAPHIC_DATA] Blog Ke Projects Your Teams Account Upgrade Logout" at bounding box center [784, 370] width 1568 height 740
type textarea "});"
paste textarea
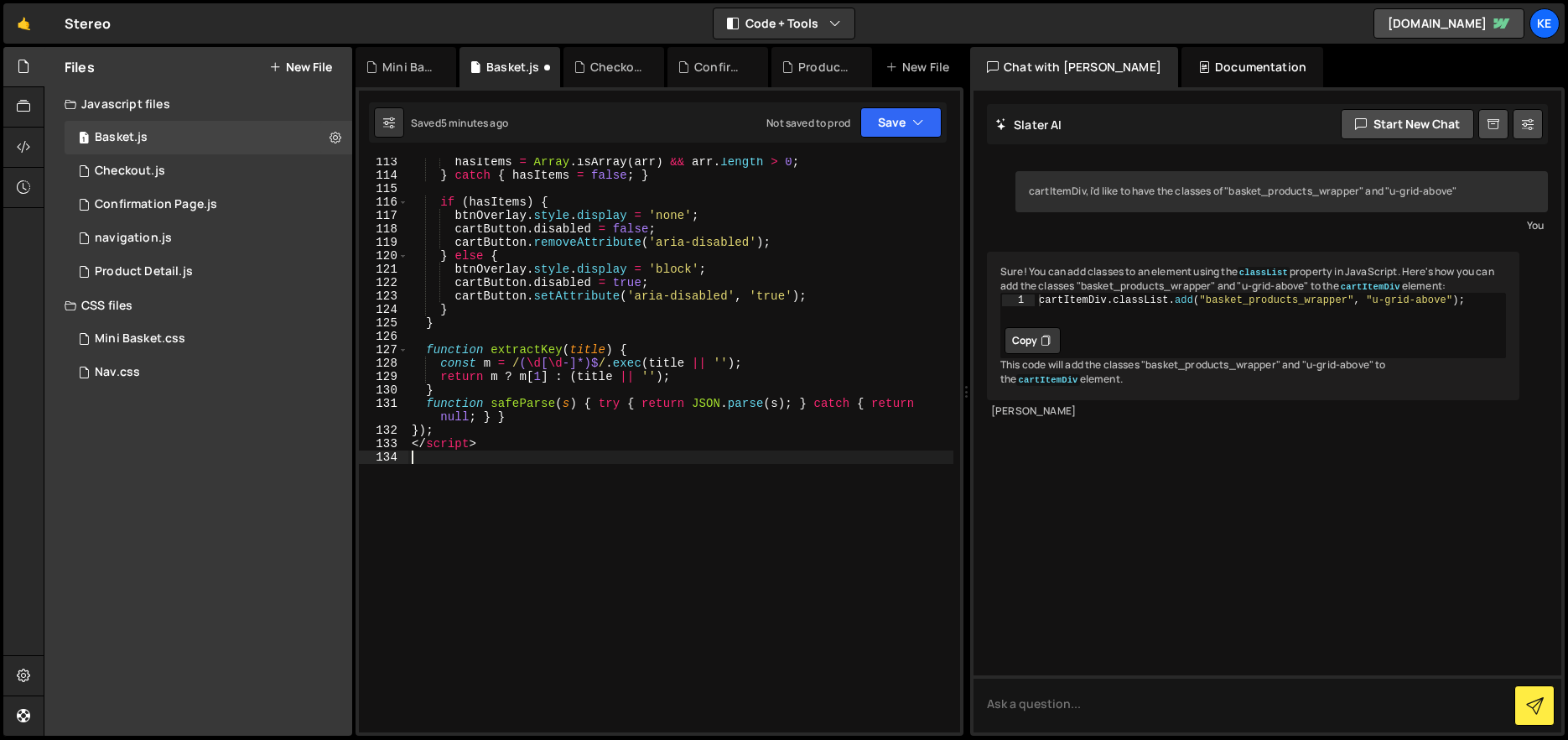
scroll to position [0, 0]
click at [883, 126] on button "Save" at bounding box center [900, 123] width 81 height 30
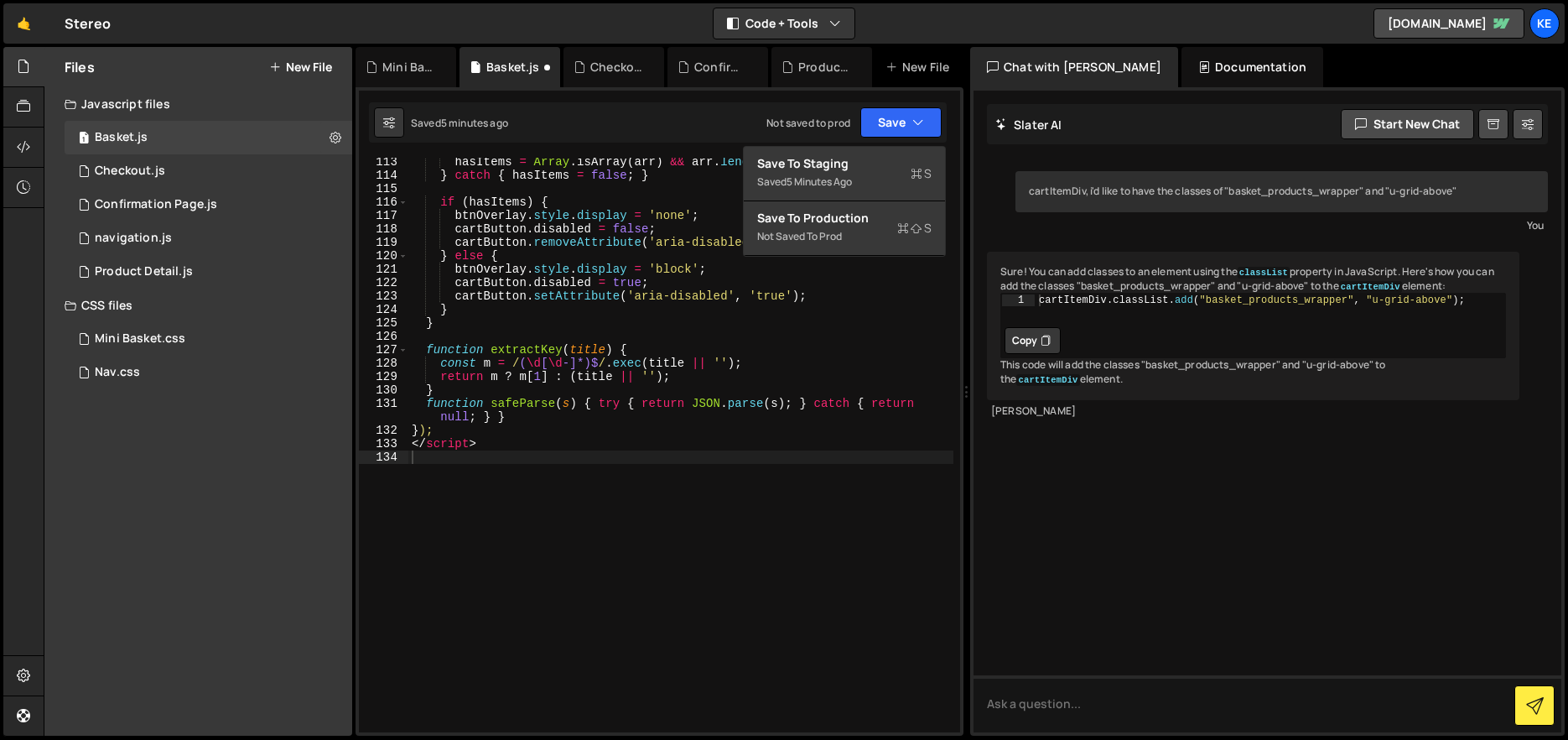
type textarea "</script>"
drag, startPoint x: 488, startPoint y: 443, endPoint x: 384, endPoint y: 443, distance: 104.0
click at [384, 443] on div "</script> 113 114 115 116 117 118 119 120 121 122 123 124 125 126 127 128 129 1…" at bounding box center [659, 444] width 601 height 574
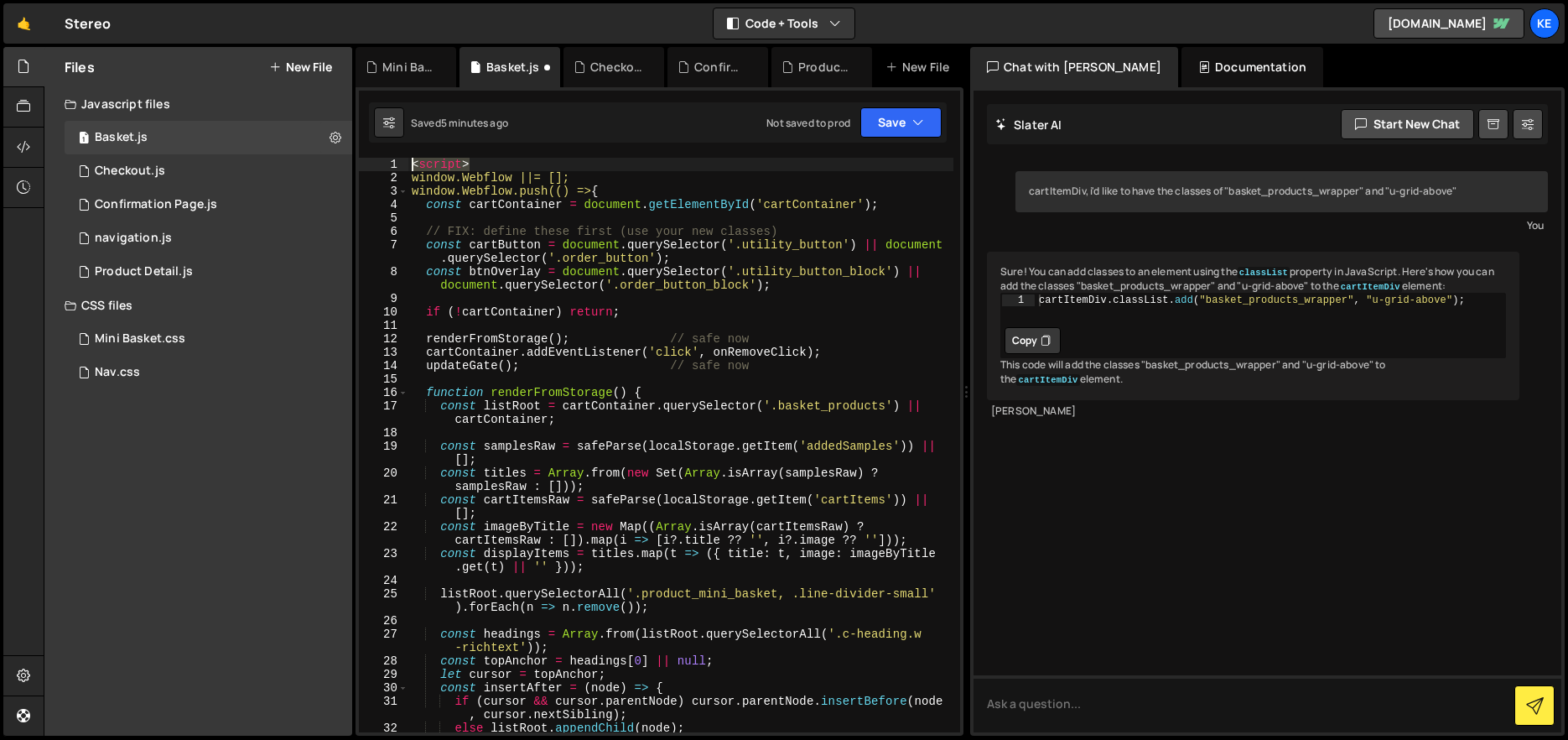
drag, startPoint x: 467, startPoint y: 166, endPoint x: 382, endPoint y: 159, distance: 85.3
click at [382, 159] on div "}); 1 2 3 4 5 6 7 8 9 10 11 12 13 14 15 16 17 18 19 20 21 22 23 24 25 26 27 28 …" at bounding box center [659, 444] width 601 height 574
type textarea "<script>"
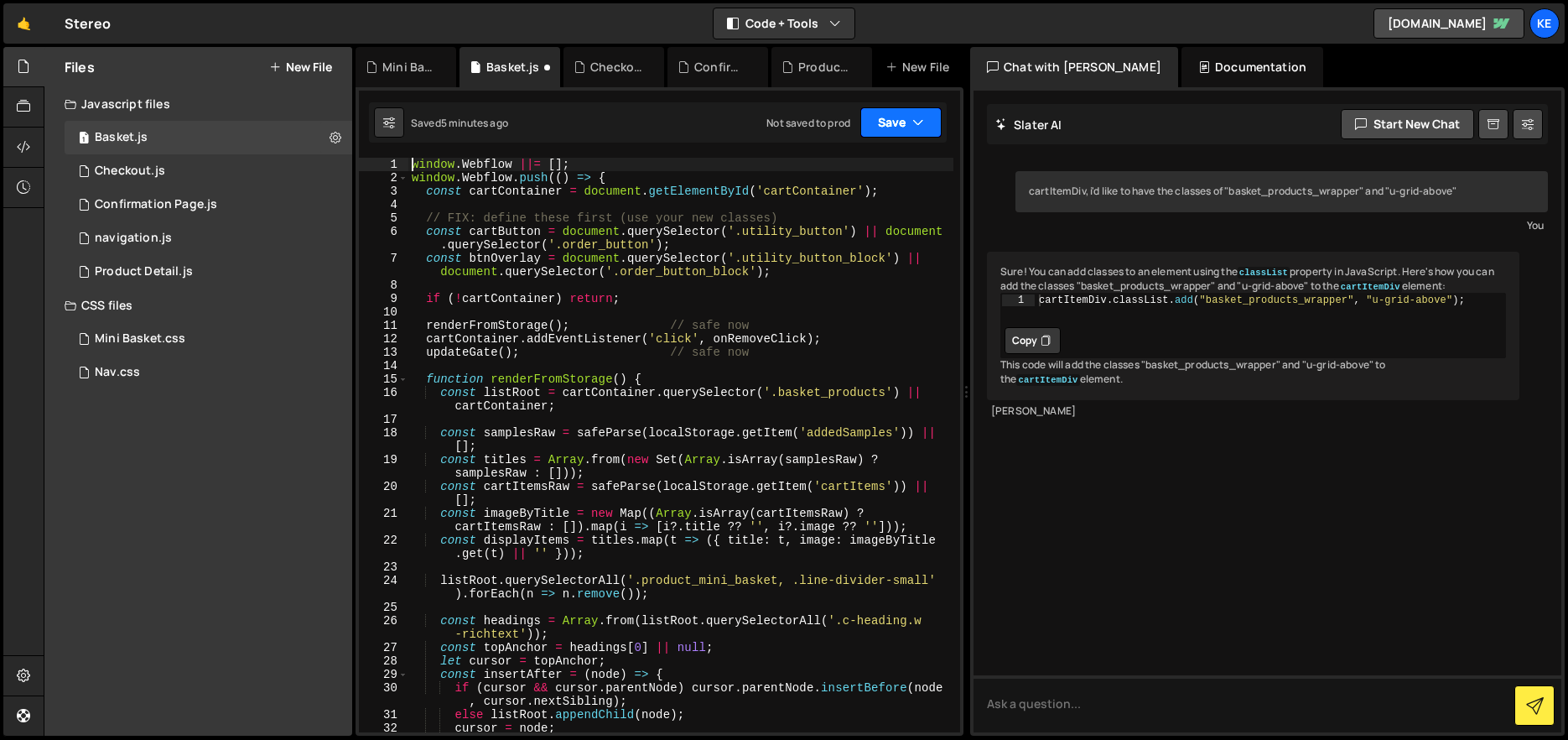
click at [879, 118] on button "Save" at bounding box center [900, 123] width 81 height 30
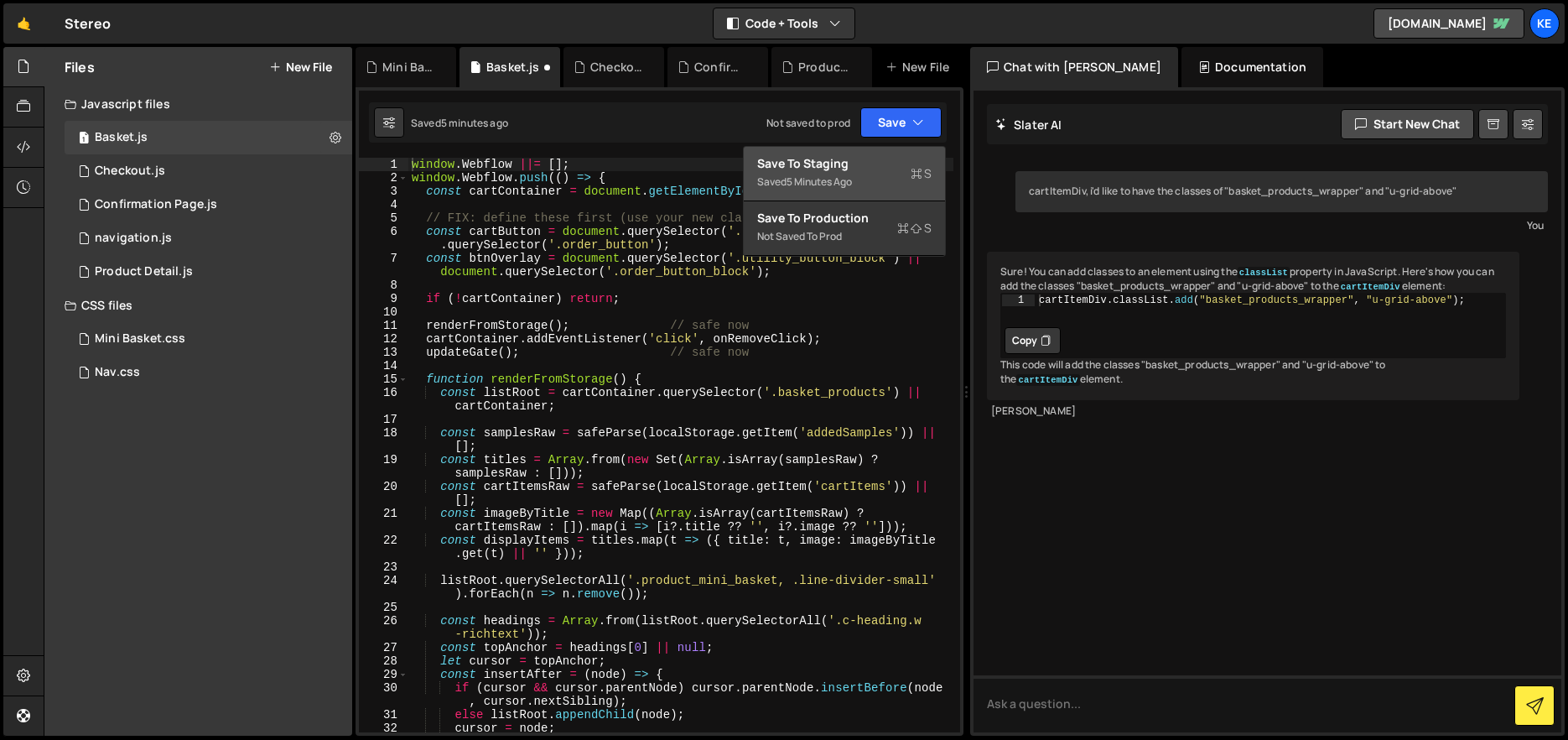
click at [869, 156] on div "Save to Staging S" at bounding box center [844, 163] width 175 height 17
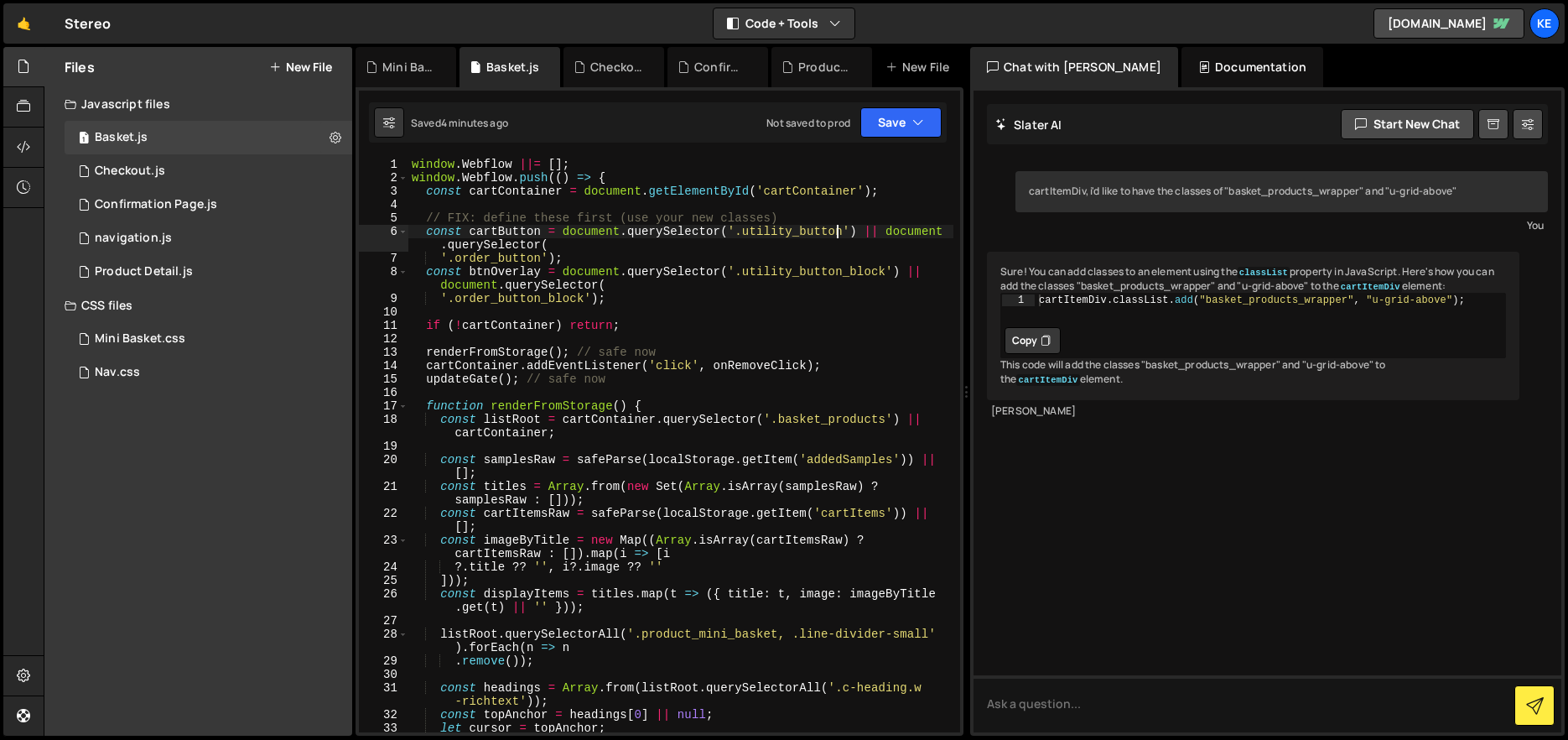
click at [834, 224] on div "window . Webflow ||= [ ] ; window . Webflow . push (( ) => { const cartContaine…" at bounding box center [681, 458] width 545 height 601
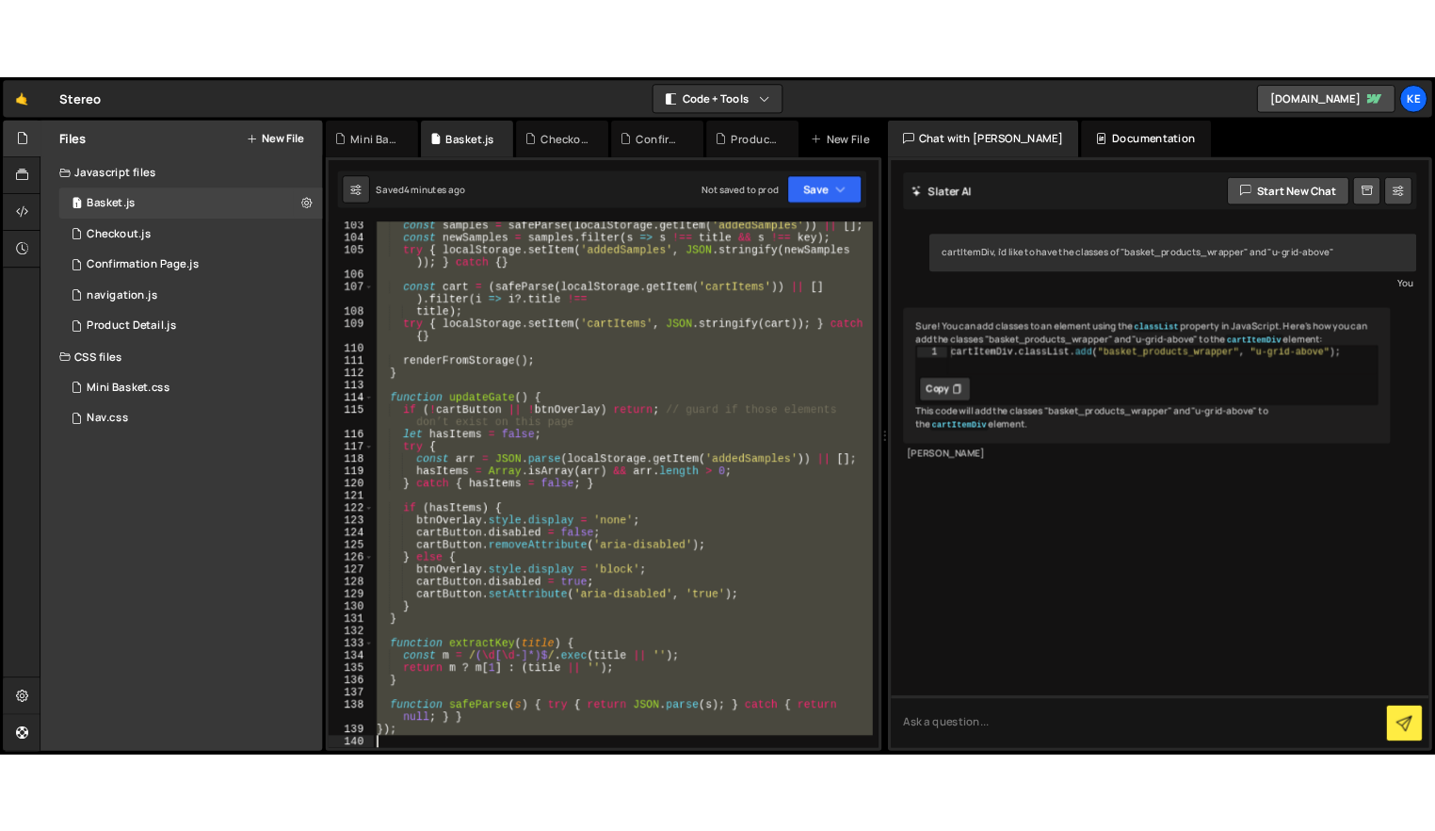
scroll to position [1705, 0]
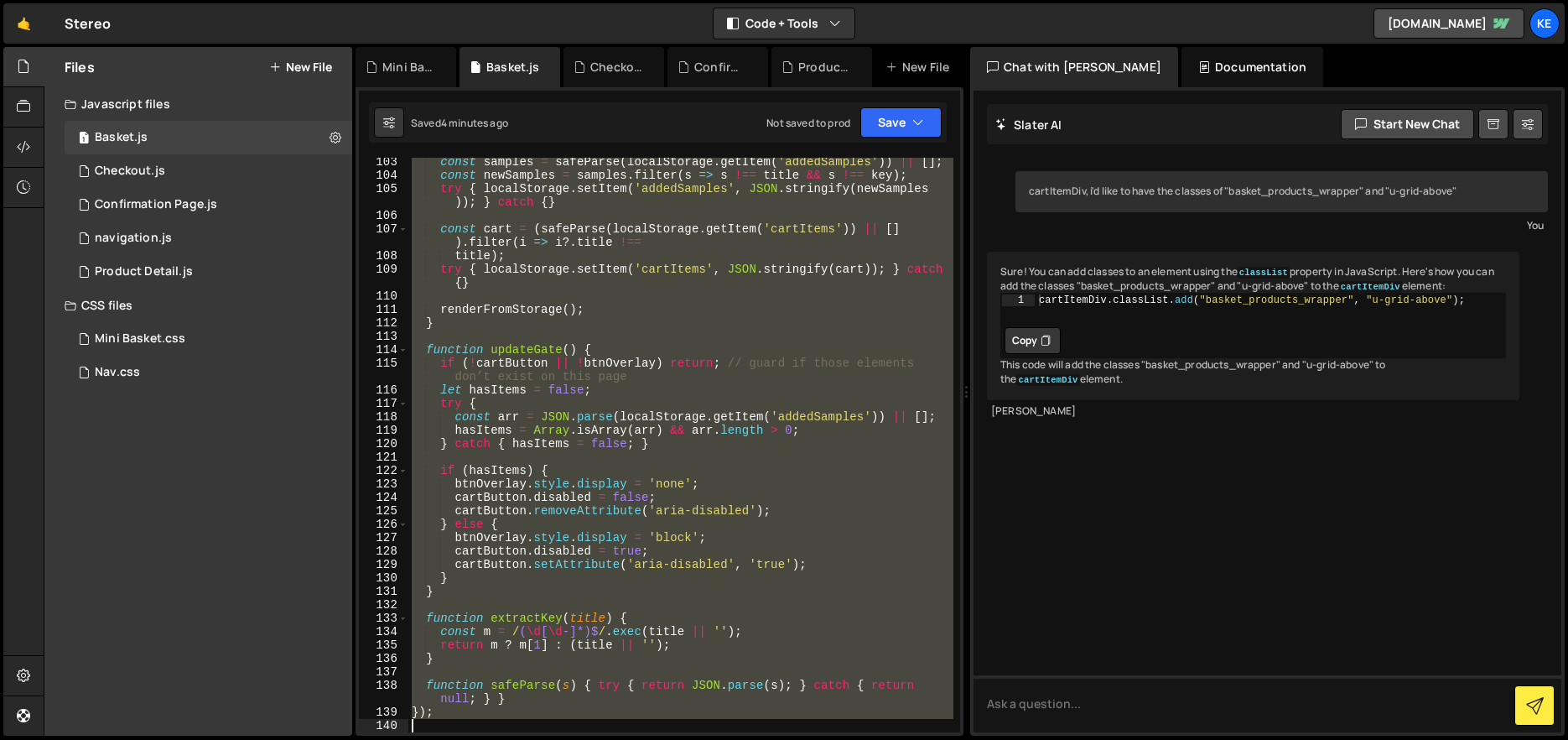
drag, startPoint x: 413, startPoint y: 164, endPoint x: 832, endPoint y: 807, distance: 767.5
click at [832, 739] on html "Projects [GEOGRAPHIC_DATA] Blog Ke Projects Your Teams Account Upgrade Logout" at bounding box center [784, 370] width 1568 height 740
type textarea "});"
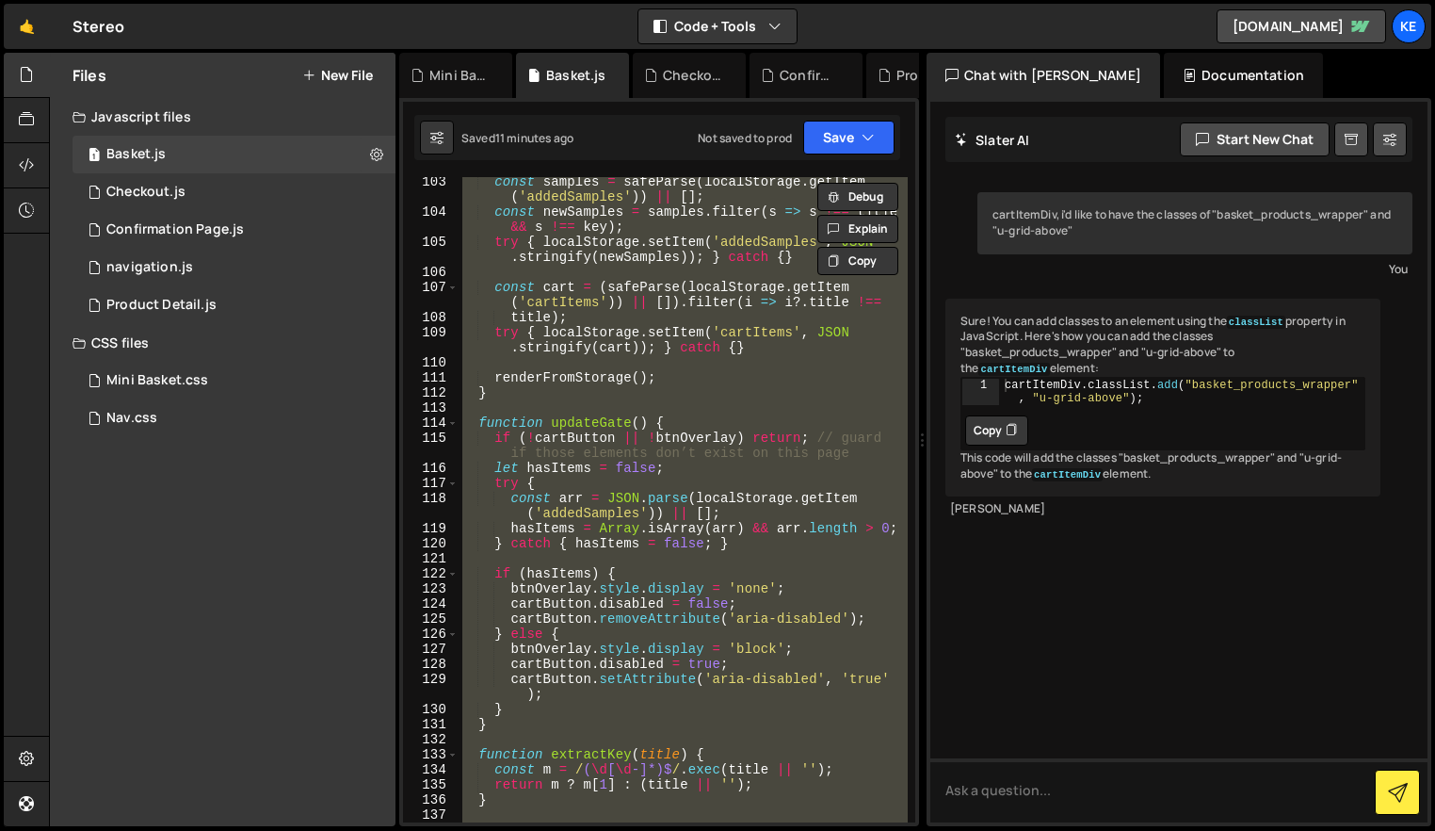
scroll to position [2141, 0]
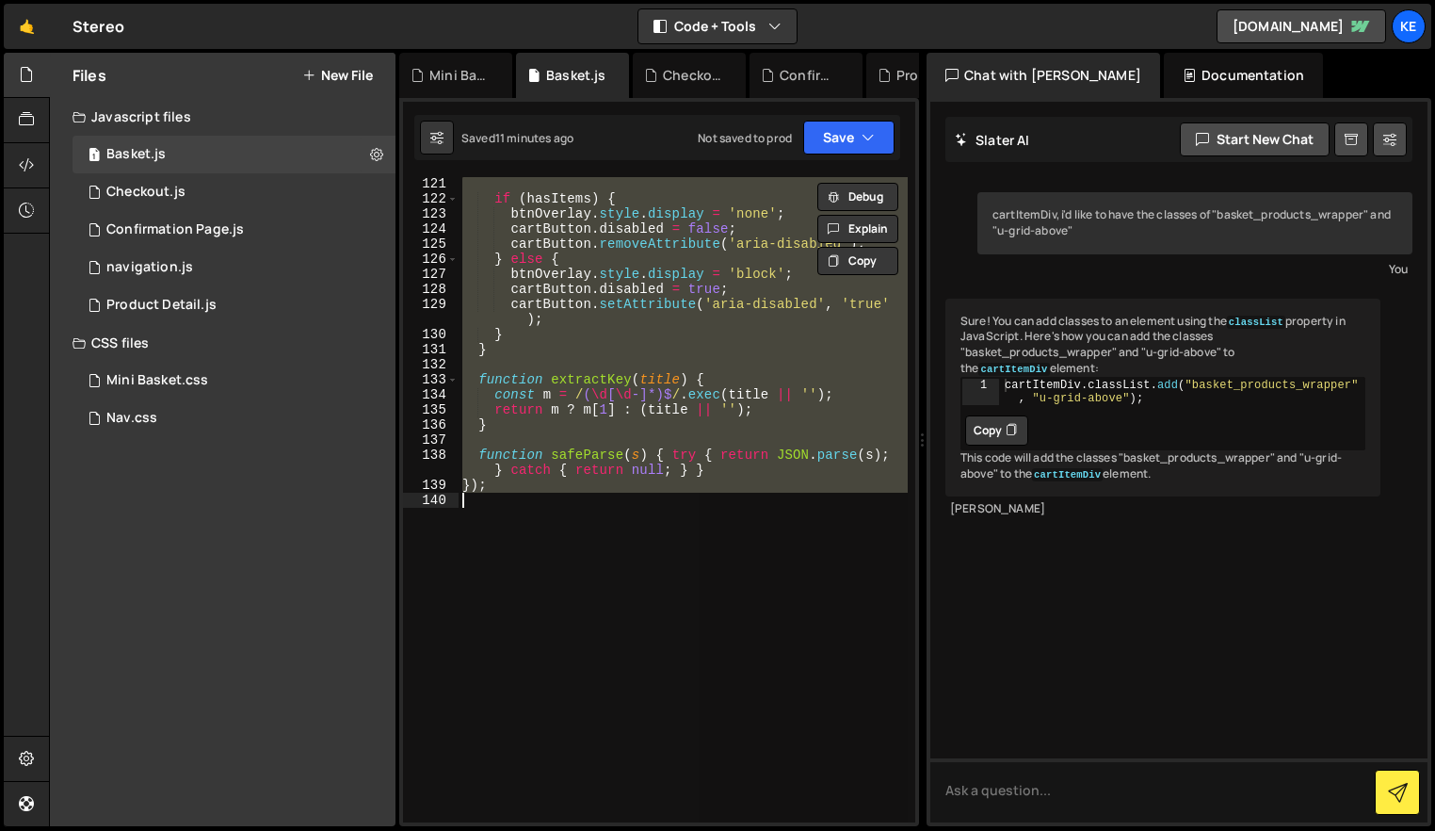
click at [642, 508] on div "if ( hasItems ) { btnOverlay . style . display = 'none' ; cartButton . disabled…" at bounding box center [683, 499] width 449 height 645
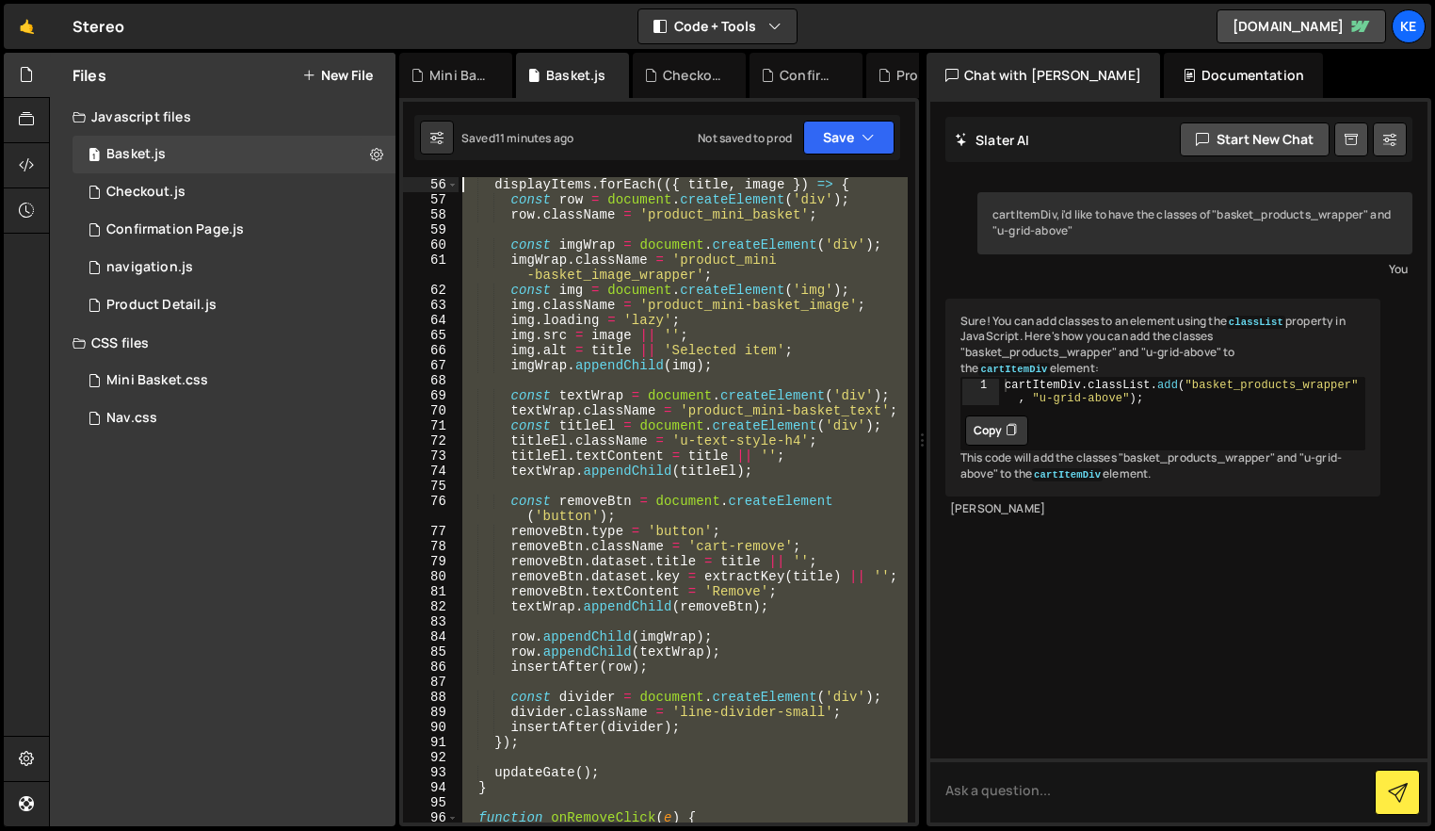
scroll to position [0, 0]
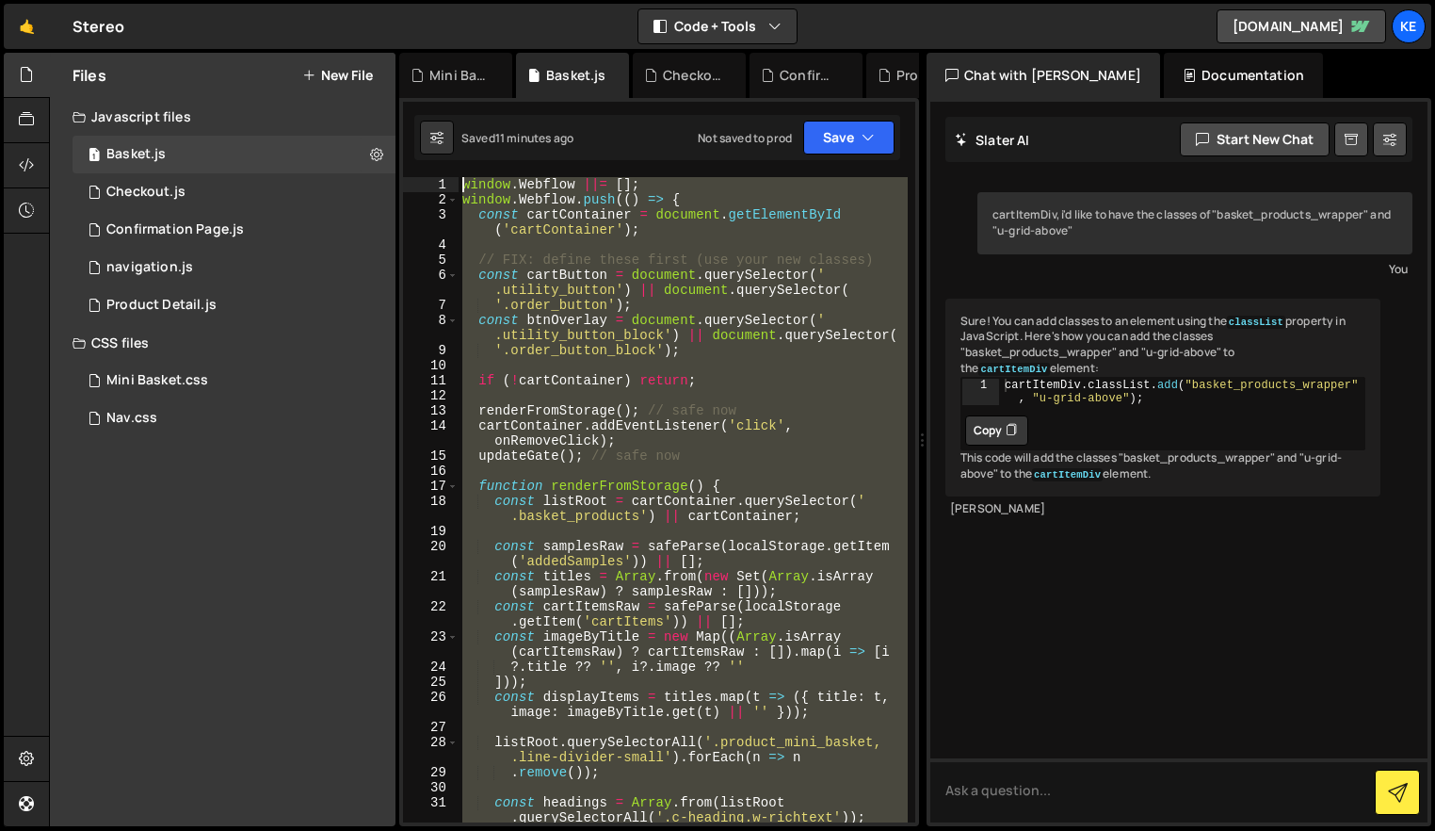
drag, startPoint x: 662, startPoint y: 516, endPoint x: 436, endPoint y: 7, distance: 557.3
click at [436, 7] on div "Hold on a sec... Are you certain you wish to leave this page? Any changes you'v…" at bounding box center [717, 415] width 1435 height 831
paste textarea "});"
type textarea "});"
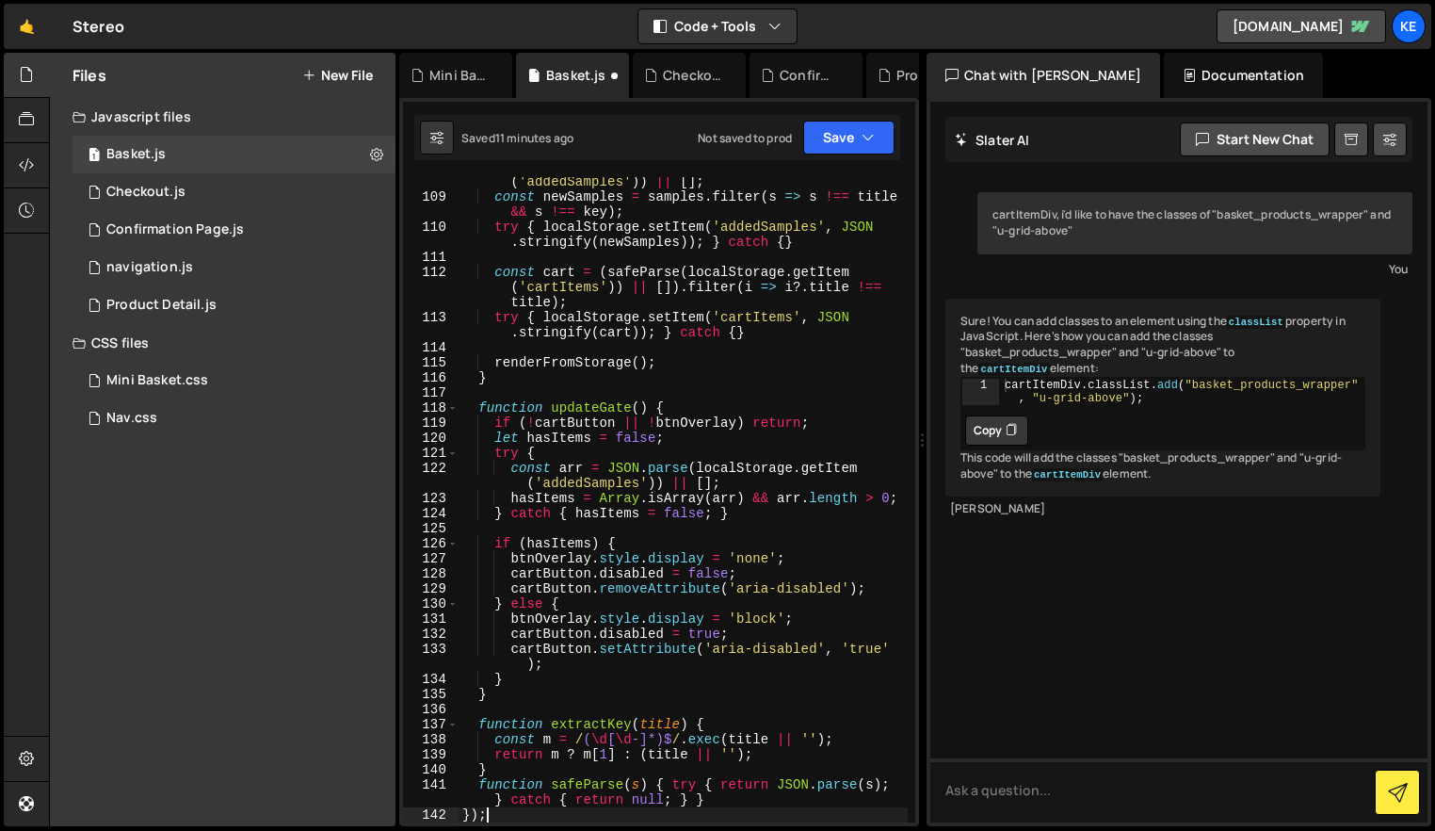
scroll to position [1931, 0]
click at [862, 138] on icon "button" at bounding box center [868, 137] width 13 height 19
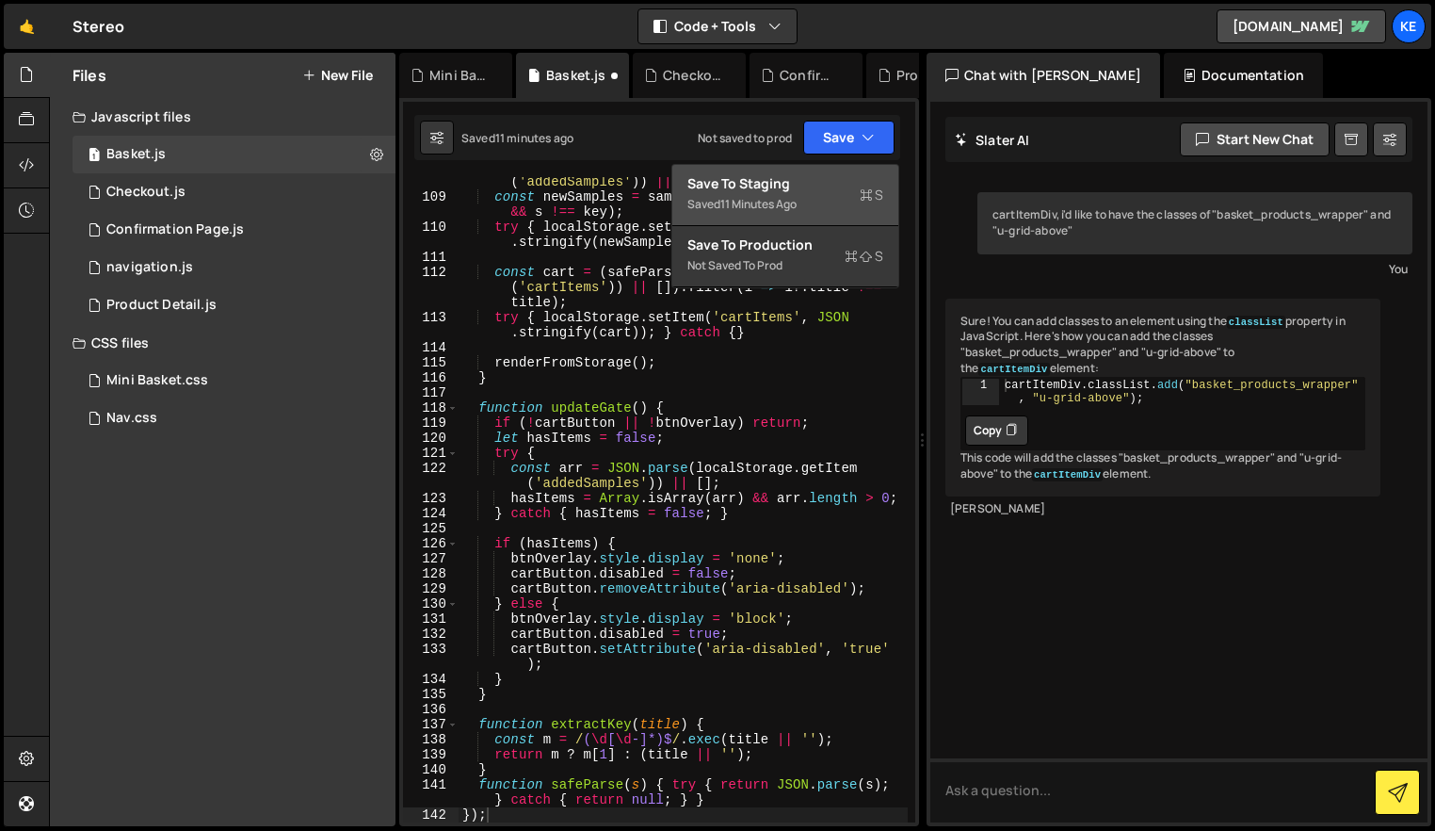
click at [786, 179] on div "Save to Staging S" at bounding box center [785, 183] width 196 height 19
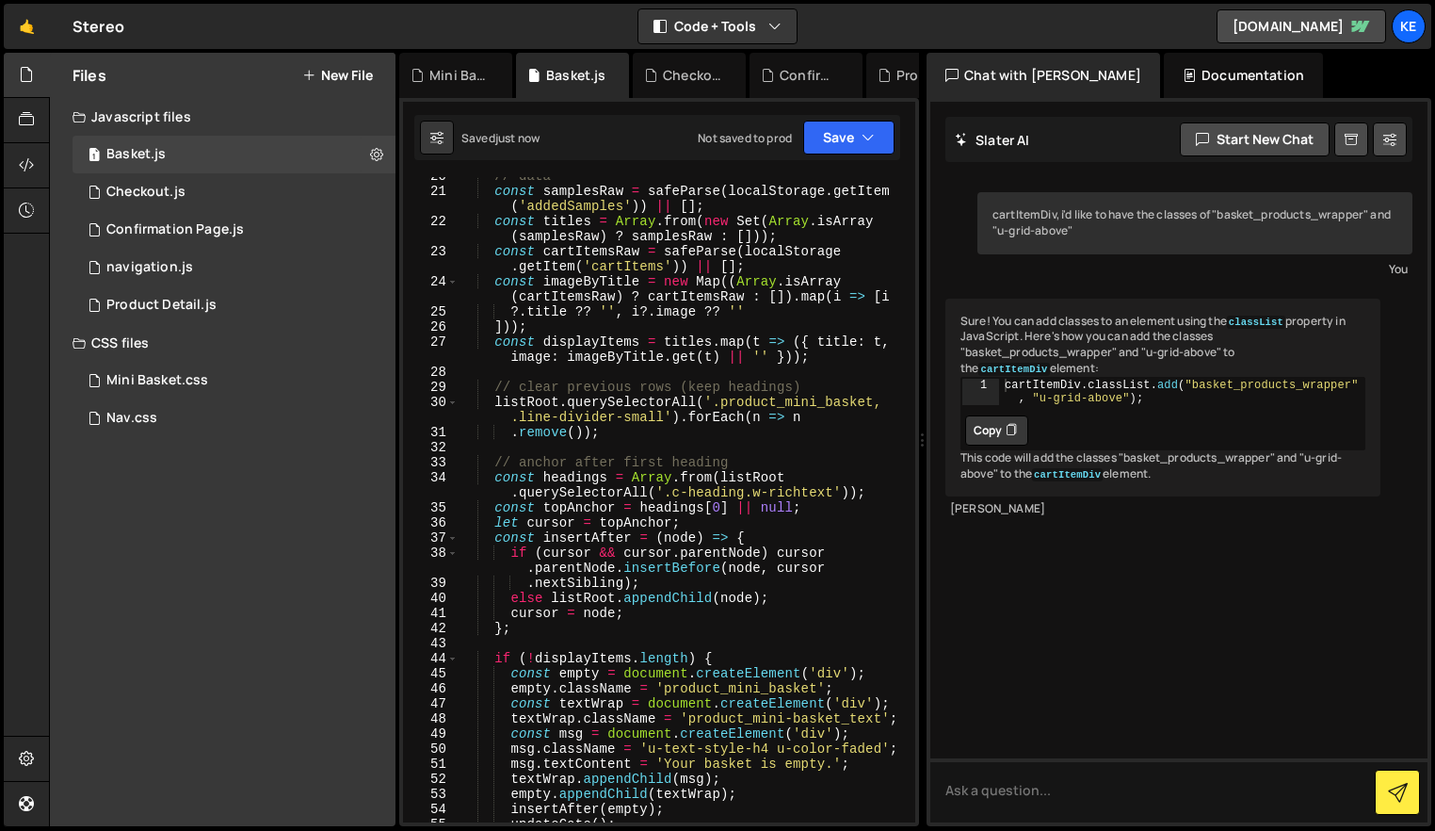
scroll to position [0, 0]
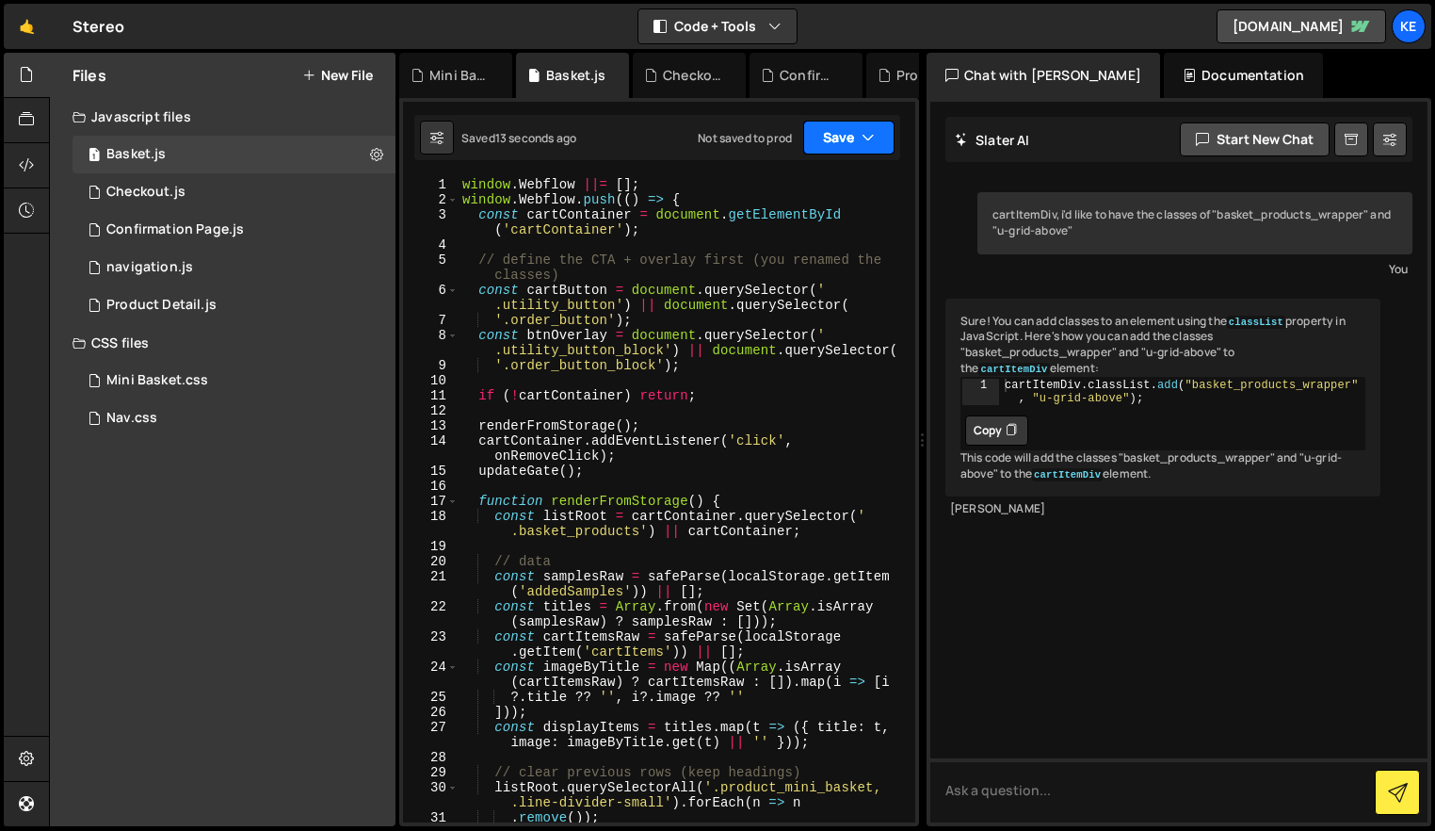
click at [847, 132] on button "Save" at bounding box center [848, 138] width 91 height 34
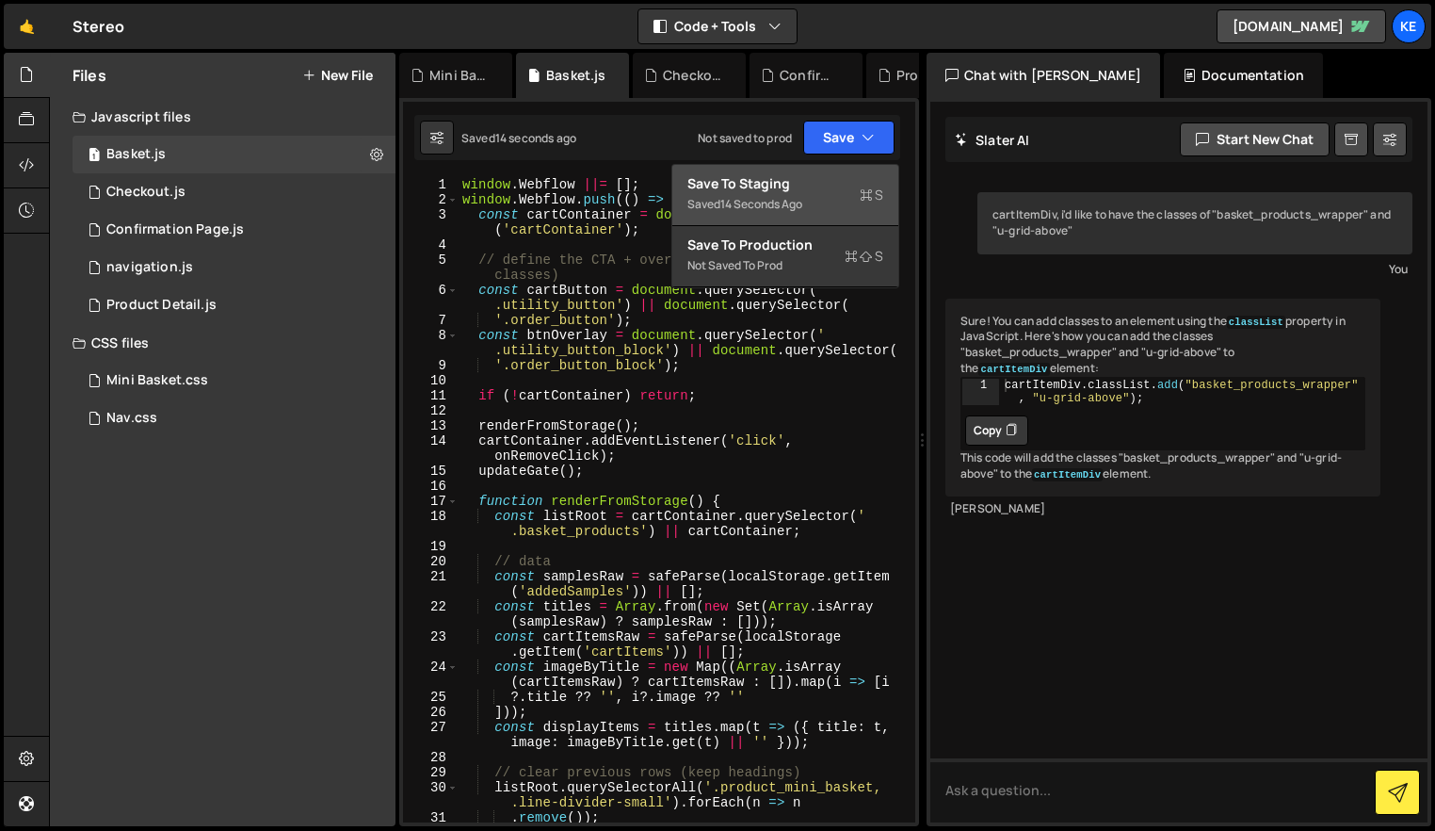
click at [801, 200] on div "14 seconds ago" at bounding box center [761, 204] width 82 height 16
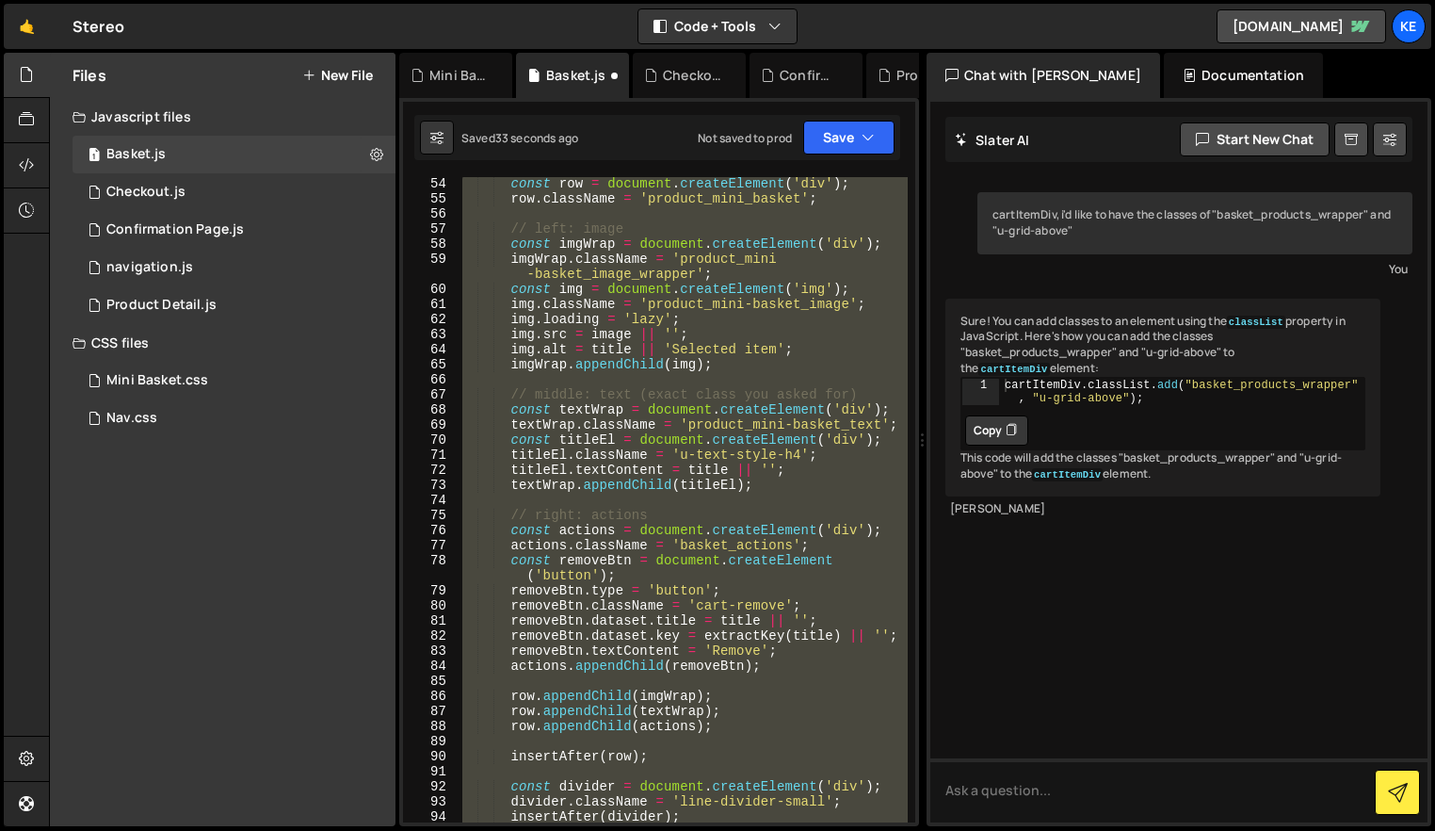
scroll to position [348, 0]
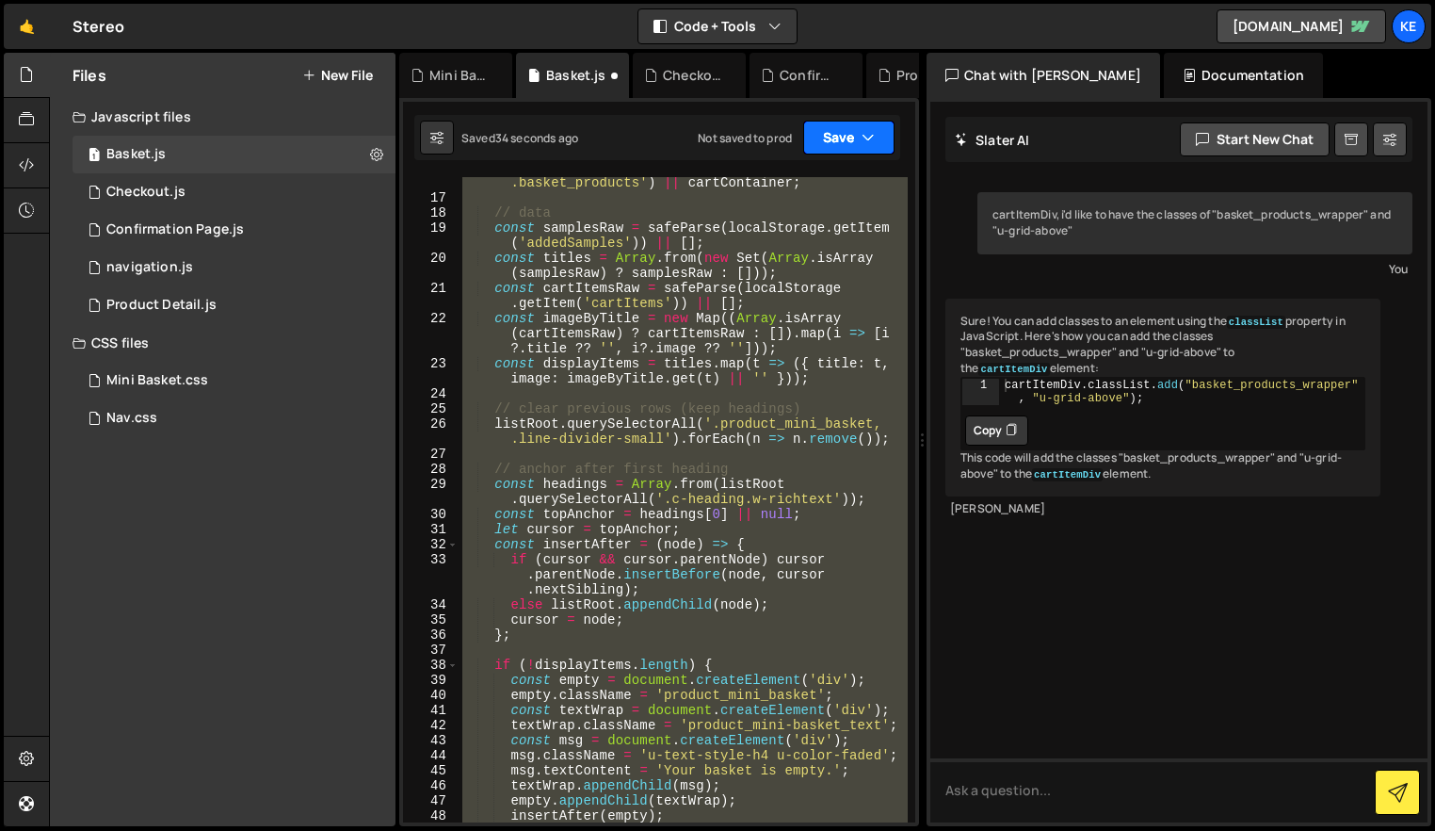
click at [828, 141] on button "Save" at bounding box center [848, 138] width 91 height 34
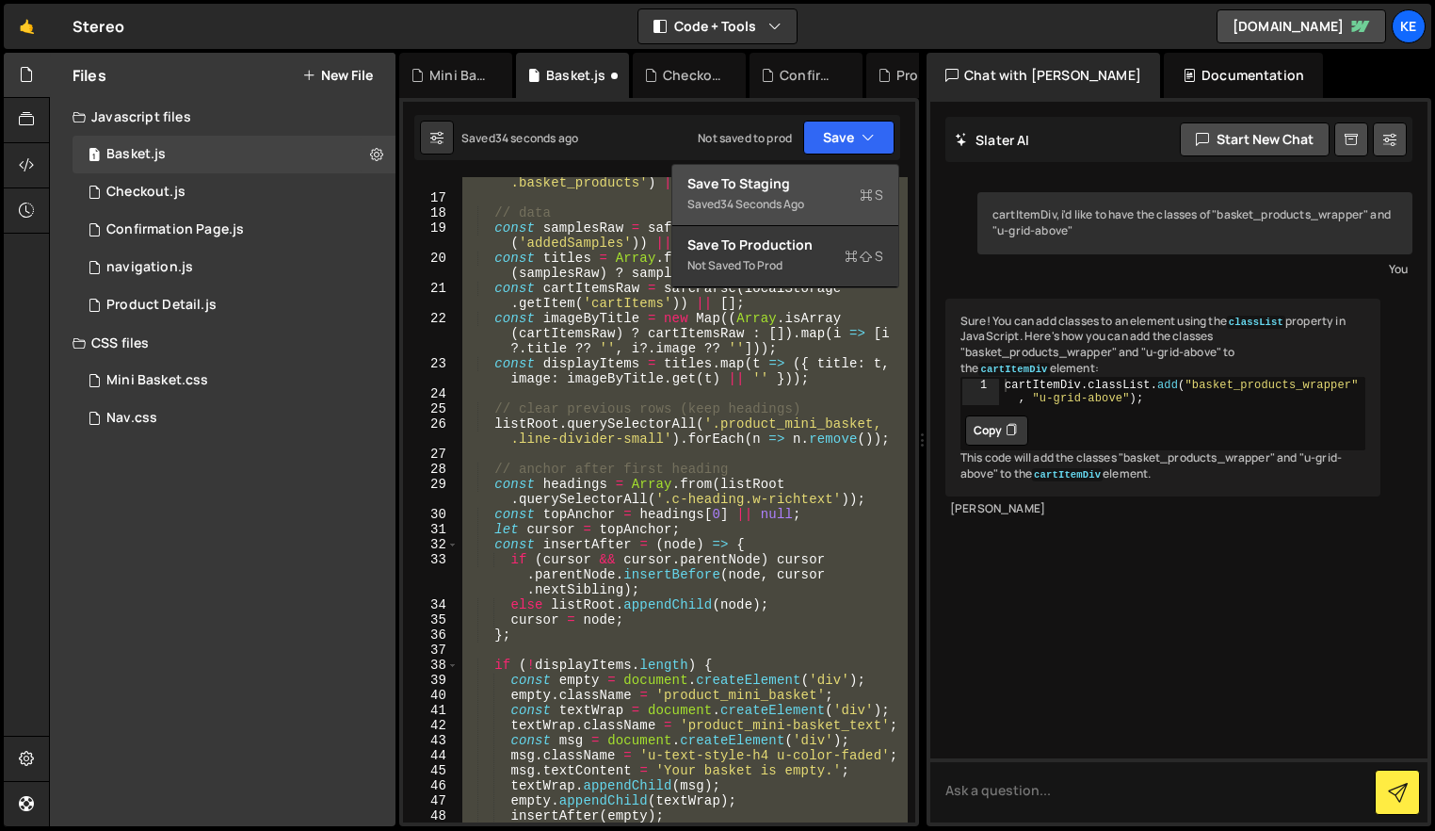
click at [830, 191] on div "Save to Staging S" at bounding box center [785, 183] width 196 height 19
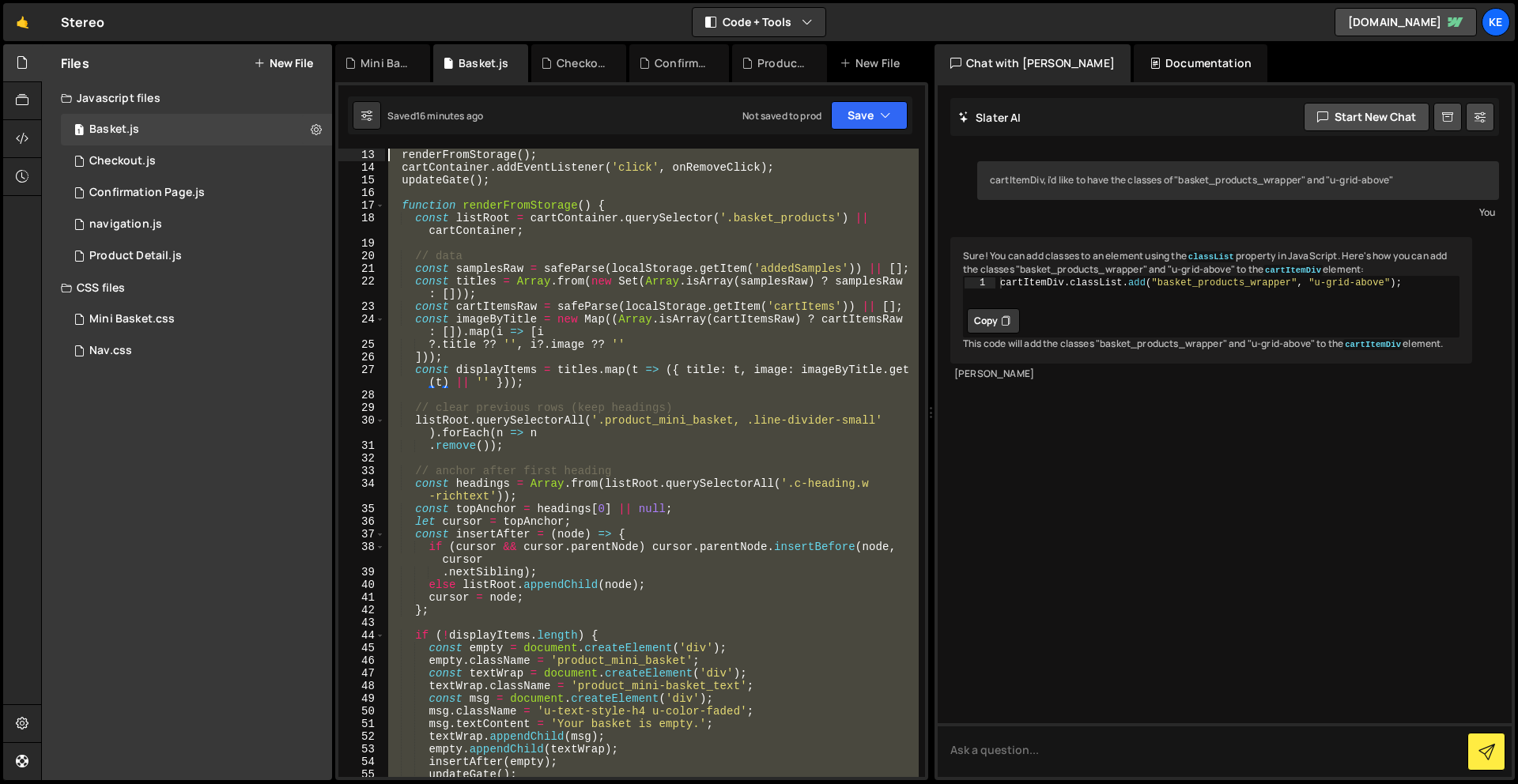
scroll to position [0, 0]
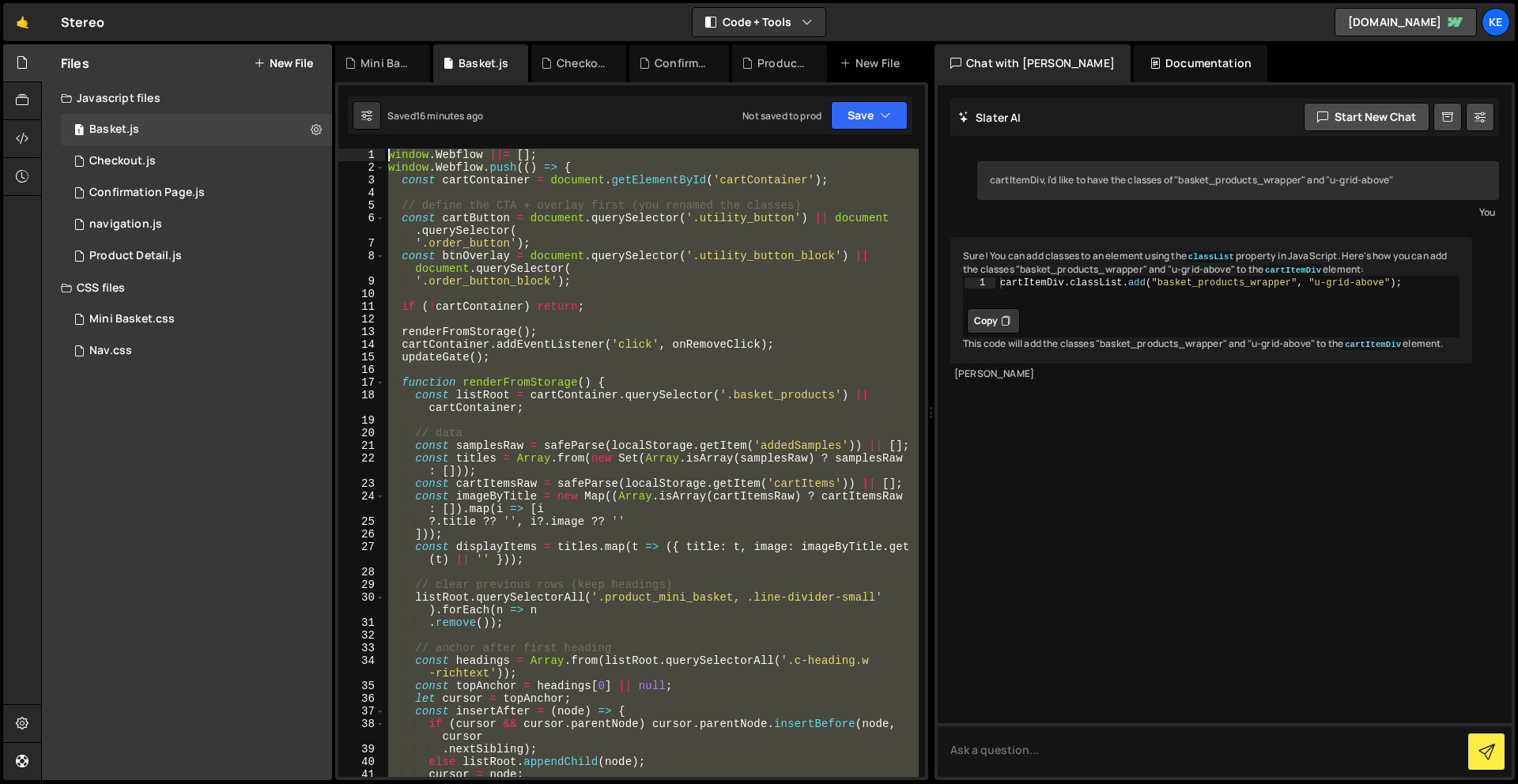
drag, startPoint x: 572, startPoint y: 474, endPoint x: 289, endPoint y: -70, distance: 613.2
click at [289, 0] on html "Projects [GEOGRAPHIC_DATA] Blog Ke Projects Your Teams Account Upgrade Logout" at bounding box center [759, 392] width 1518 height 784
type textarea "window.Webflow ||= []; window.Webflow.push(() => {"
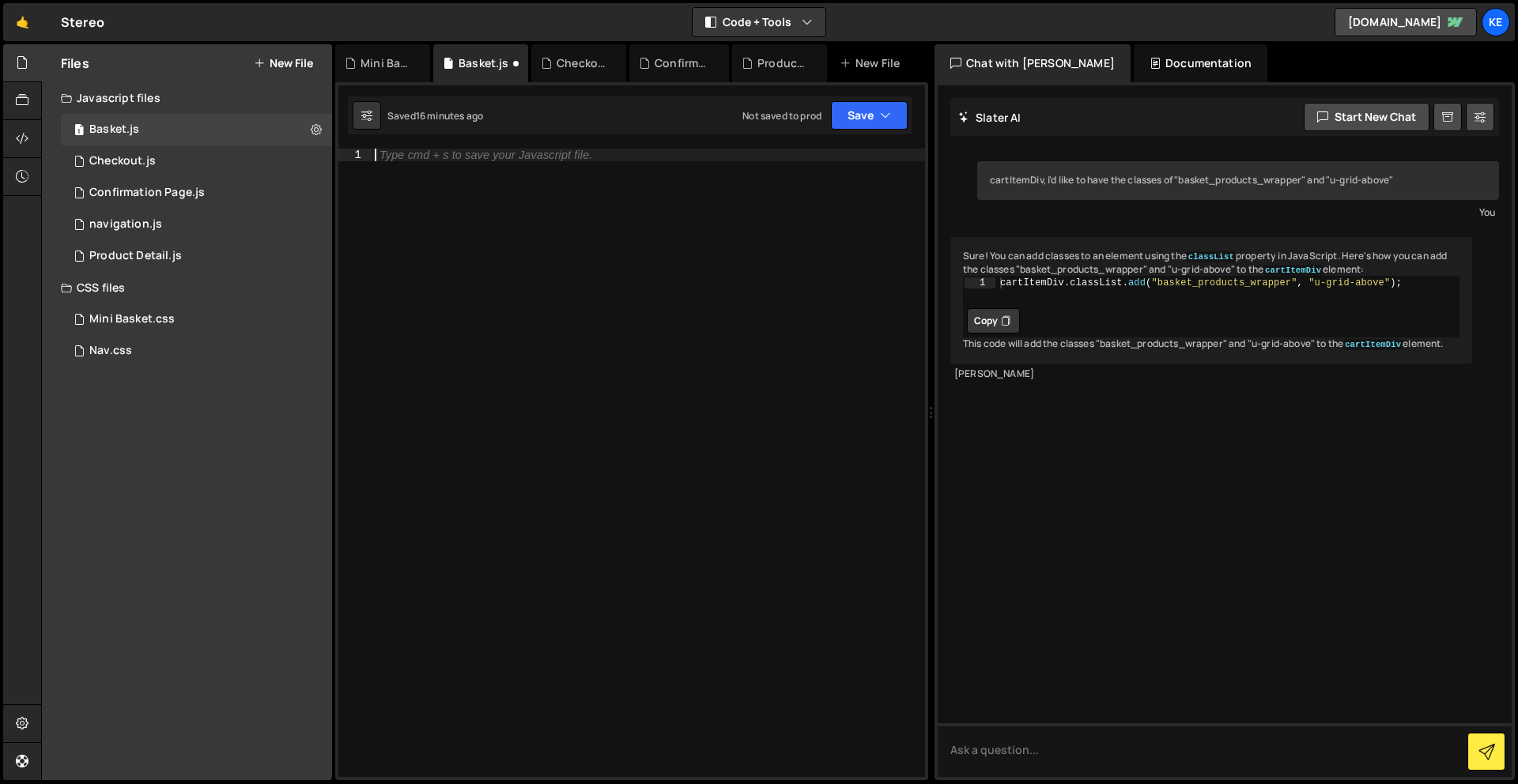
paste textarea "<script>"
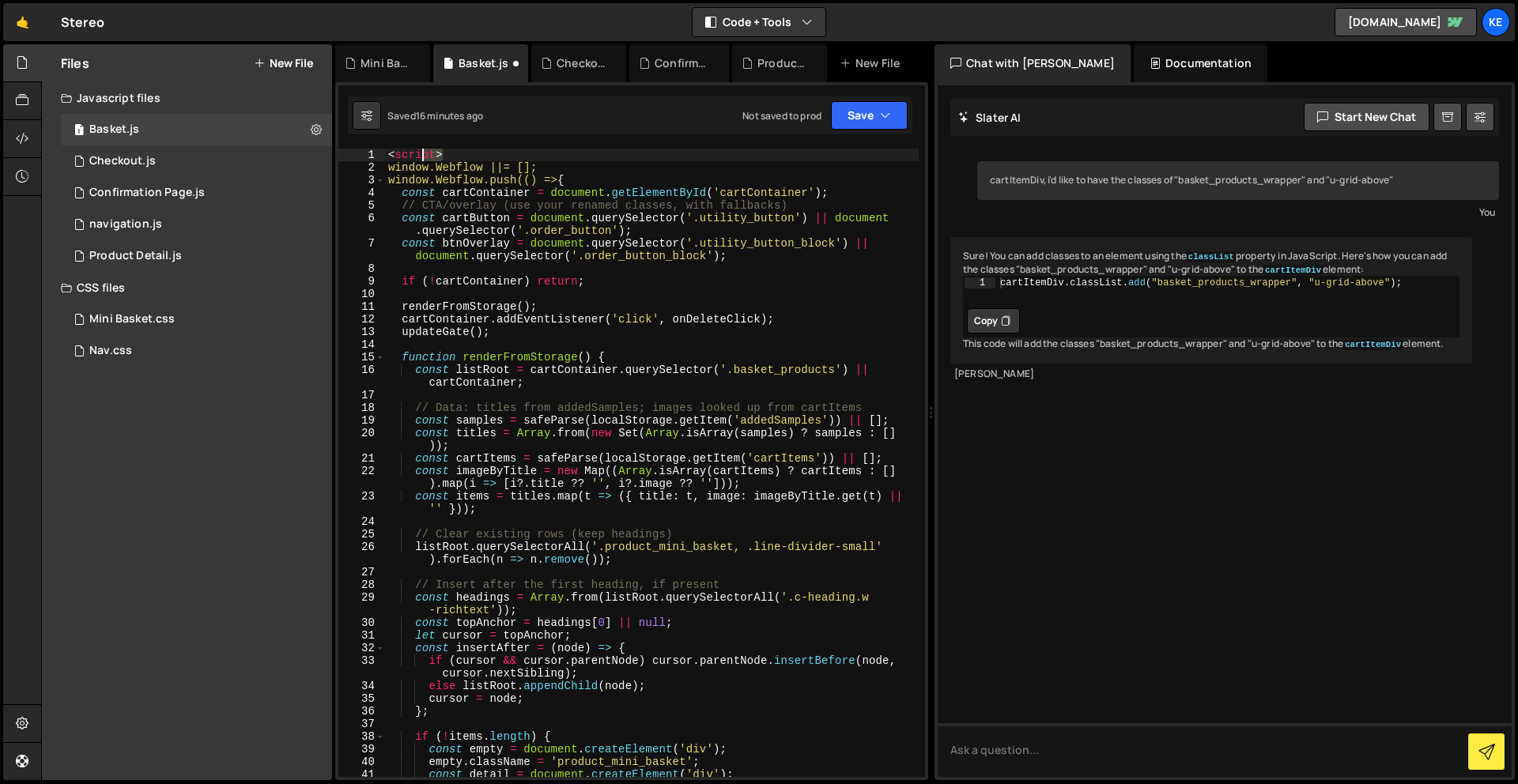
drag, startPoint x: 477, startPoint y: 152, endPoint x: 394, endPoint y: 150, distance: 83.0
click at [394, 150] on div "< script > window.Webflow ||= []; window.Webflow.push(() => { const cartContain…" at bounding box center [652, 475] width 534 height 654
type textarea "<"
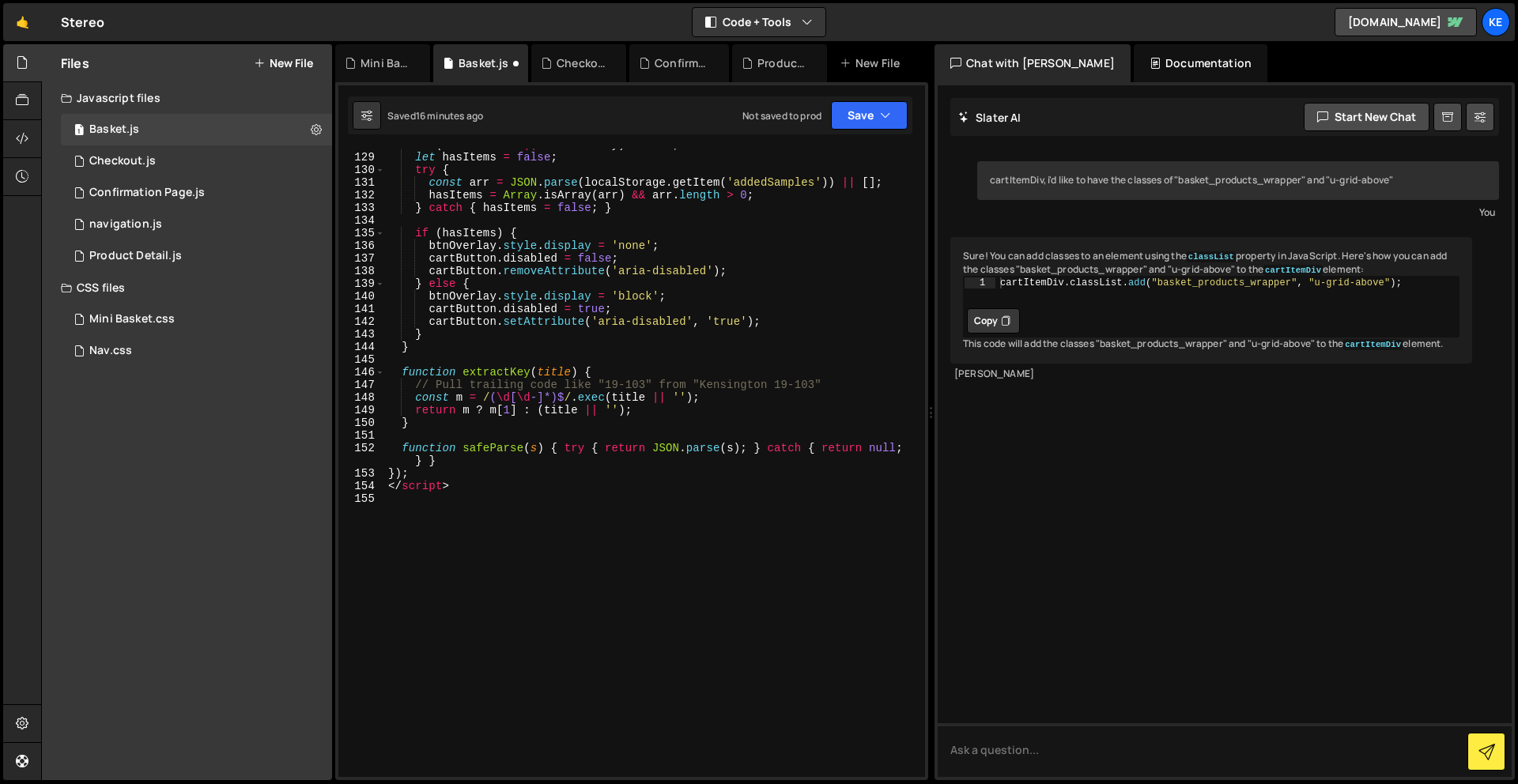
scroll to position [1805, 0]
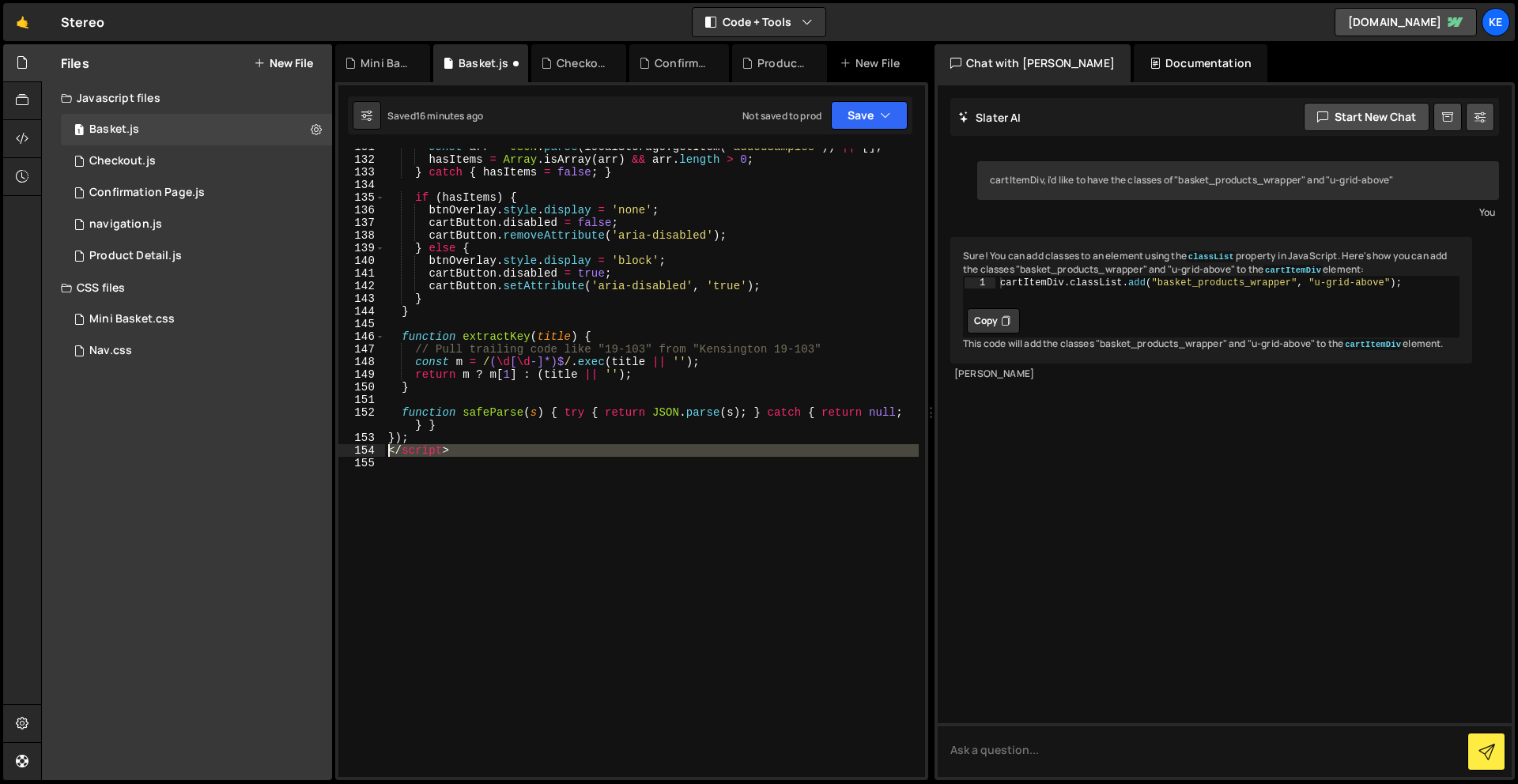
drag, startPoint x: 471, startPoint y: 457, endPoint x: 358, endPoint y: 453, distance: 113.1
click at [358, 453] on div "window.Webflow ||= []; 131 132 133 134 135 136 137 138 139 140 141 142 143 144 …" at bounding box center [631, 463] width 587 height 629
type textarea "</script>"
type textarea "});"
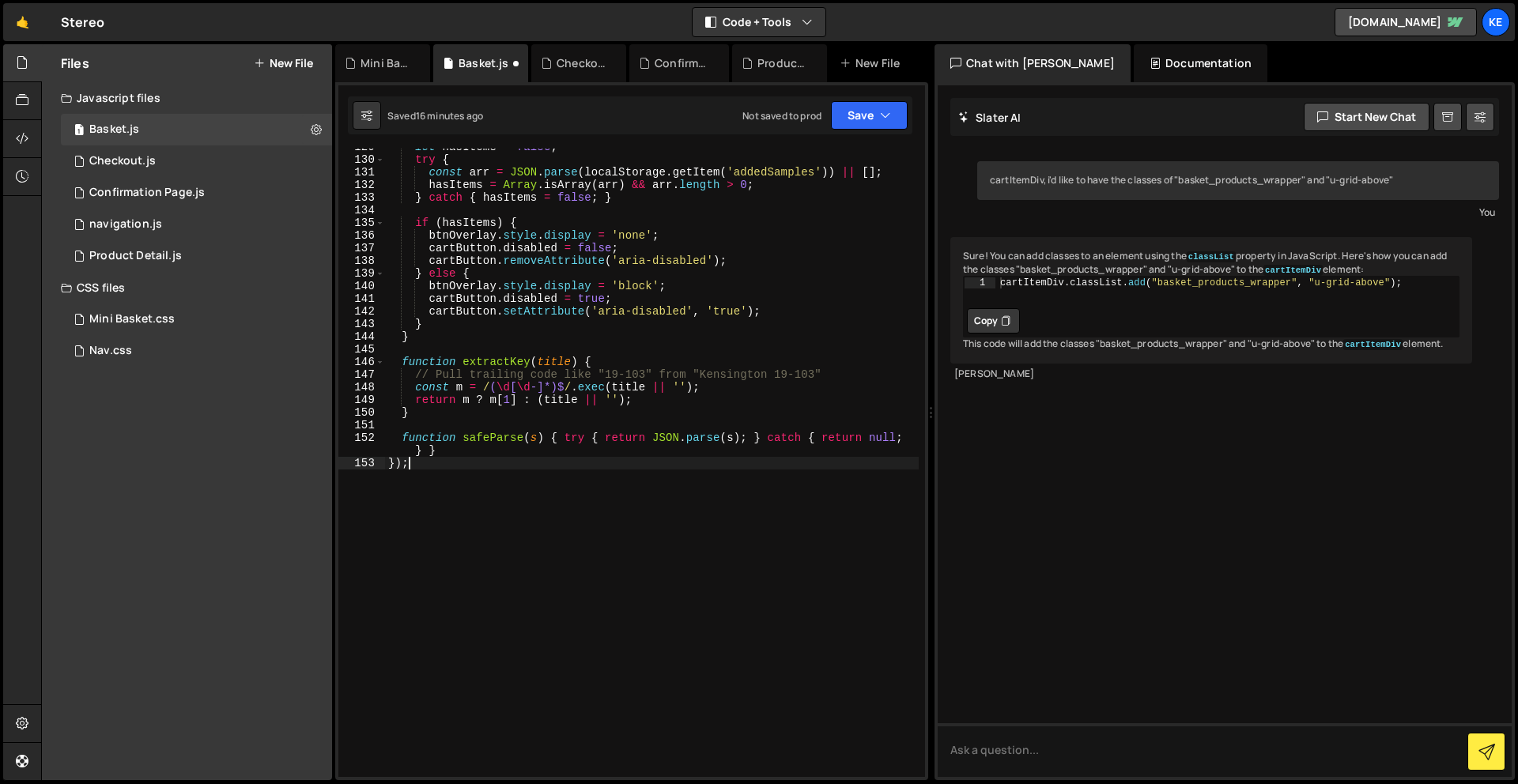
scroll to position [1780, 0]
click at [856, 118] on button "Save" at bounding box center [869, 116] width 76 height 29
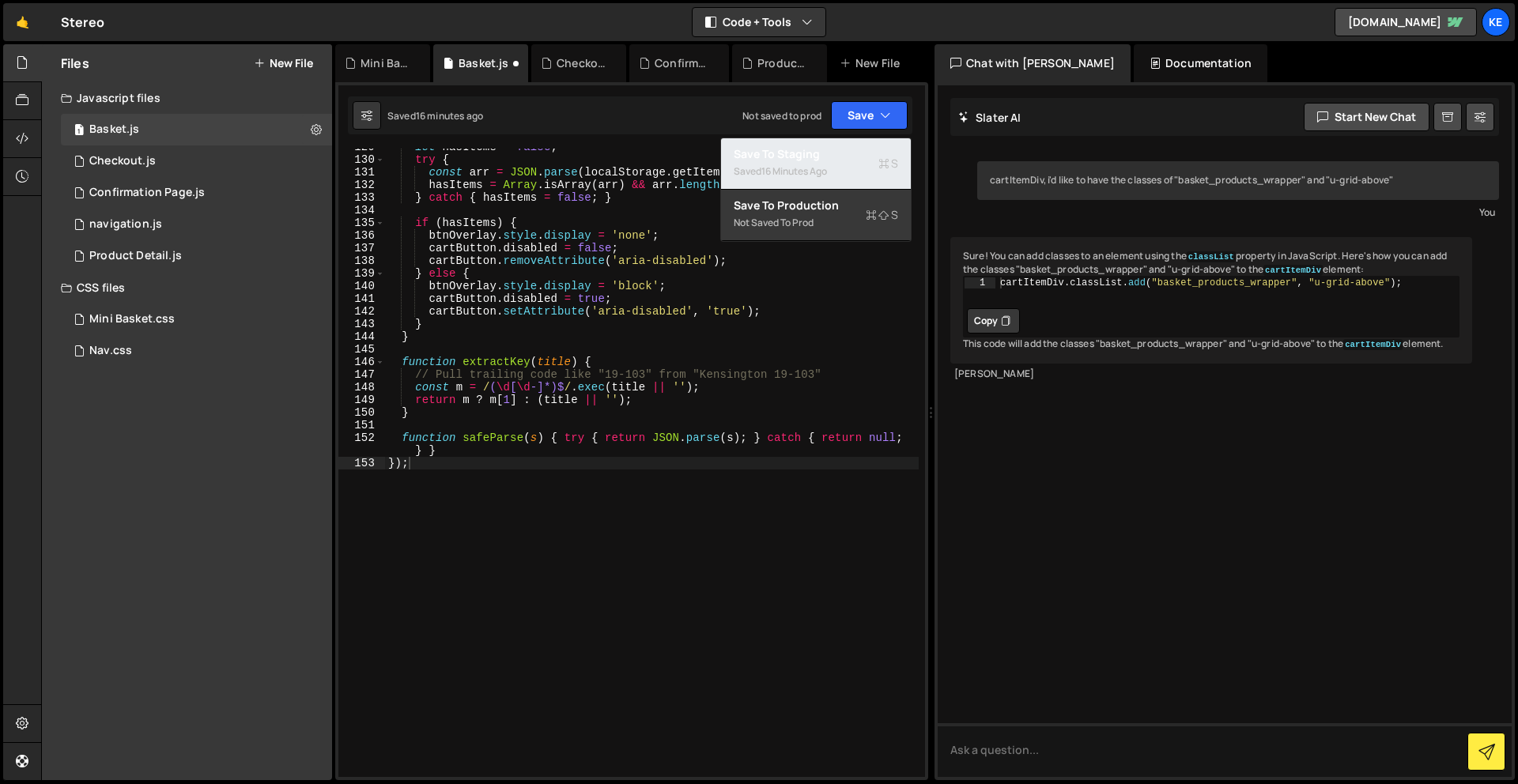
click at [845, 170] on div "Saved 16 minutes ago" at bounding box center [816, 171] width 165 height 19
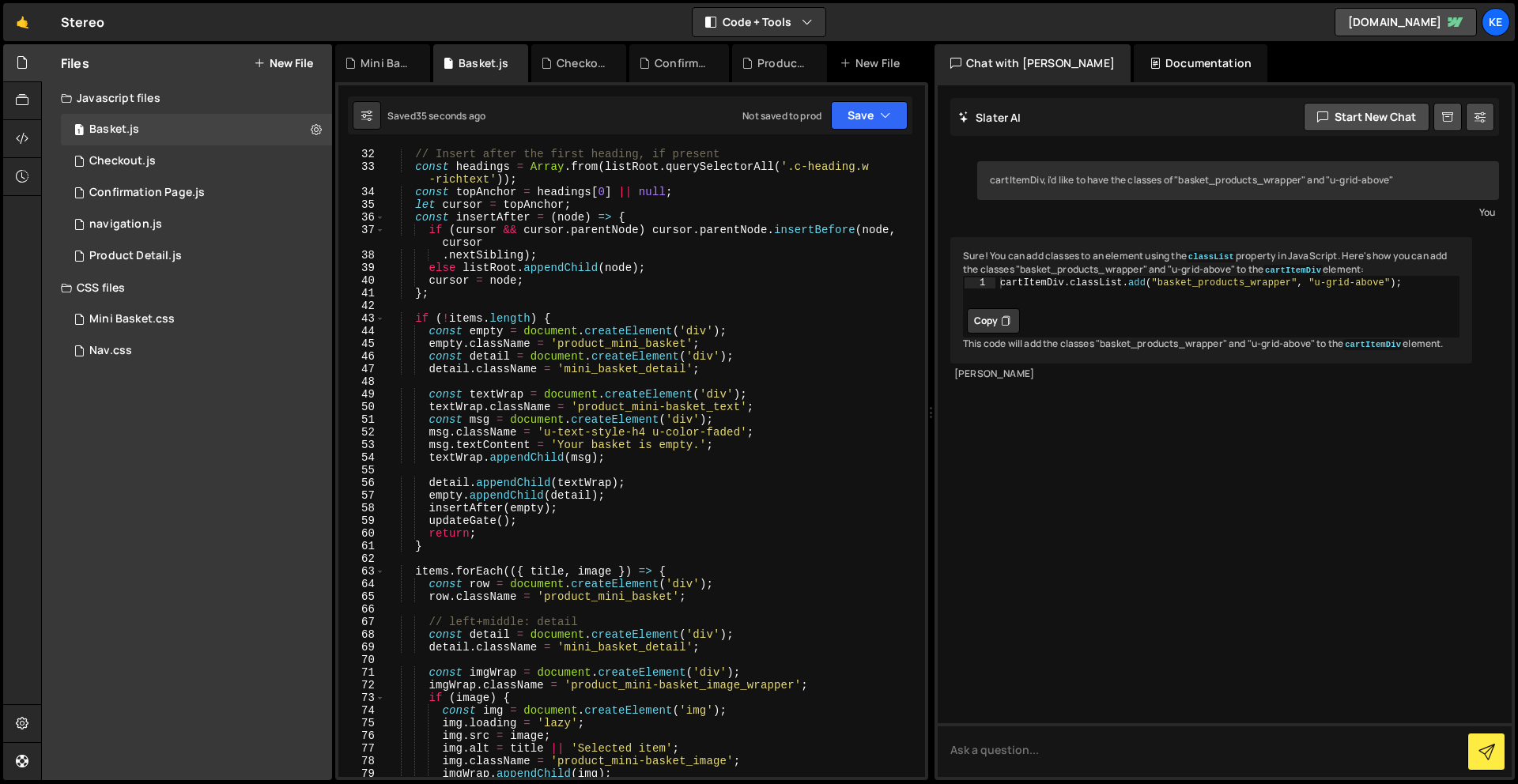
scroll to position [0, 0]
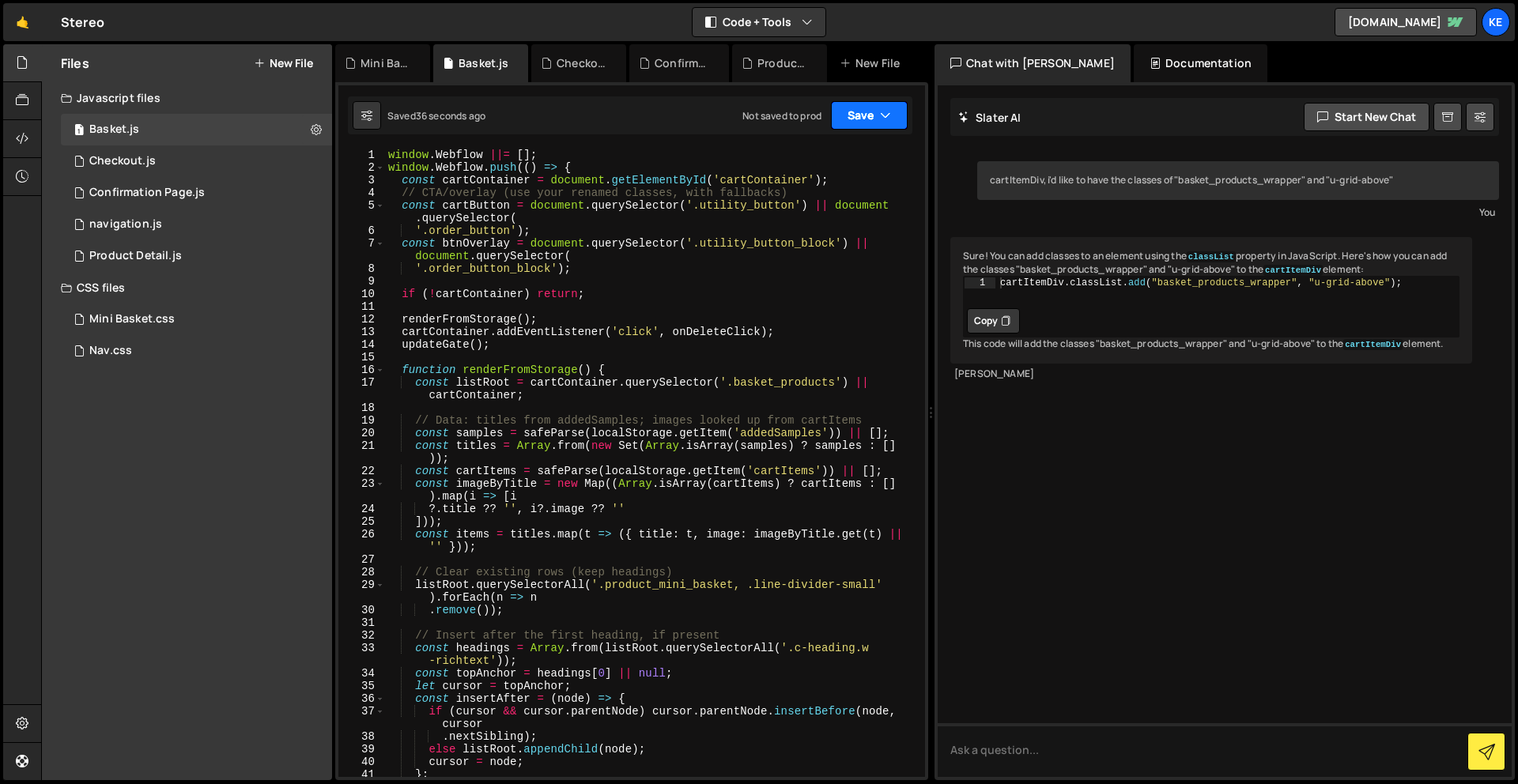
click at [840, 123] on button "Save" at bounding box center [869, 116] width 76 height 29
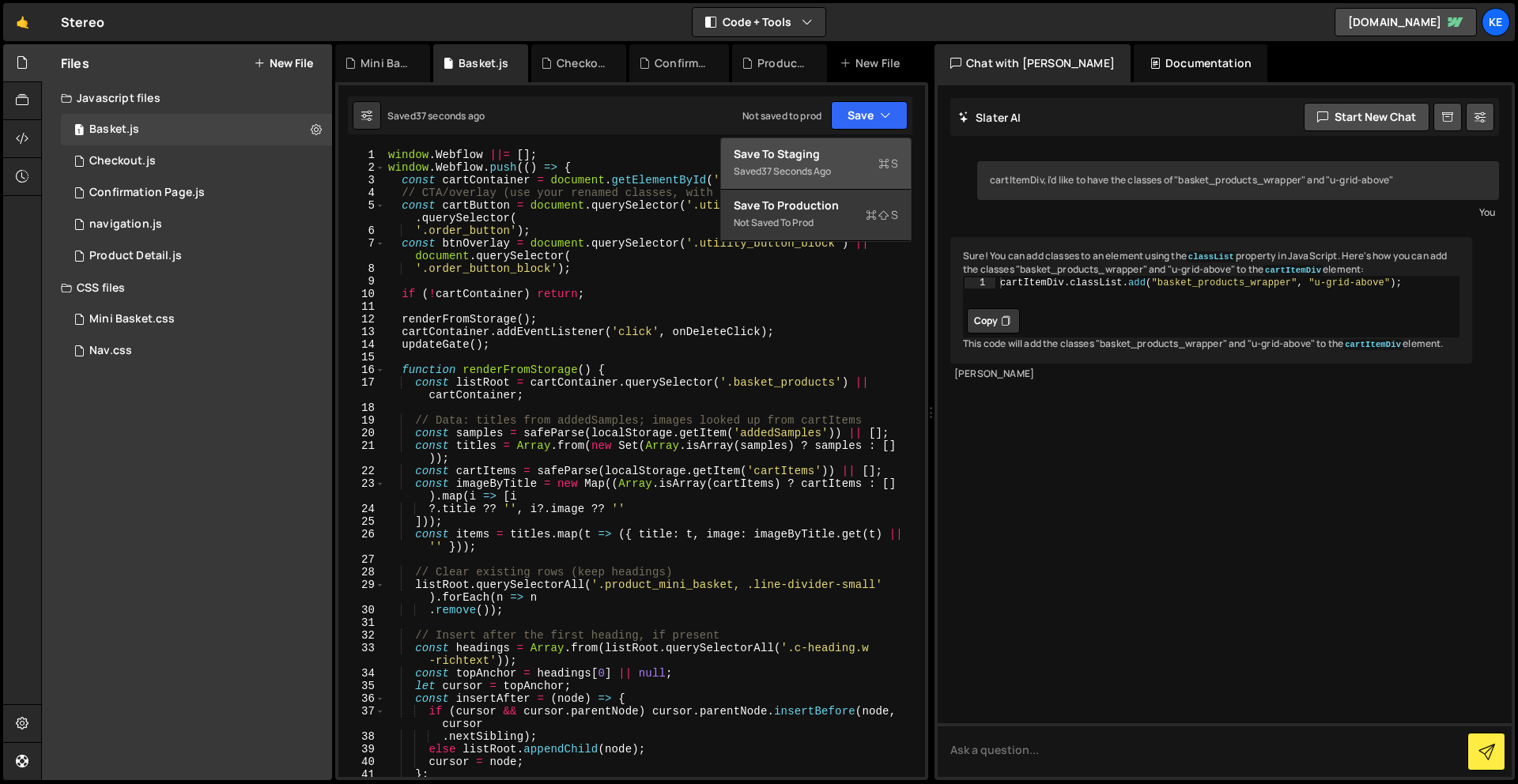
click at [803, 156] on div "Save to Staging S" at bounding box center [816, 154] width 165 height 16
